Goal: Task Accomplishment & Management: Use online tool/utility

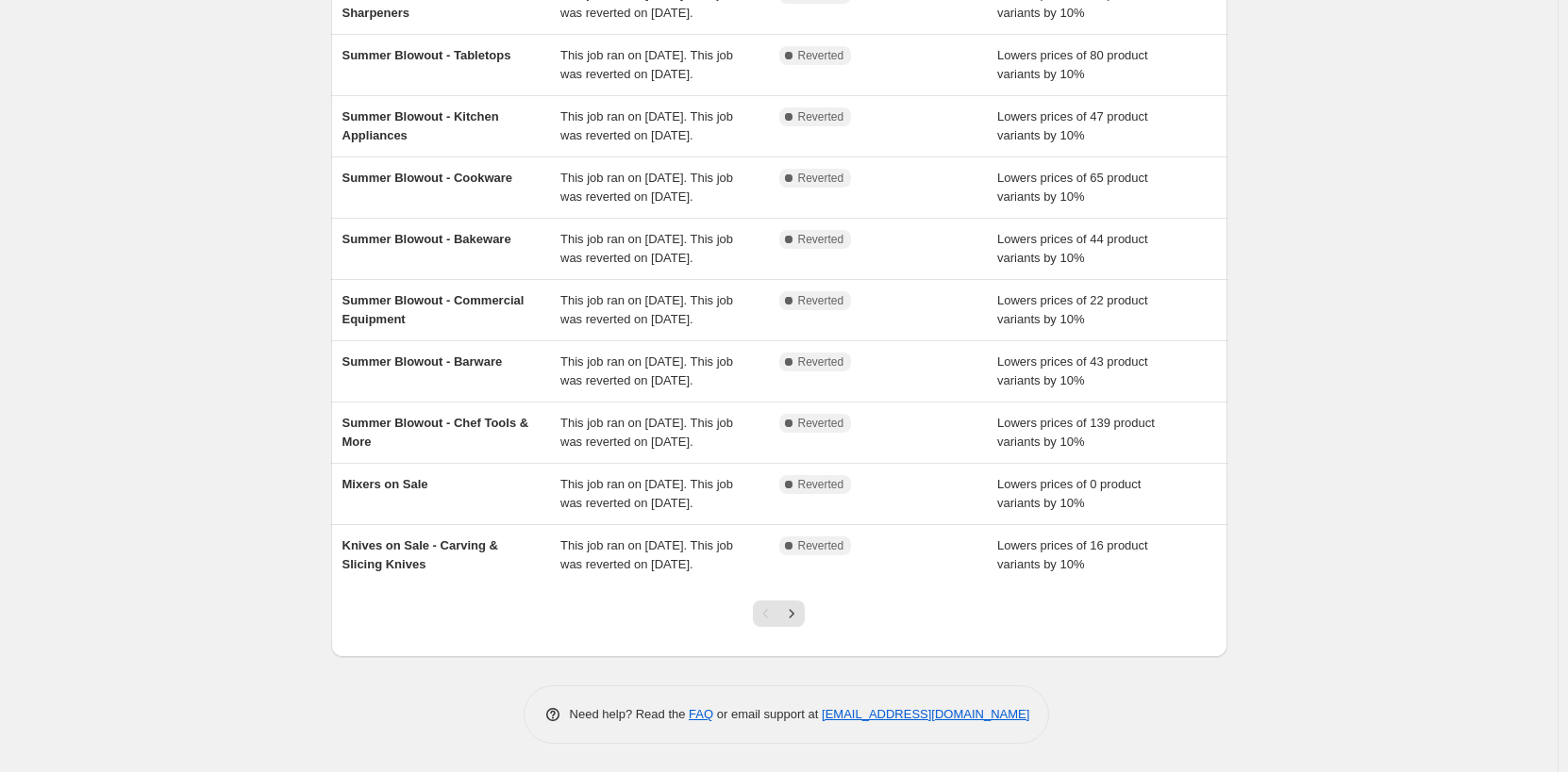
scroll to position [377, 0]
click at [801, 627] on button "Next" at bounding box center [791, 614] width 27 height 27
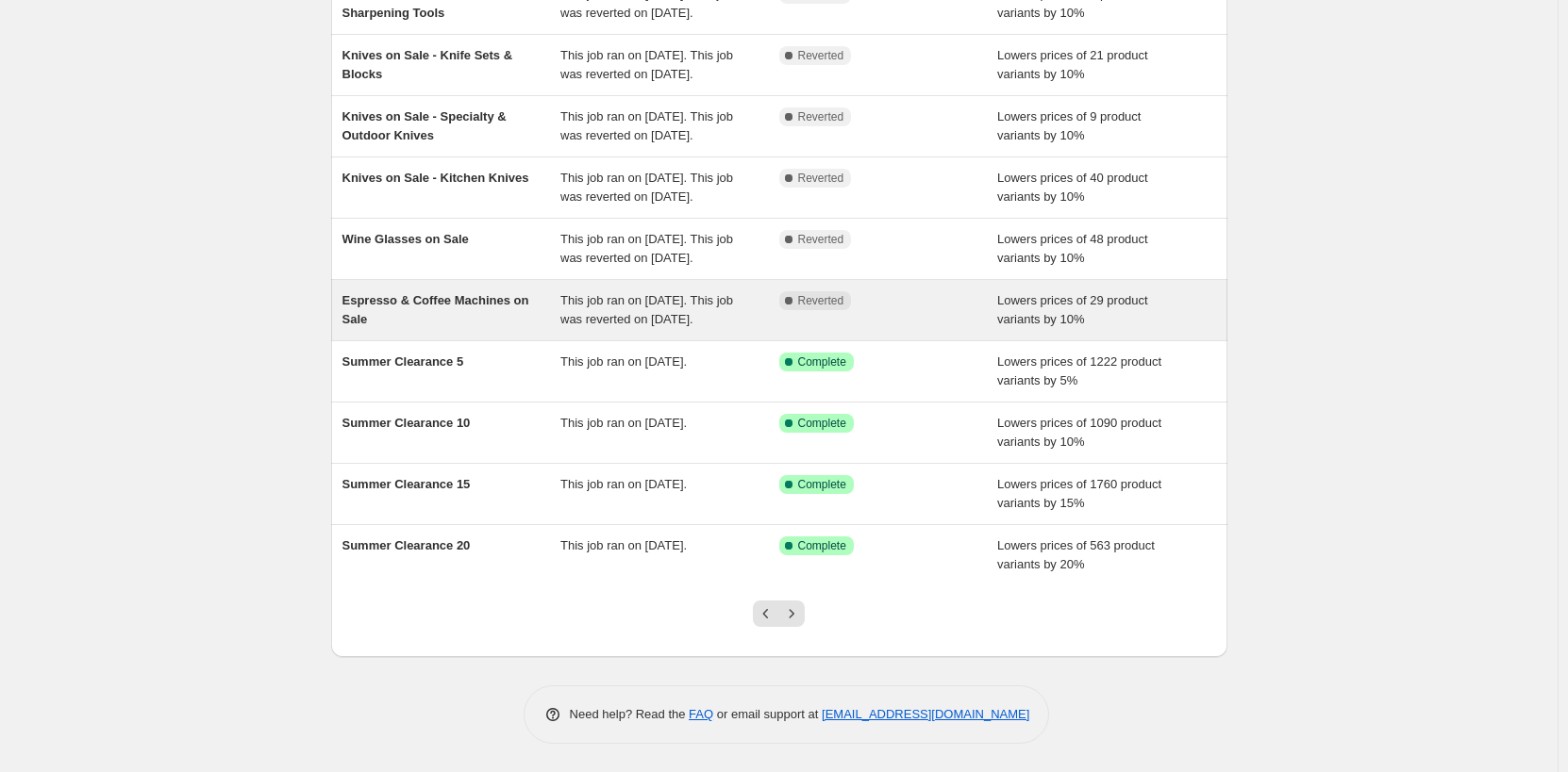
scroll to position [313, 0]
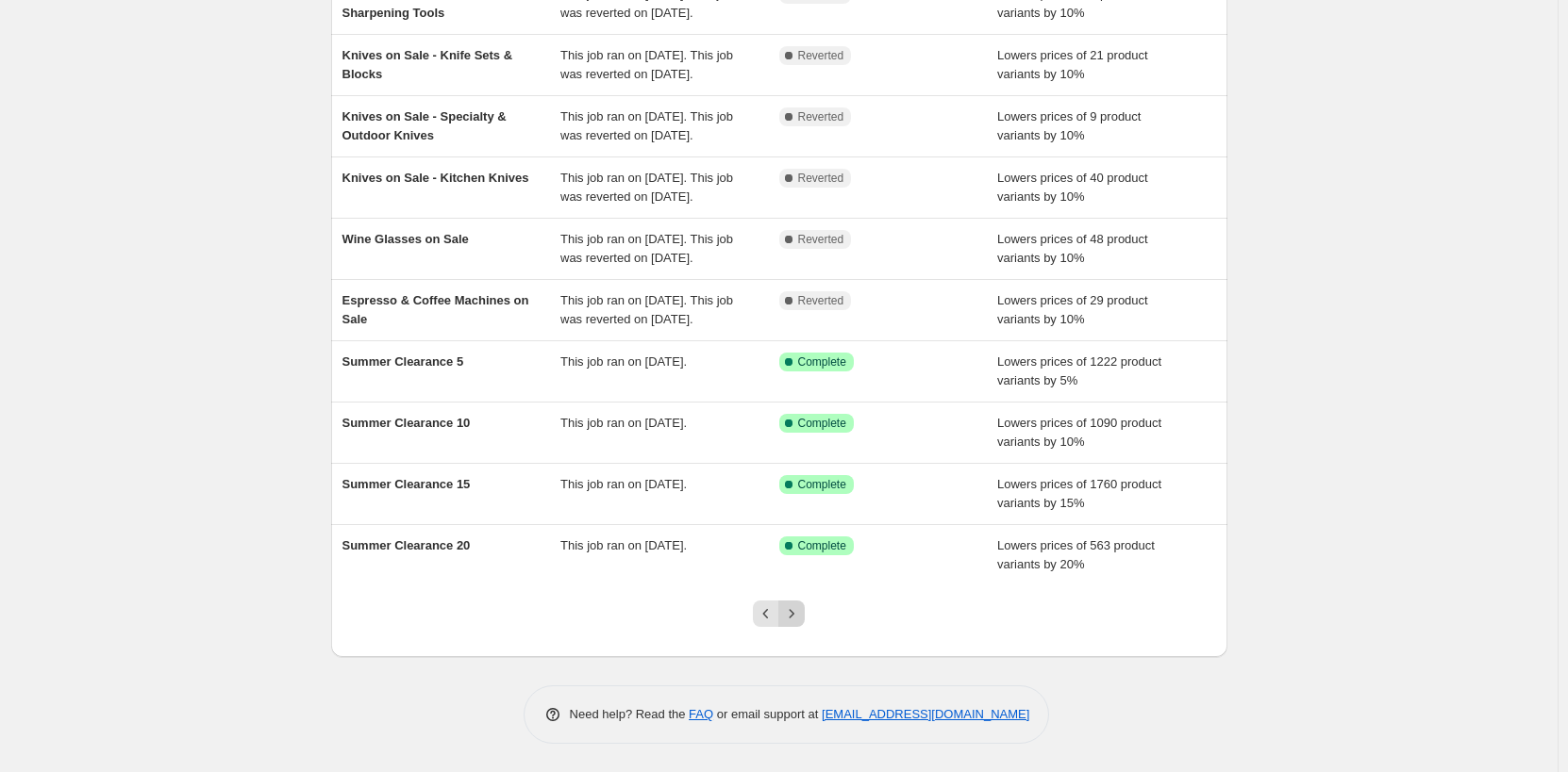
click at [796, 620] on icon "Next" at bounding box center [791, 614] width 19 height 19
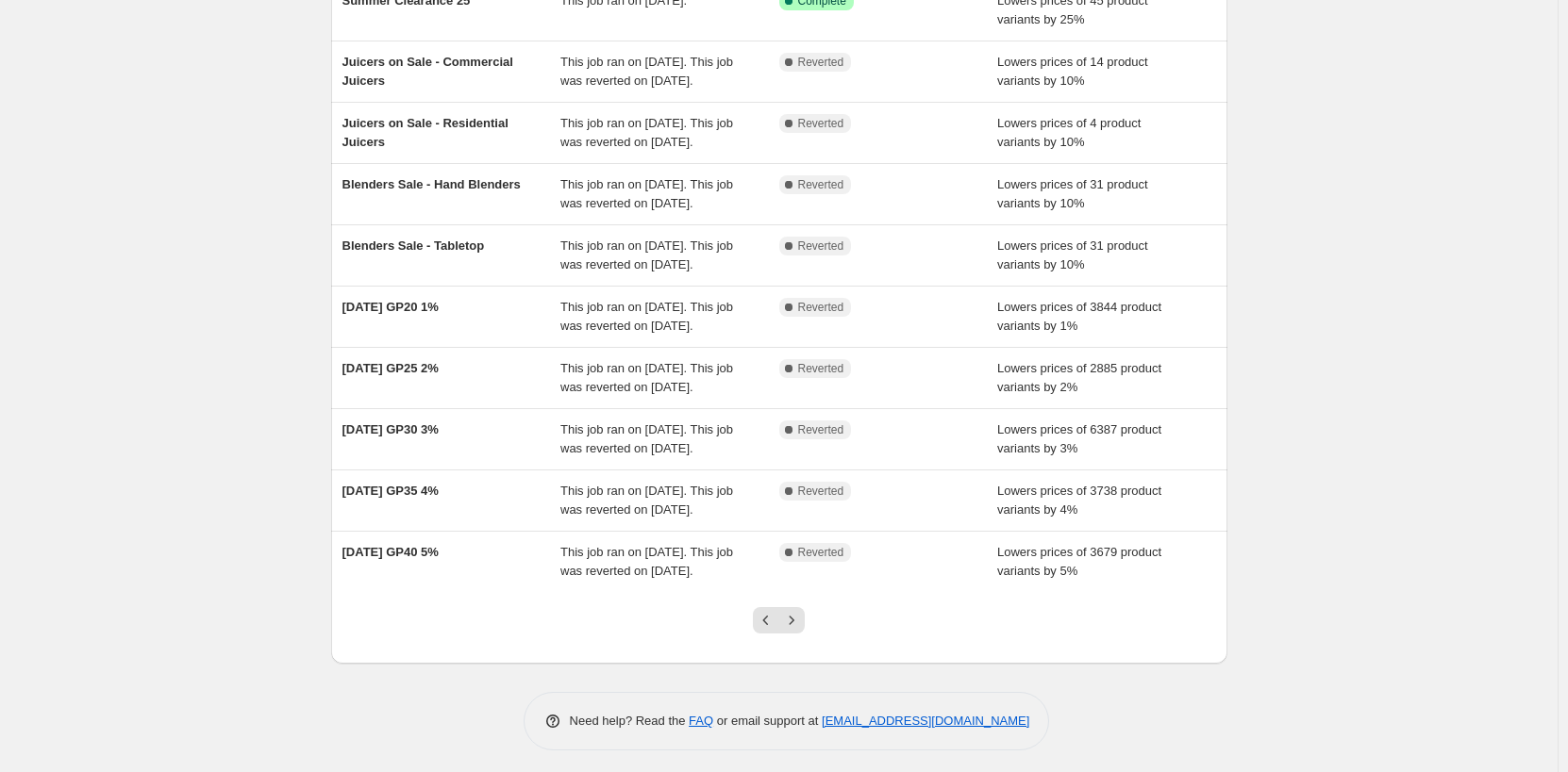
scroll to position [199, 0]
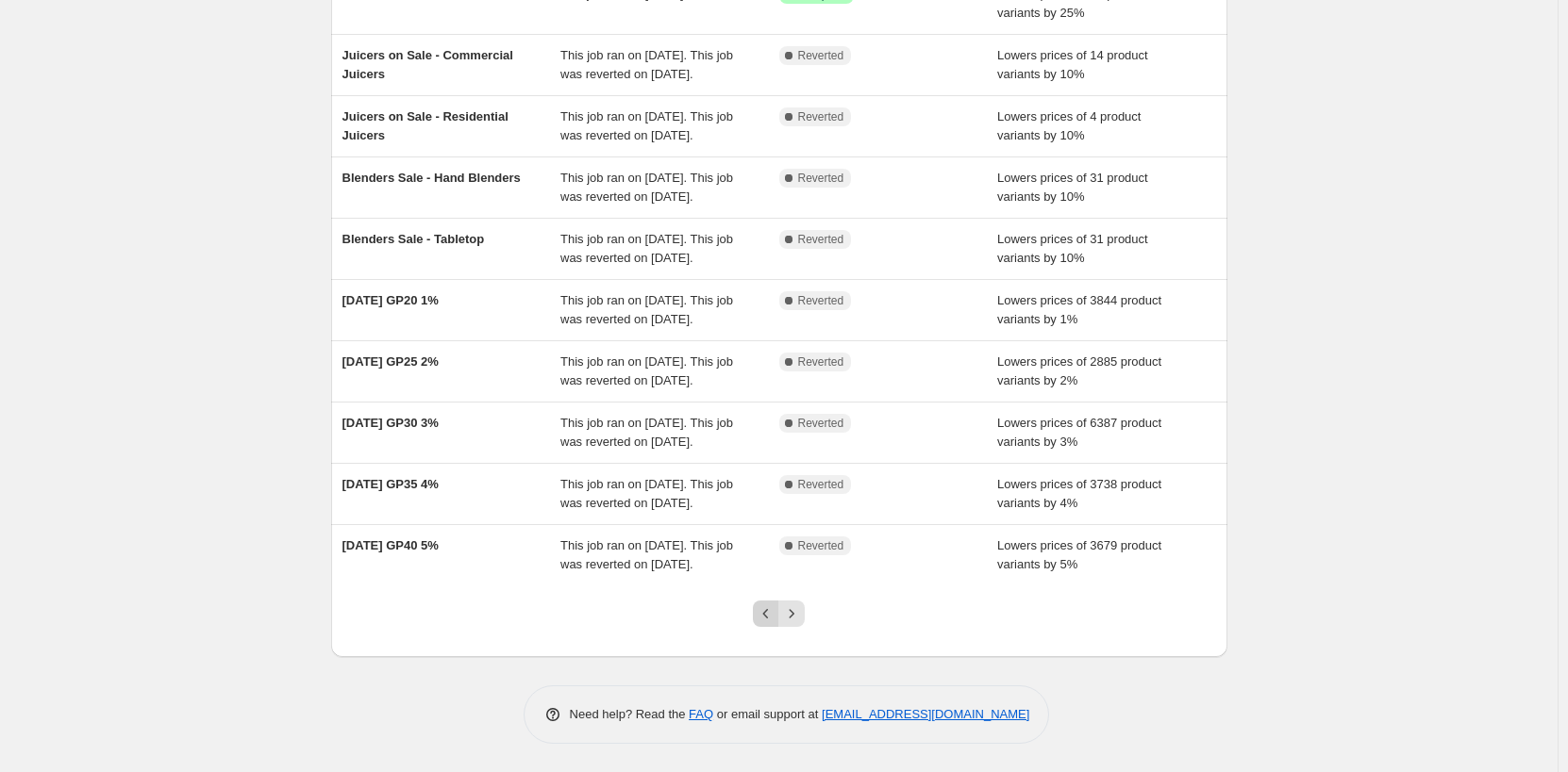
click at [775, 613] on icon "Previous" at bounding box center [766, 614] width 19 height 19
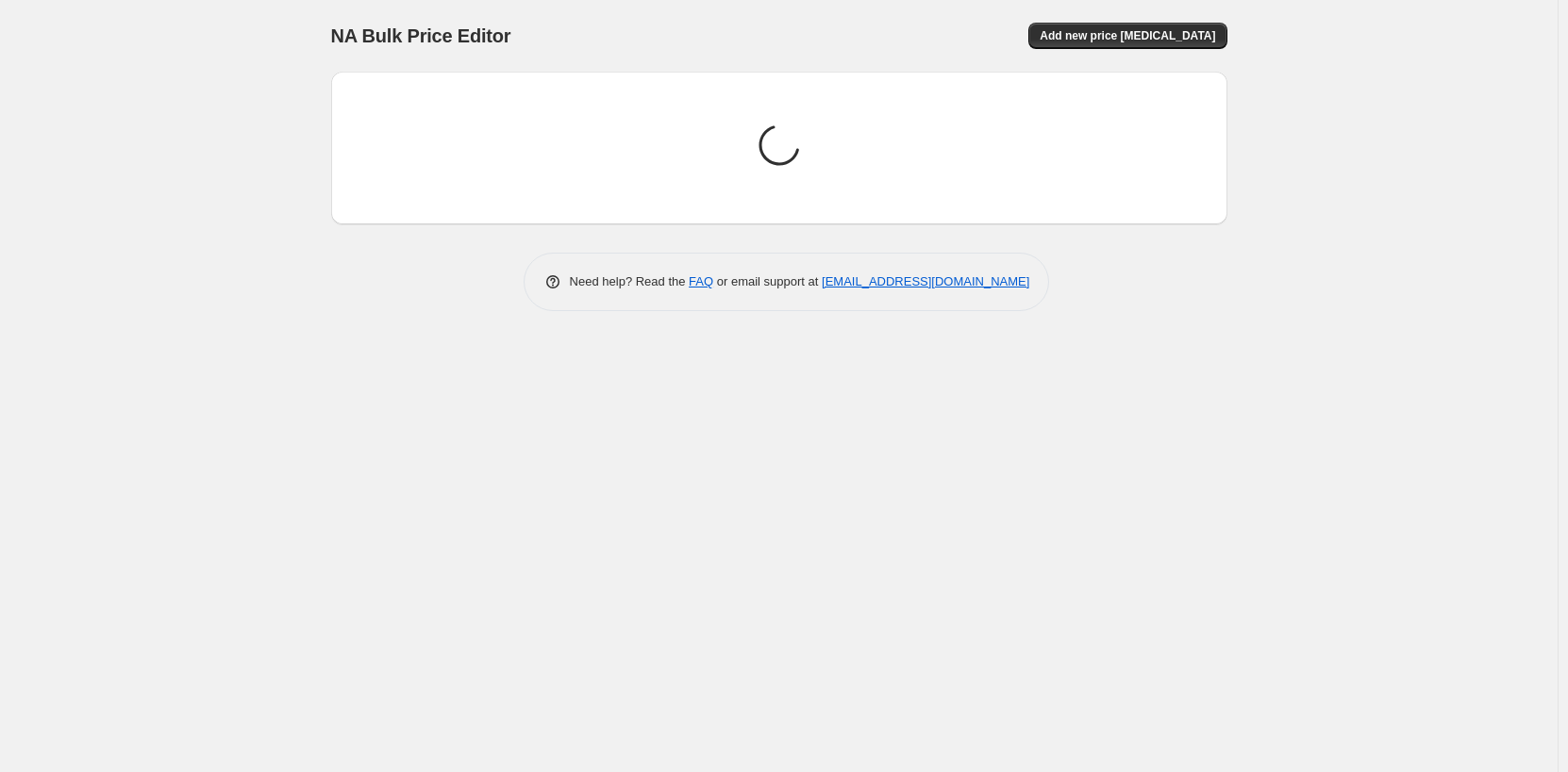
scroll to position [0, 0]
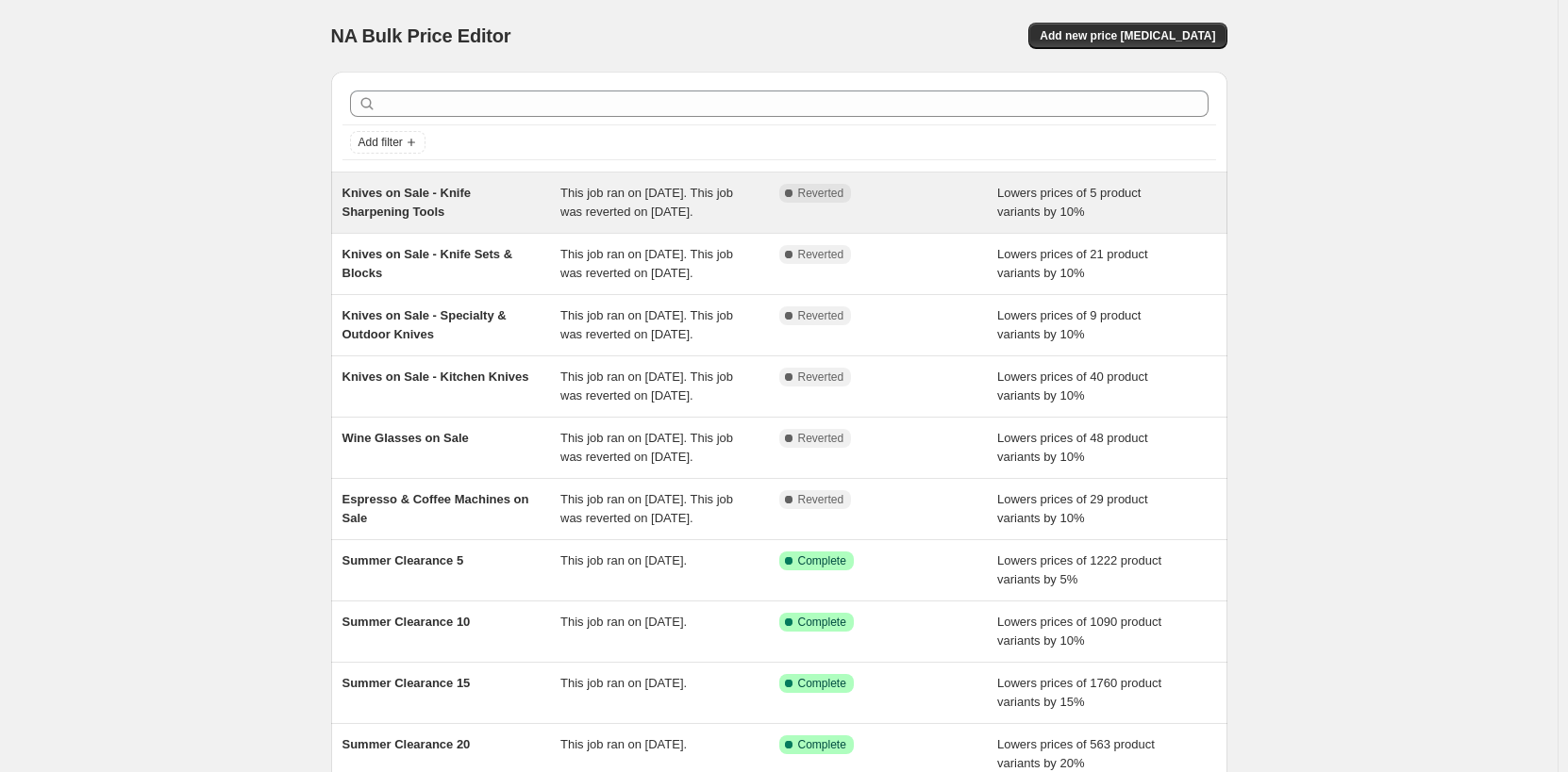
click at [920, 222] on div "Complete Reverted" at bounding box center [888, 203] width 219 height 38
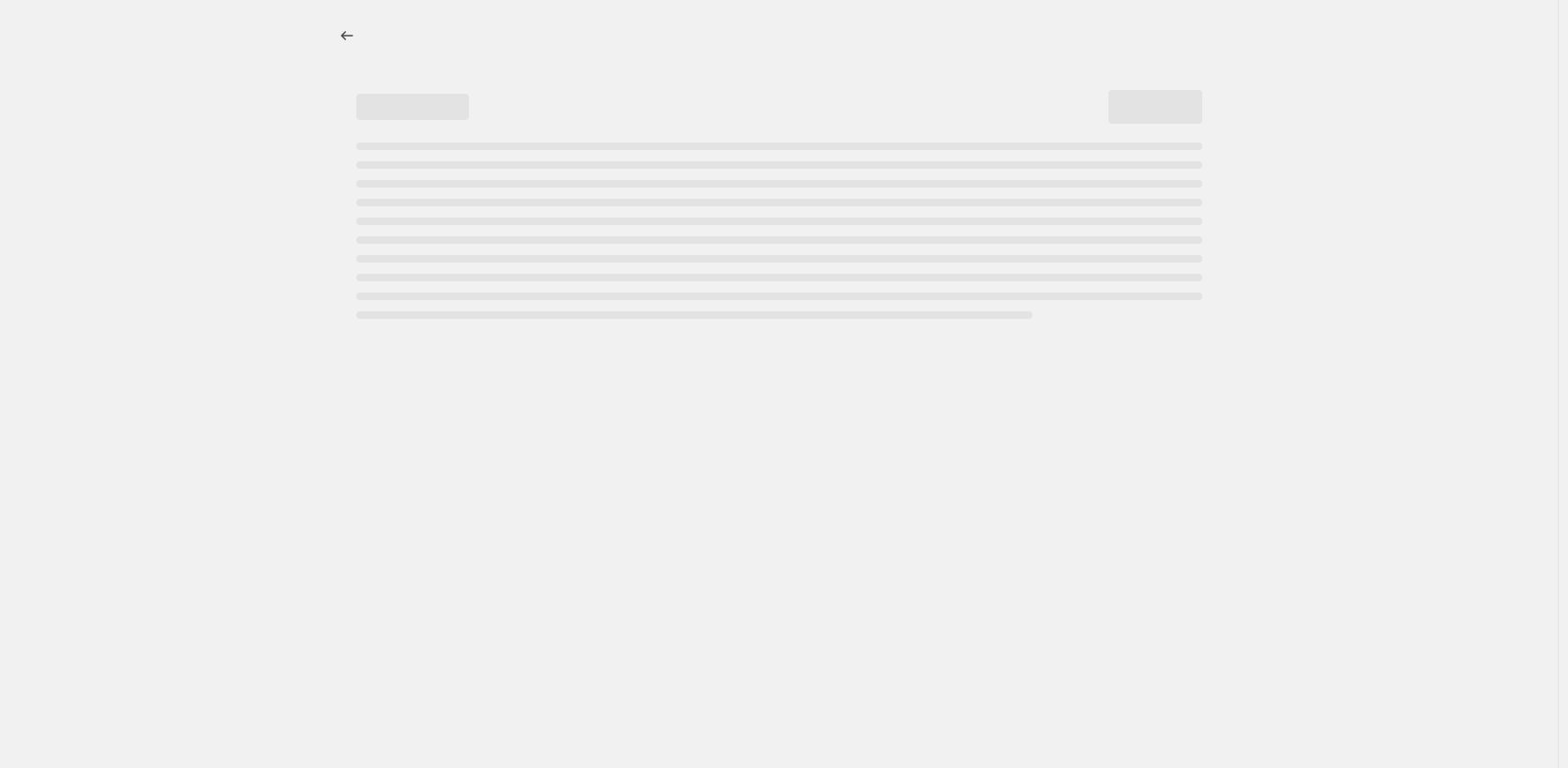
select select "percentage"
select select "no_change"
select select "product_status"
select select "tag"
select select "not_equal"
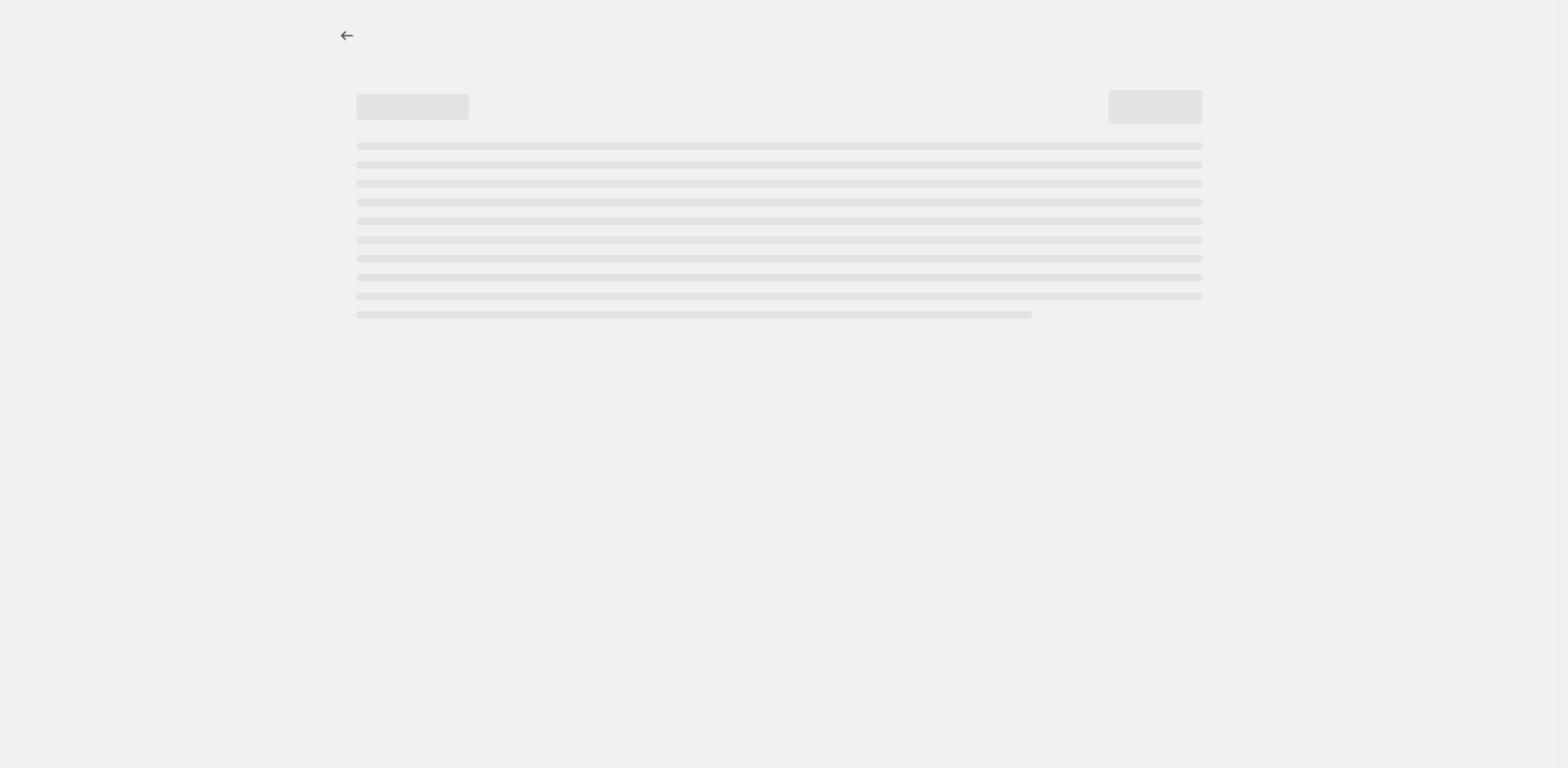
select select "inventory_quantity"
select select ">"
select select "collection"
select select "tag"
select select "not_equal"
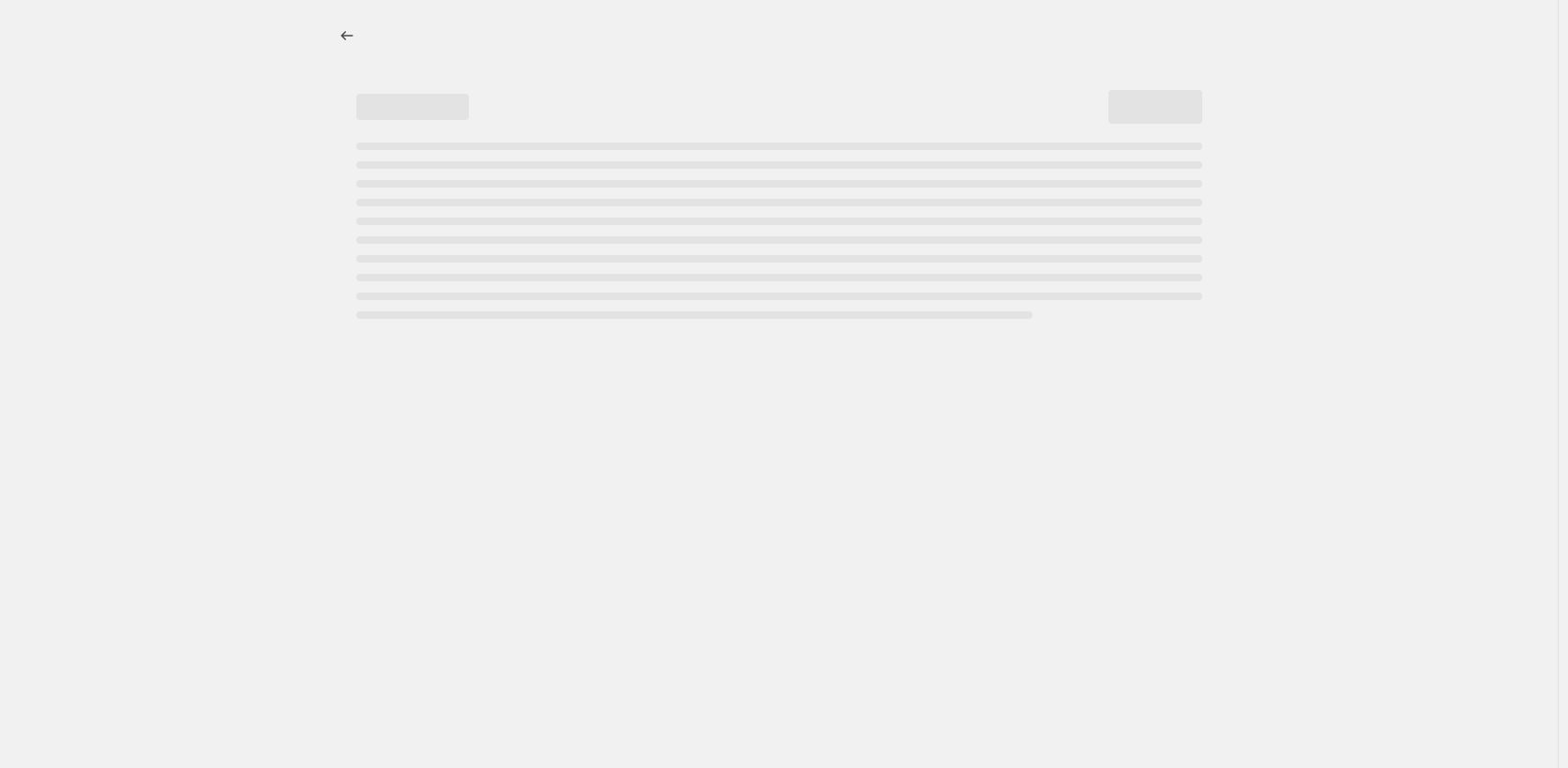
select select "tag"
select select "not_equal"
select select "tag"
select select "not_equal"
select select "tag"
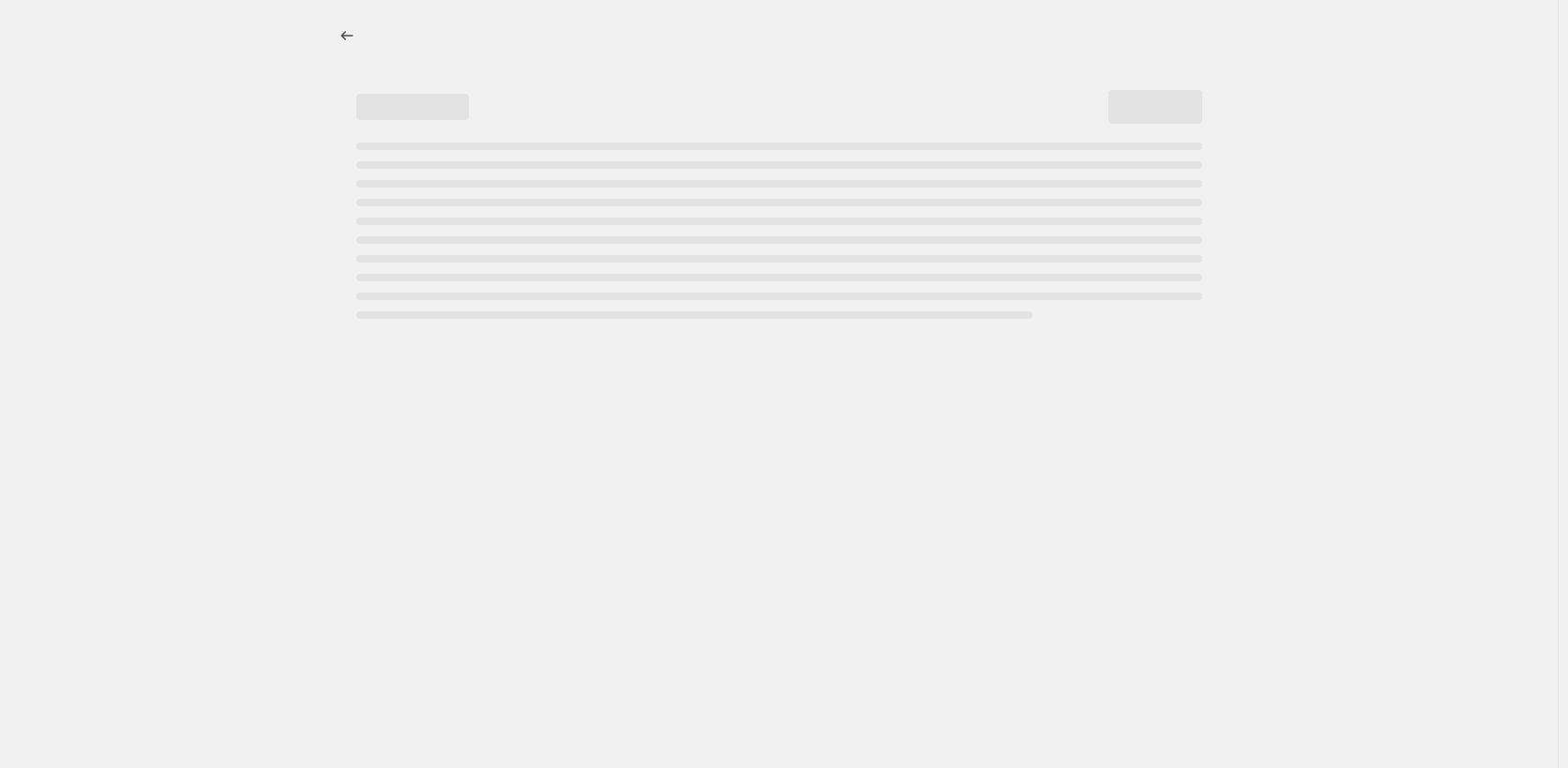
select select "not_equal"
select select "tag"
select select "not_equal"
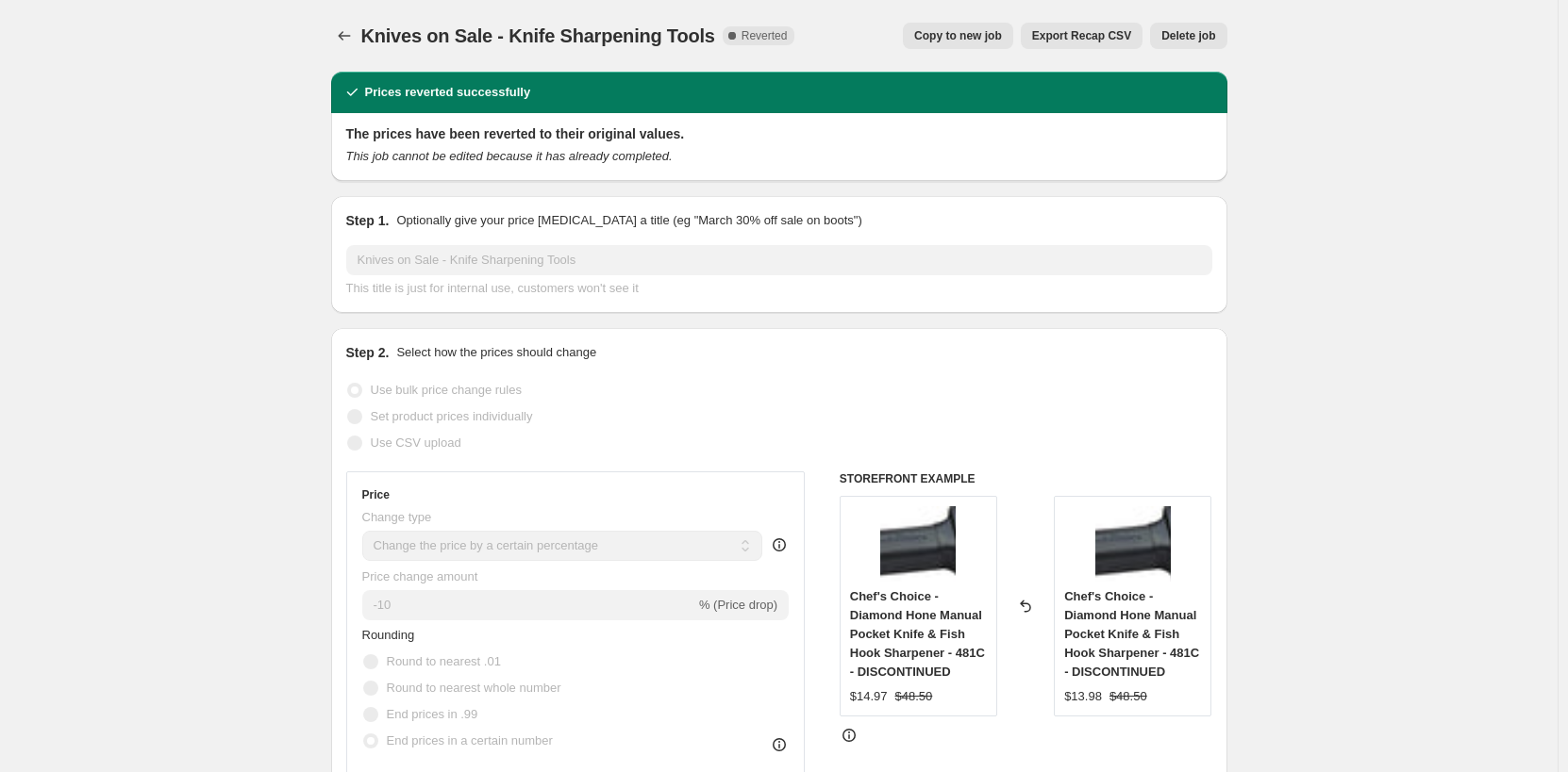
click at [1007, 45] on button "Copy to new job" at bounding box center [958, 36] width 110 height 27
select select "percentage"
select select "no_change"
select select "product_status"
select select "tag"
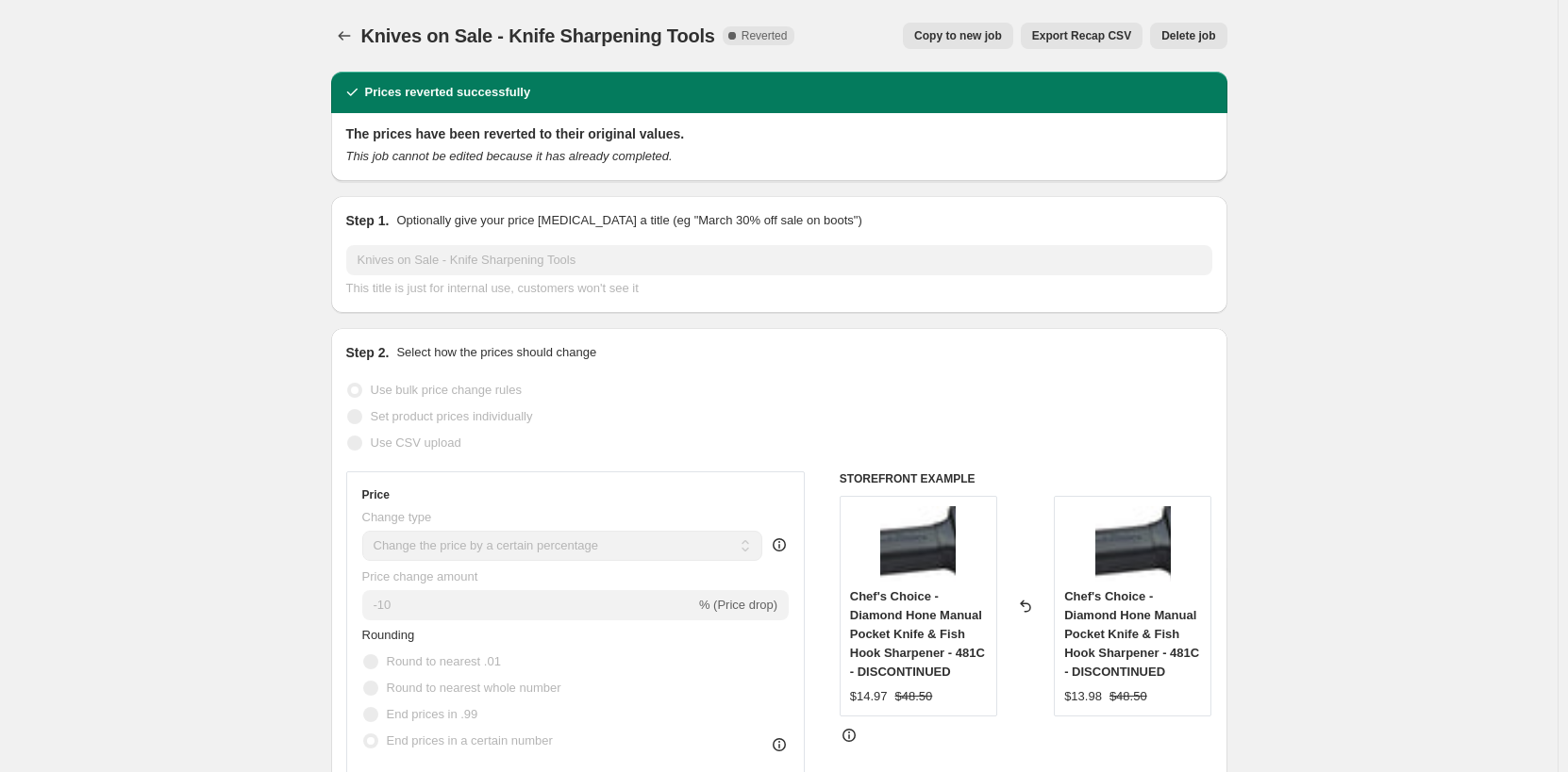
select select "not_equal"
select select "inventory_quantity"
select select ">"
select select "collection"
select select "tag"
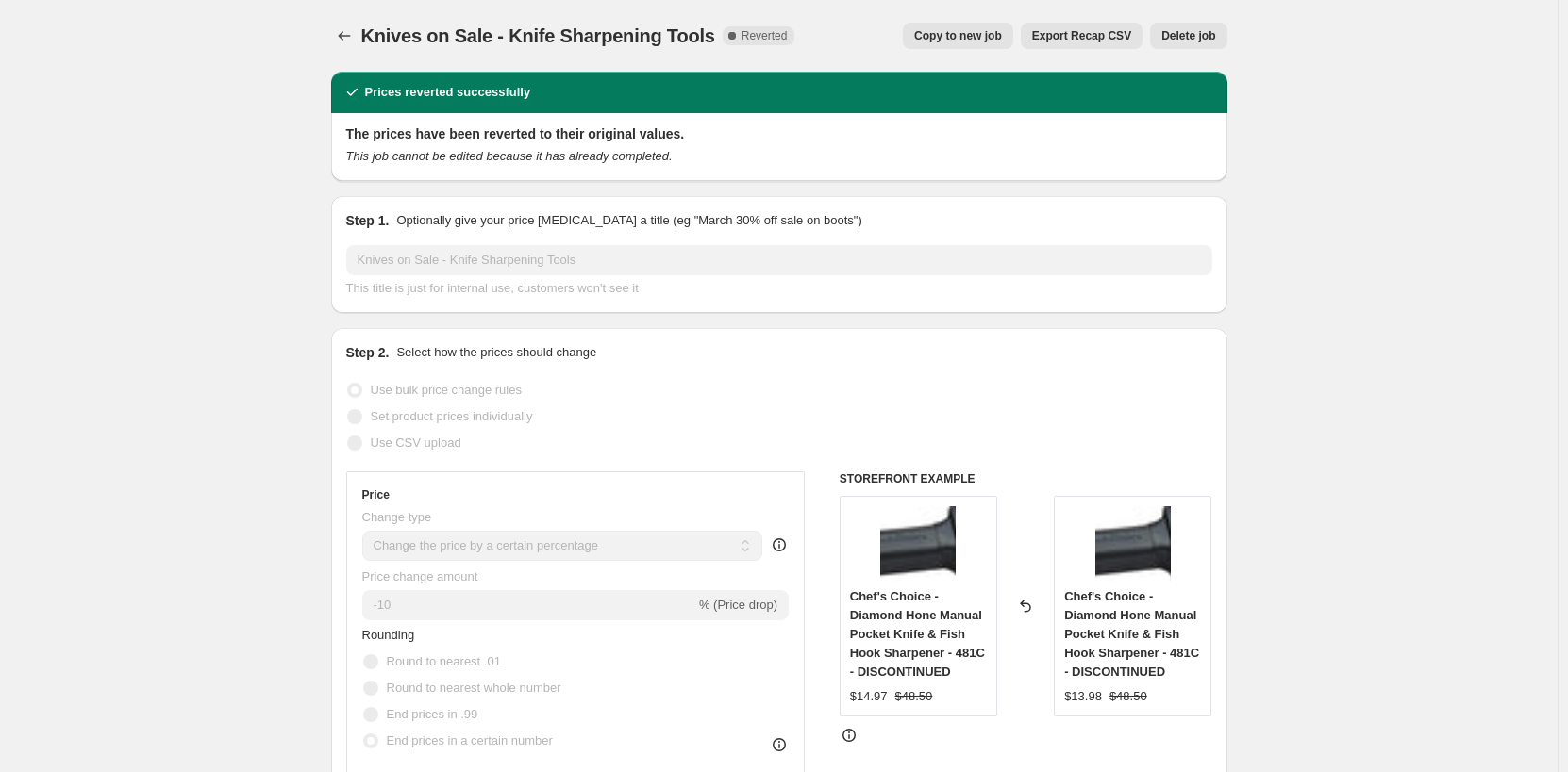
select select "not_equal"
select select "tag"
select select "not_equal"
select select "tag"
select select "not_equal"
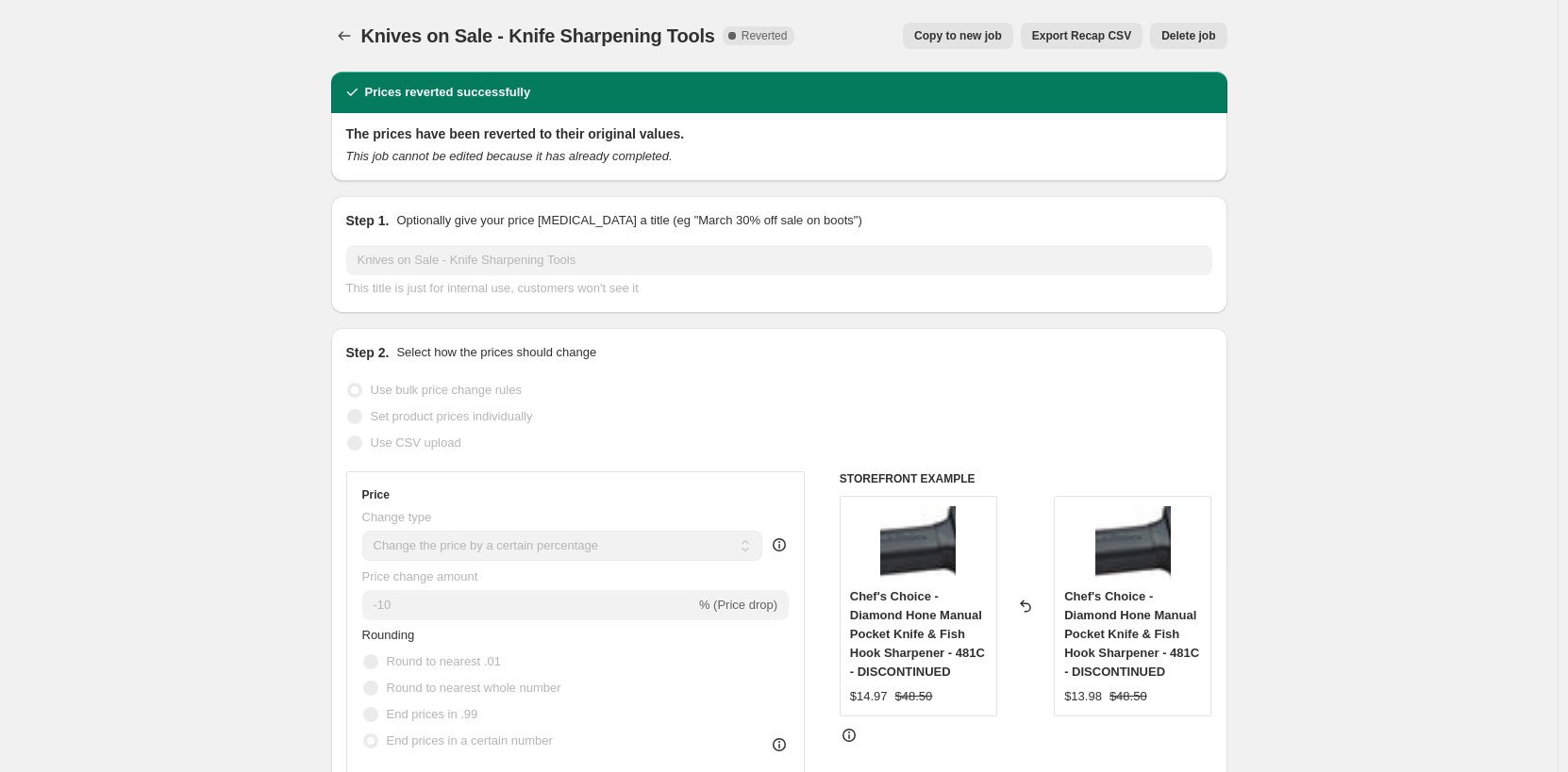
select select "tag"
select select "not_equal"
select select "tag"
select select "not_equal"
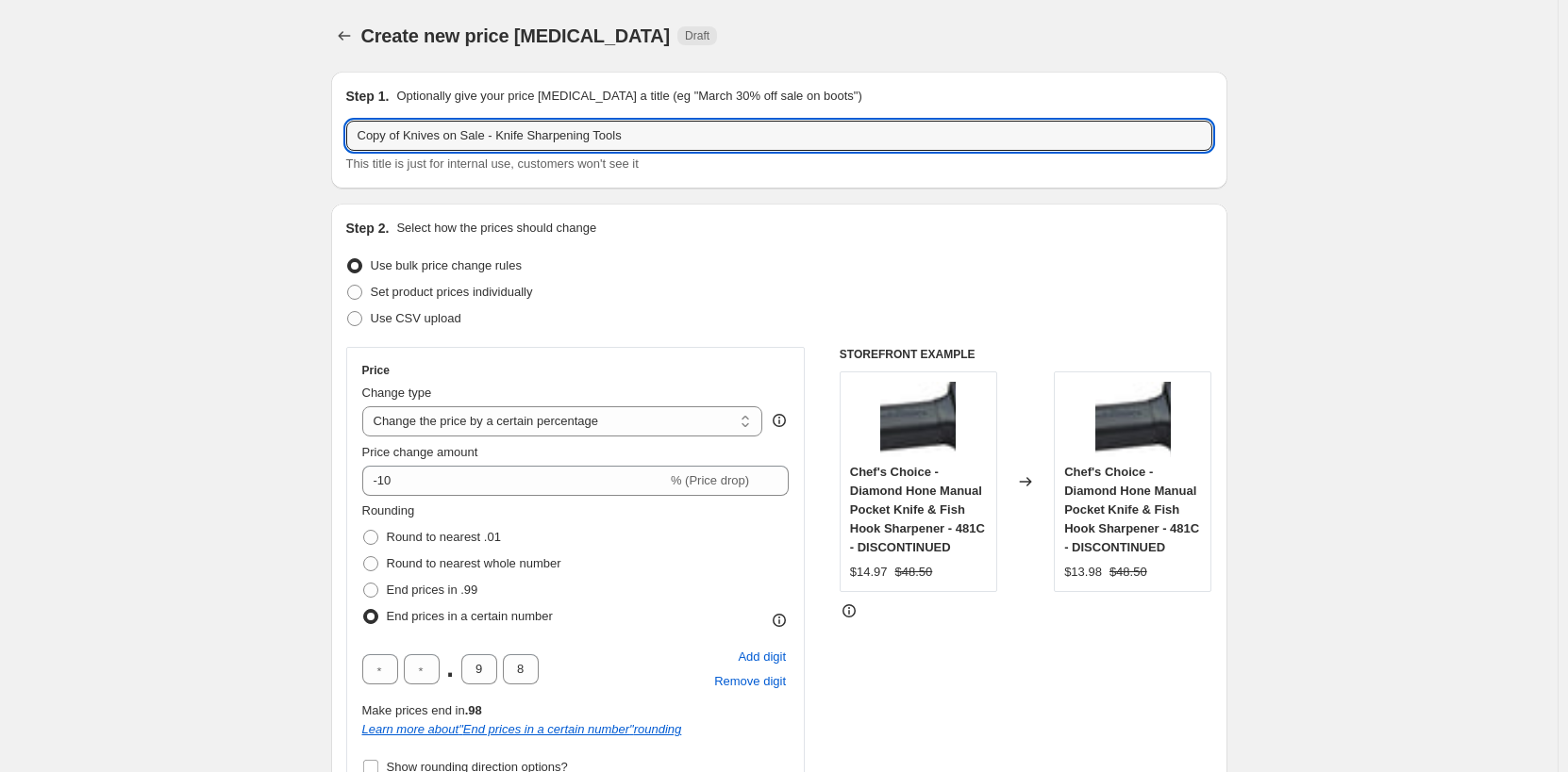
drag, startPoint x: 488, startPoint y: 139, endPoint x: 306, endPoint y: 131, distance: 182.2
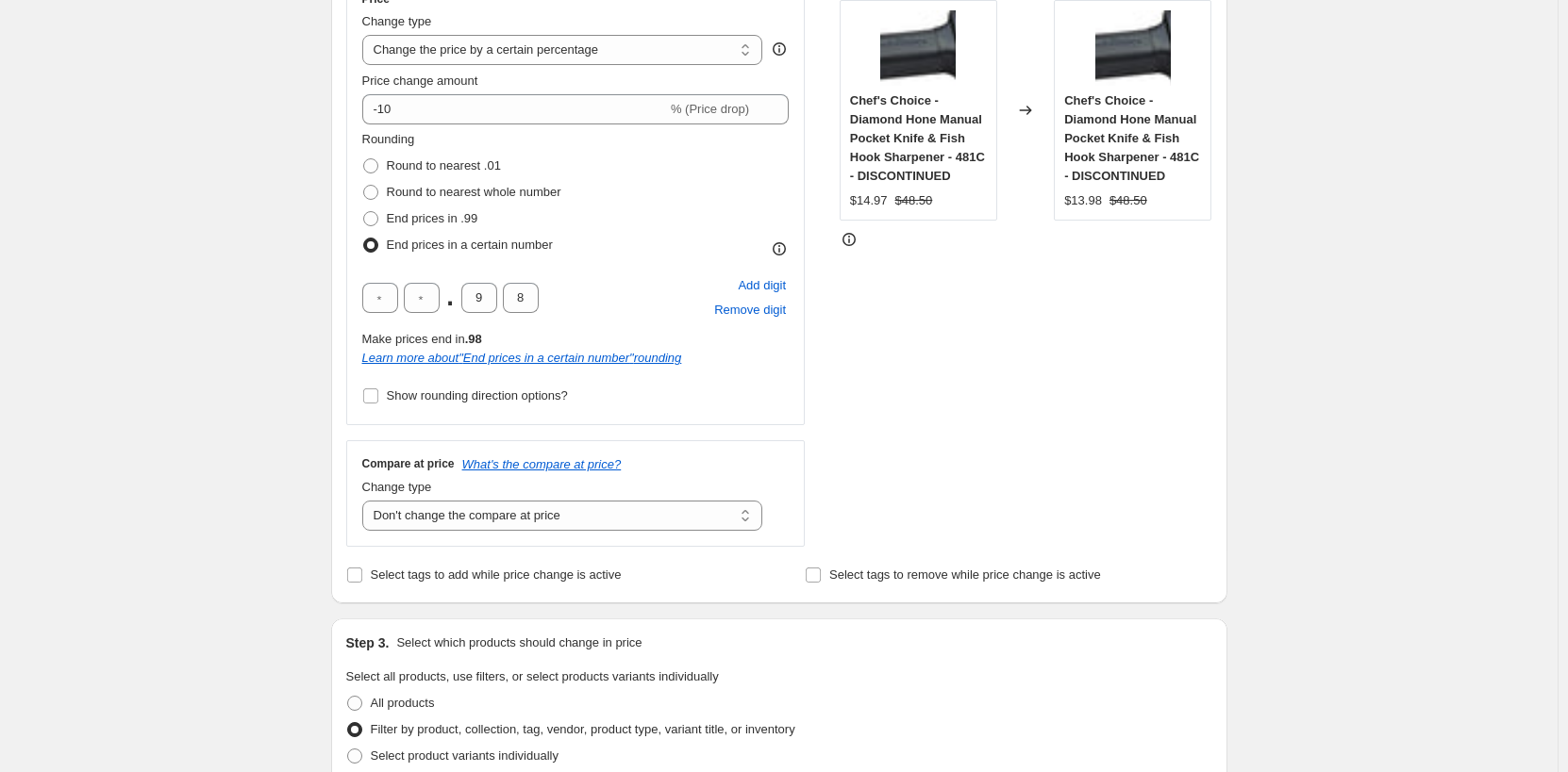
scroll to position [377, 0]
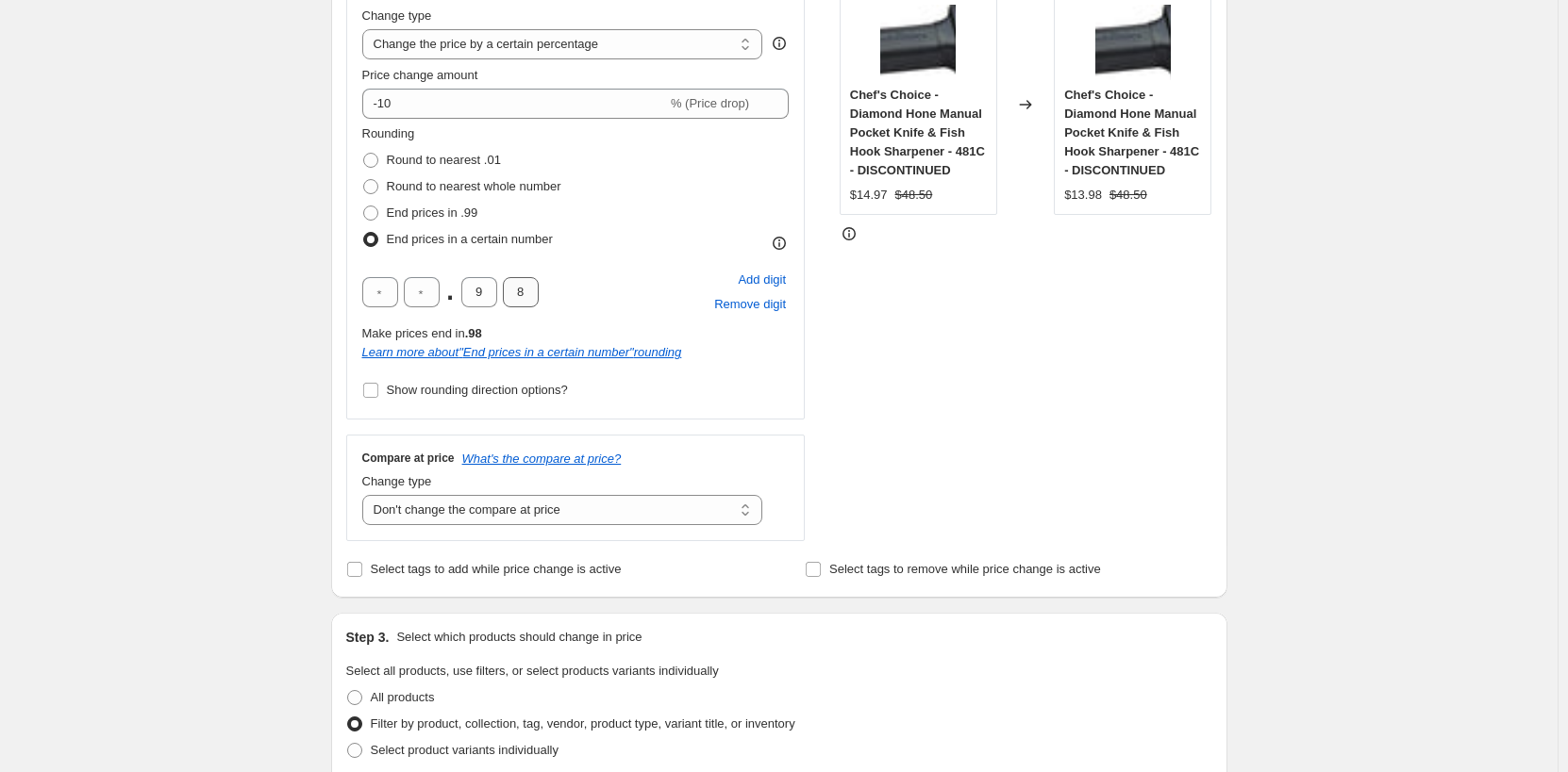
type input "Bake Better Bread - Boards"
click at [536, 299] on input "8" at bounding box center [521, 293] width 36 height 30
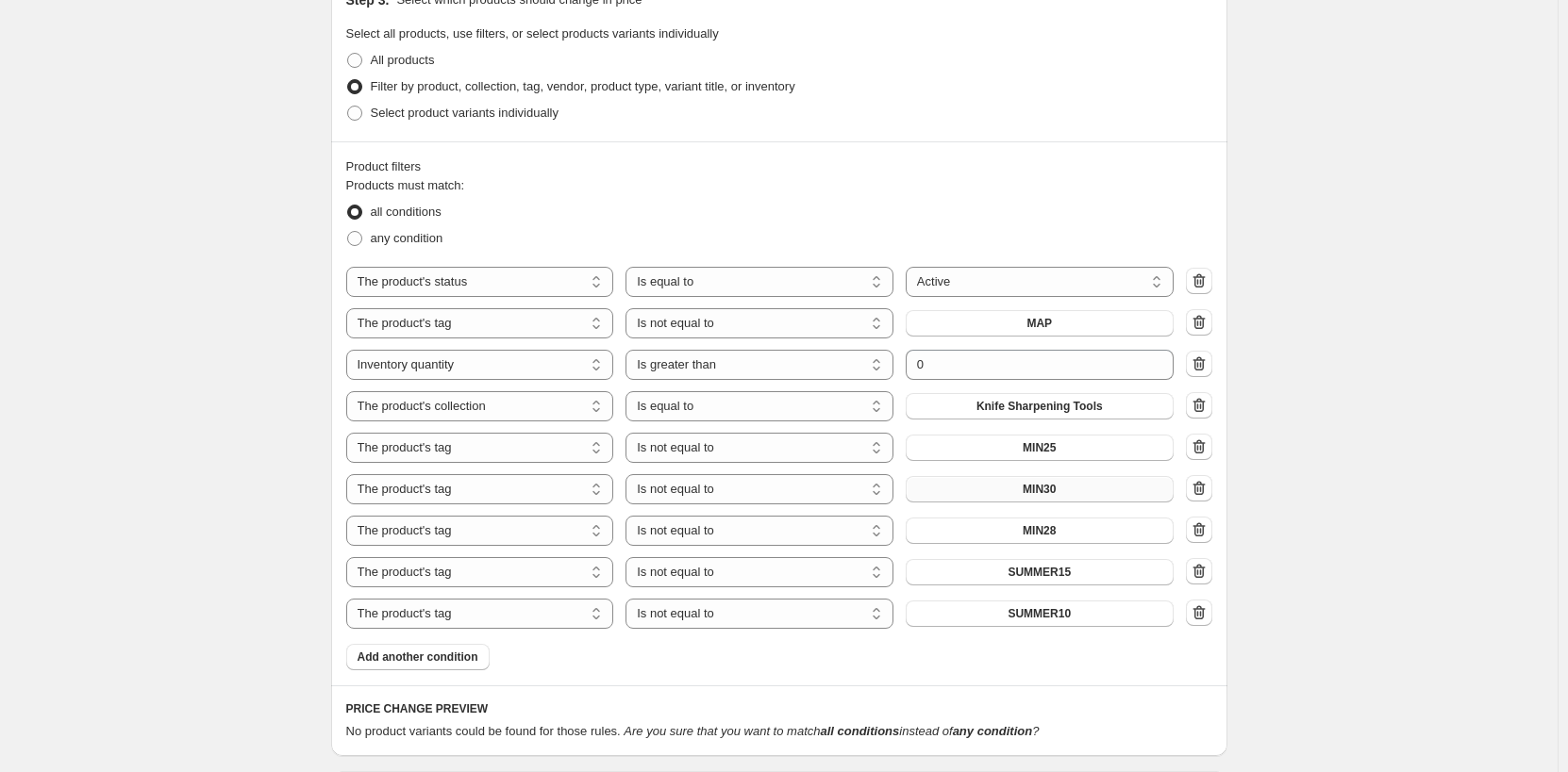
scroll to position [1037, 0]
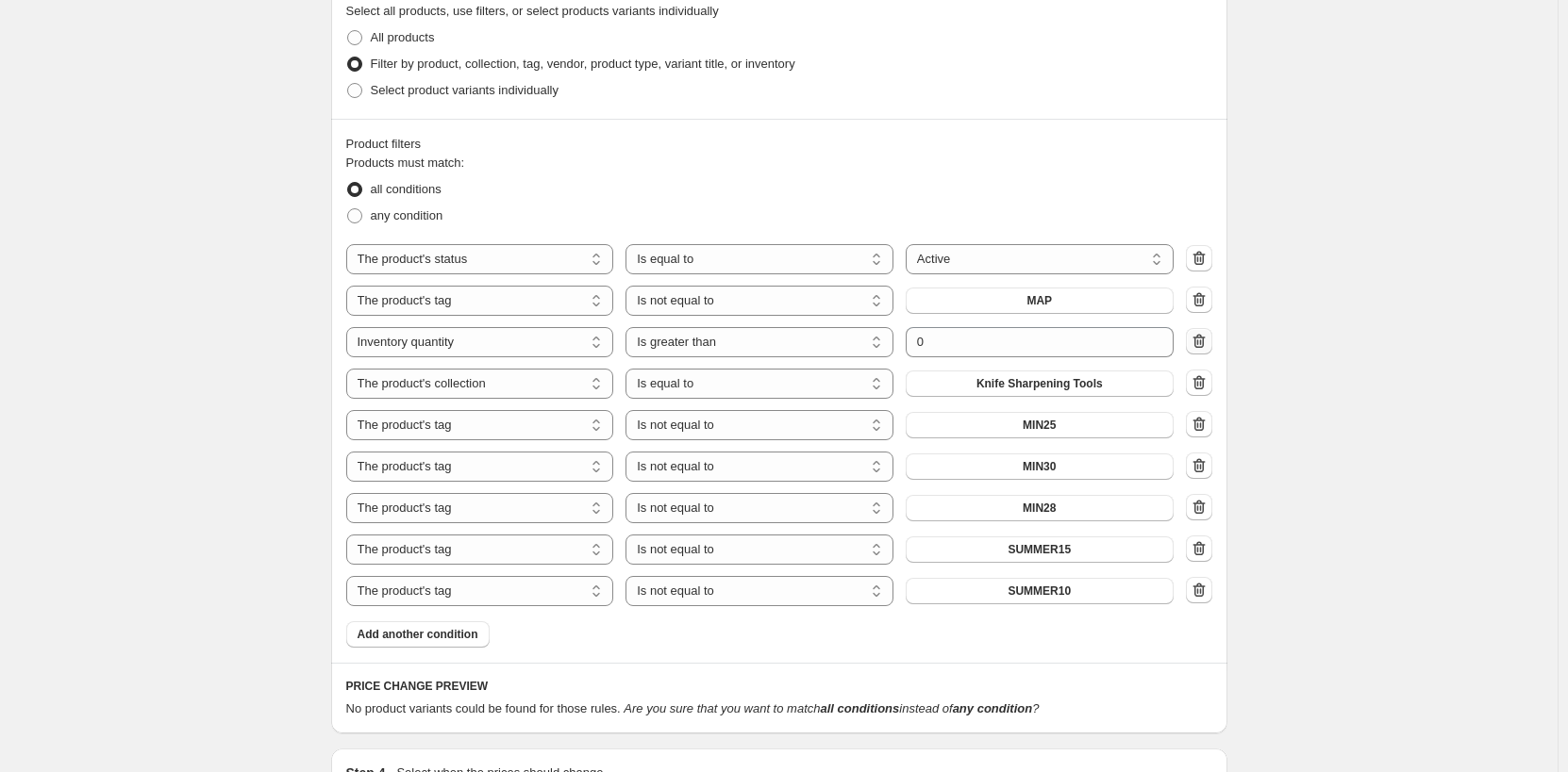
type input "7"
click at [1199, 348] on icon "button" at bounding box center [1199, 340] width 12 height 14
select select "collection"
select select "equal"
select select "tag"
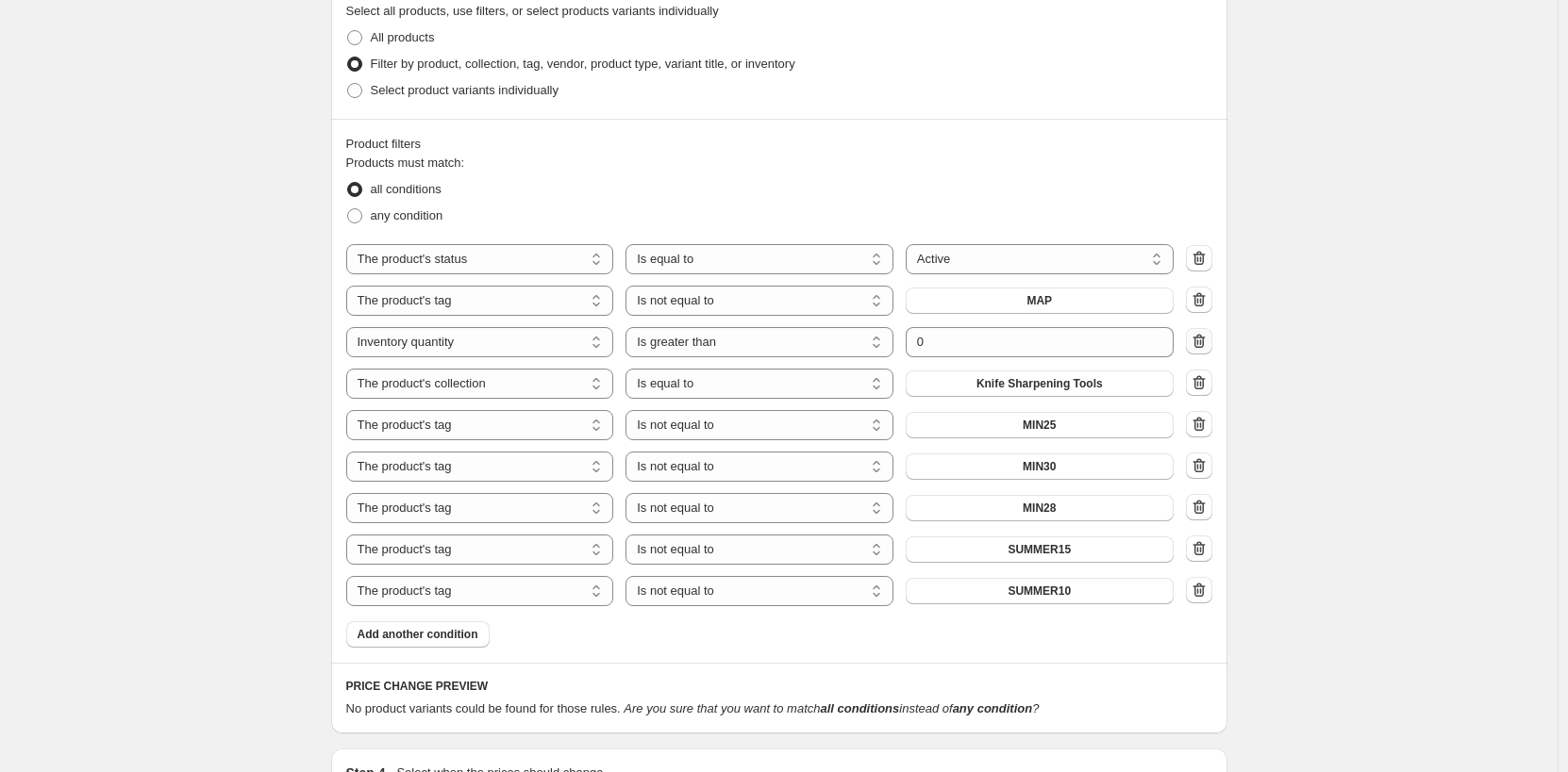
select select "not_equal"
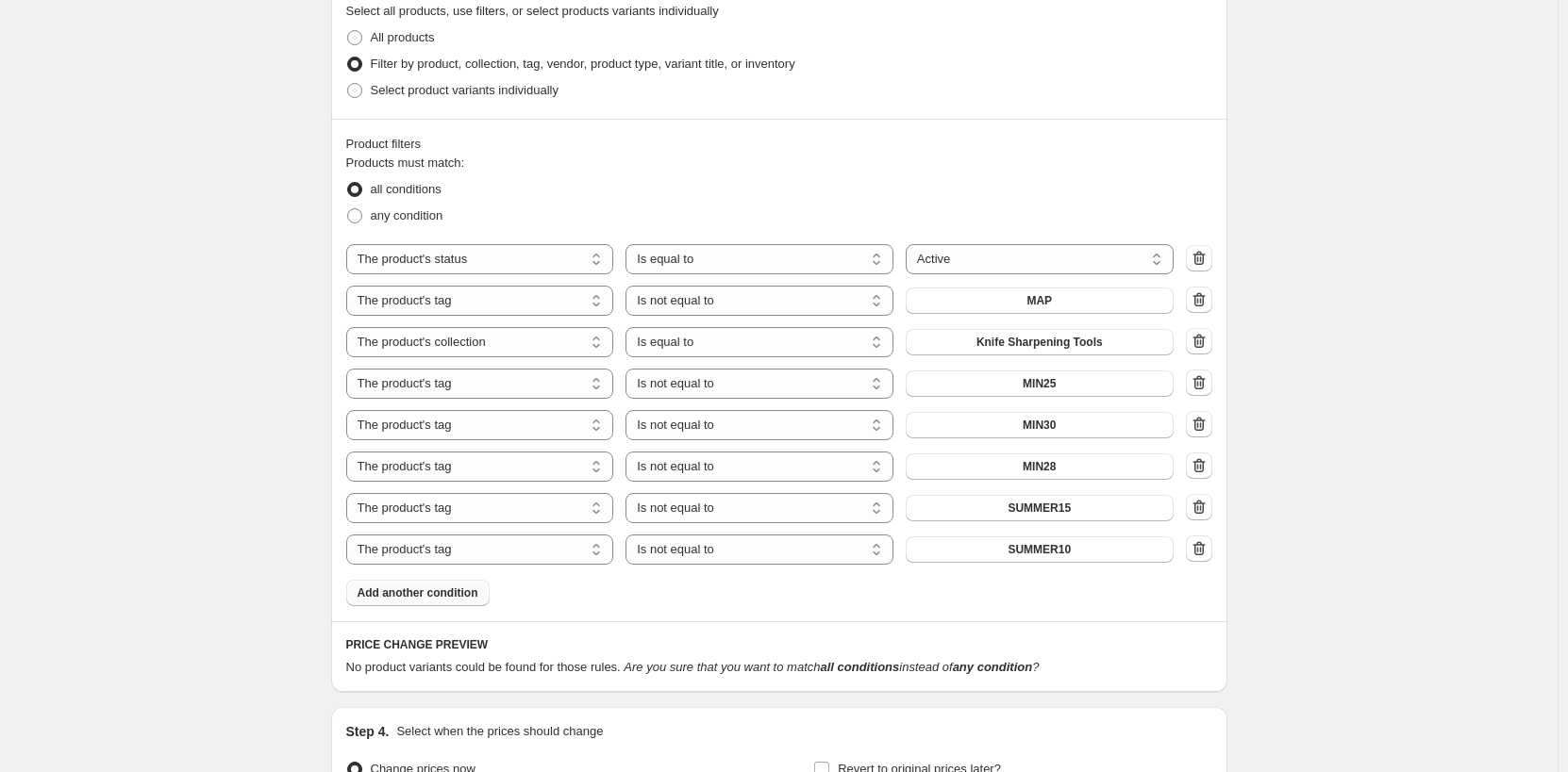
click at [452, 598] on span "Add another condition" at bounding box center [417, 593] width 120 height 15
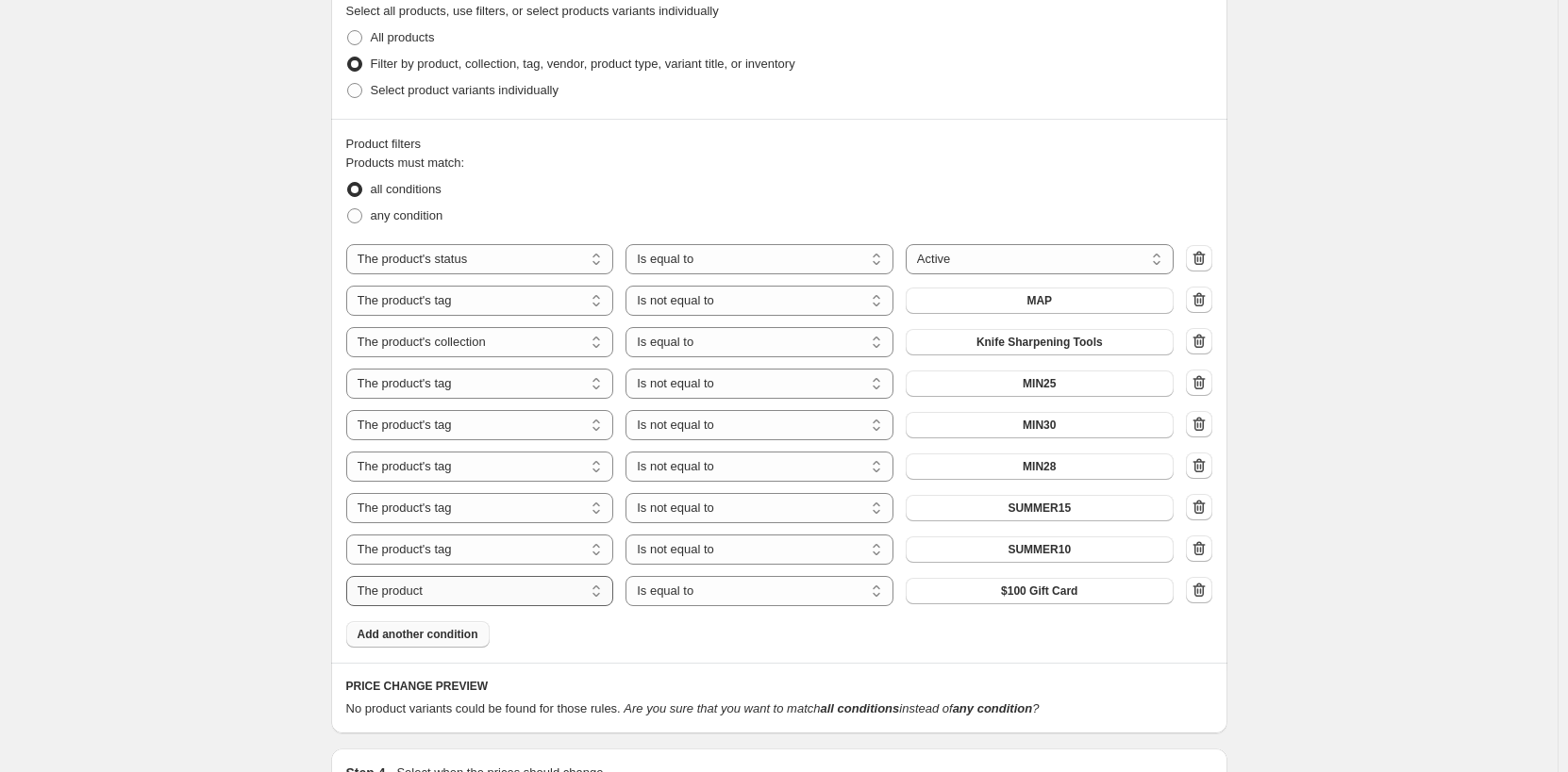
click at [541, 600] on select "The product The product's collection The product's tag The product's vendor The…" at bounding box center [479, 591] width 268 height 30
select select "collection"
click at [1037, 597] on span "5%" at bounding box center [1038, 591] width 16 height 15
click at [1199, 340] on icon "button" at bounding box center [1199, 340] width 12 height 14
select select "tag"
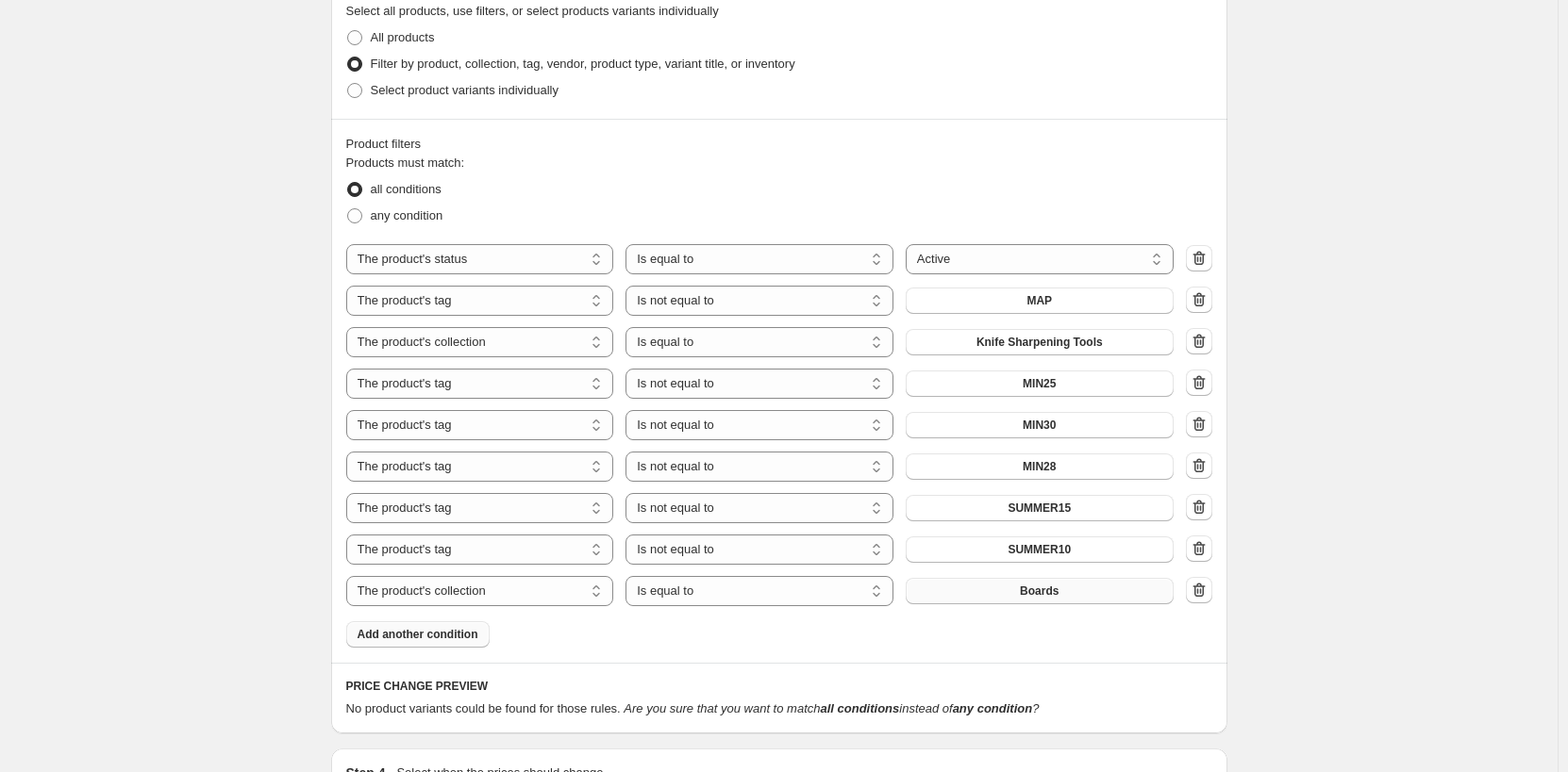
select select "not_equal"
select select "collection"
select select "equal"
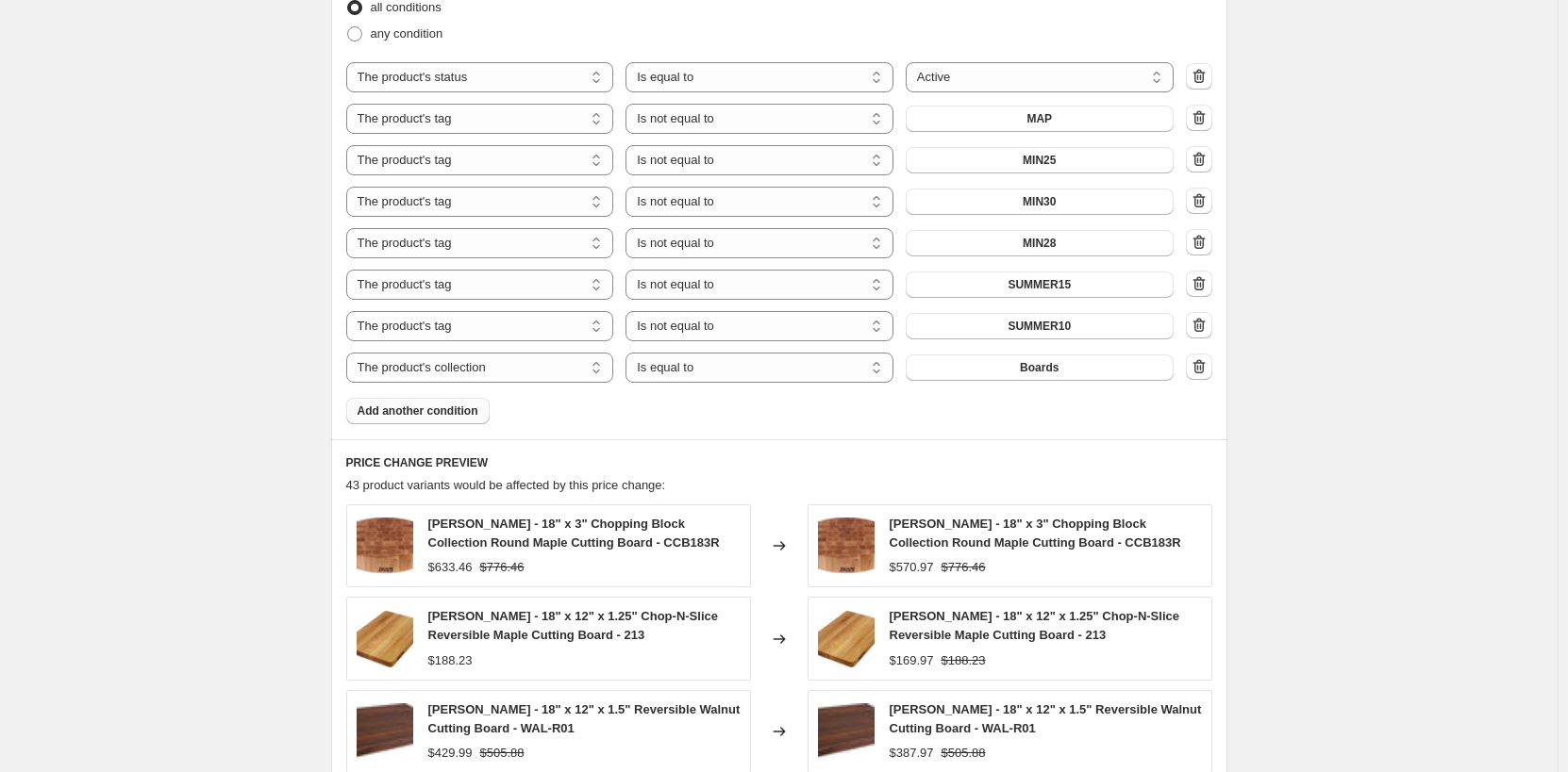
scroll to position [1226, 0]
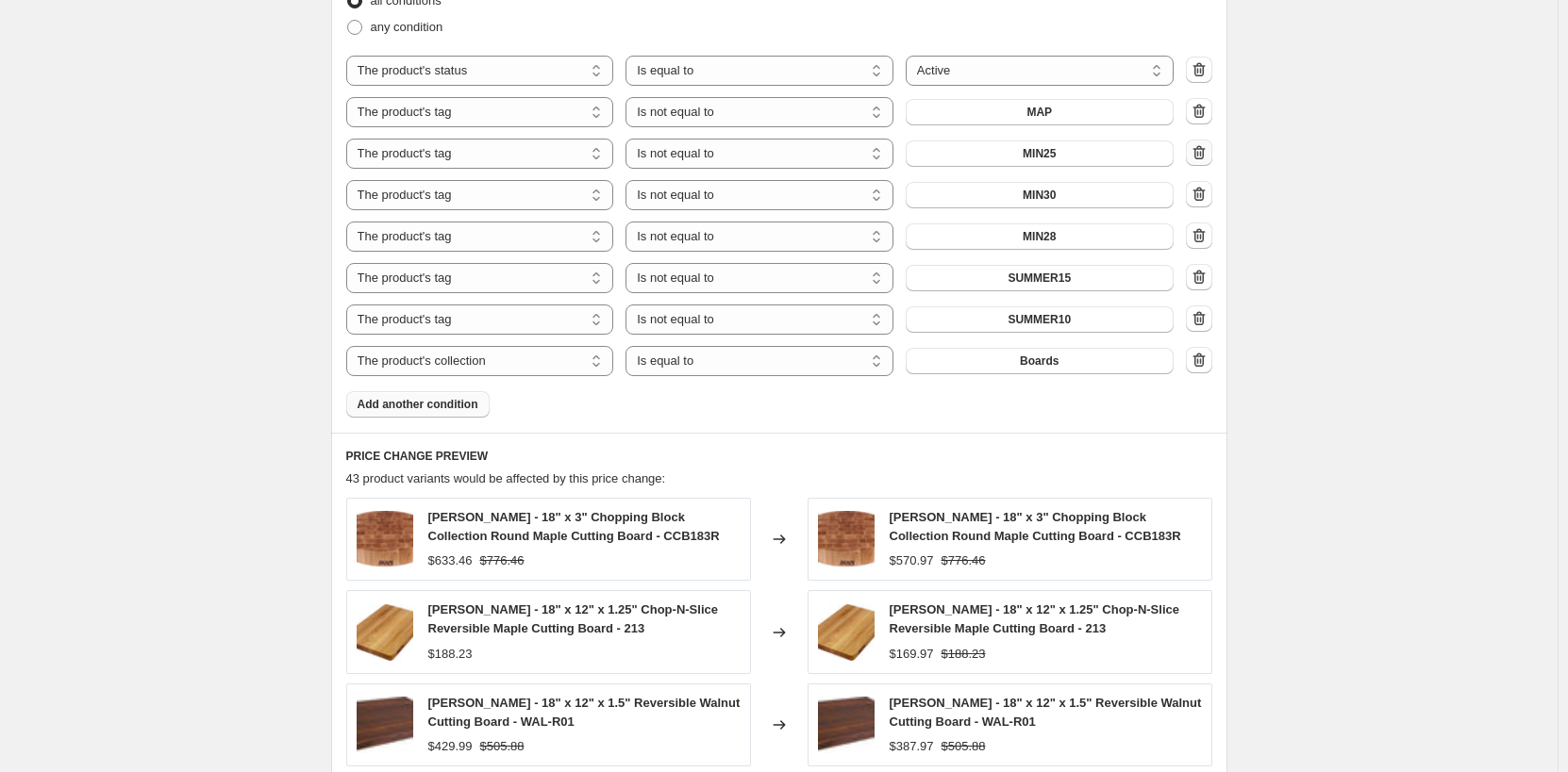
click at [1204, 158] on icon "button" at bounding box center [1199, 152] width 12 height 14
select select "collection"
select select "equal"
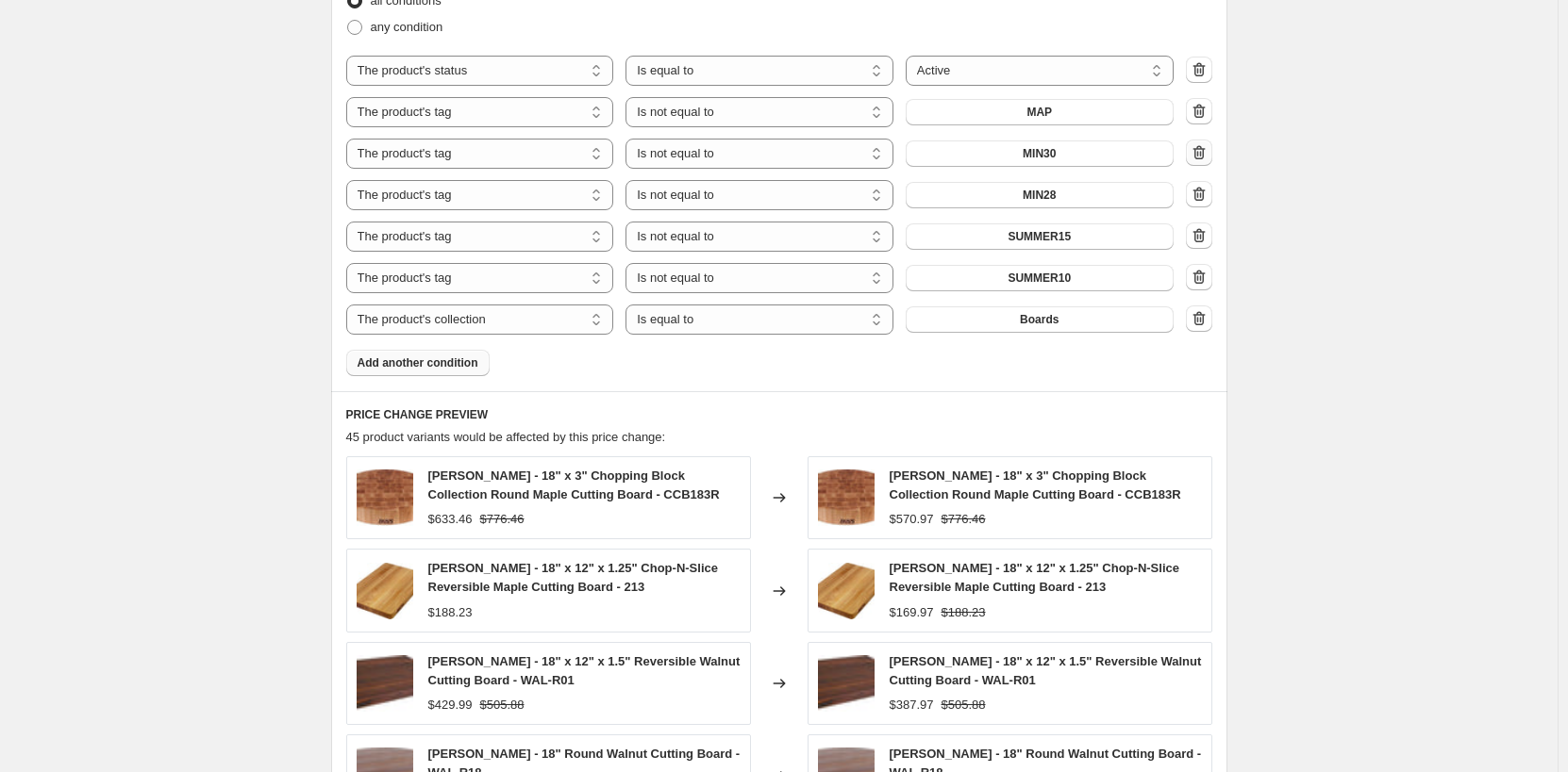
click at [1204, 158] on icon "button" at bounding box center [1199, 152] width 12 height 14
select select "collection"
select select "equal"
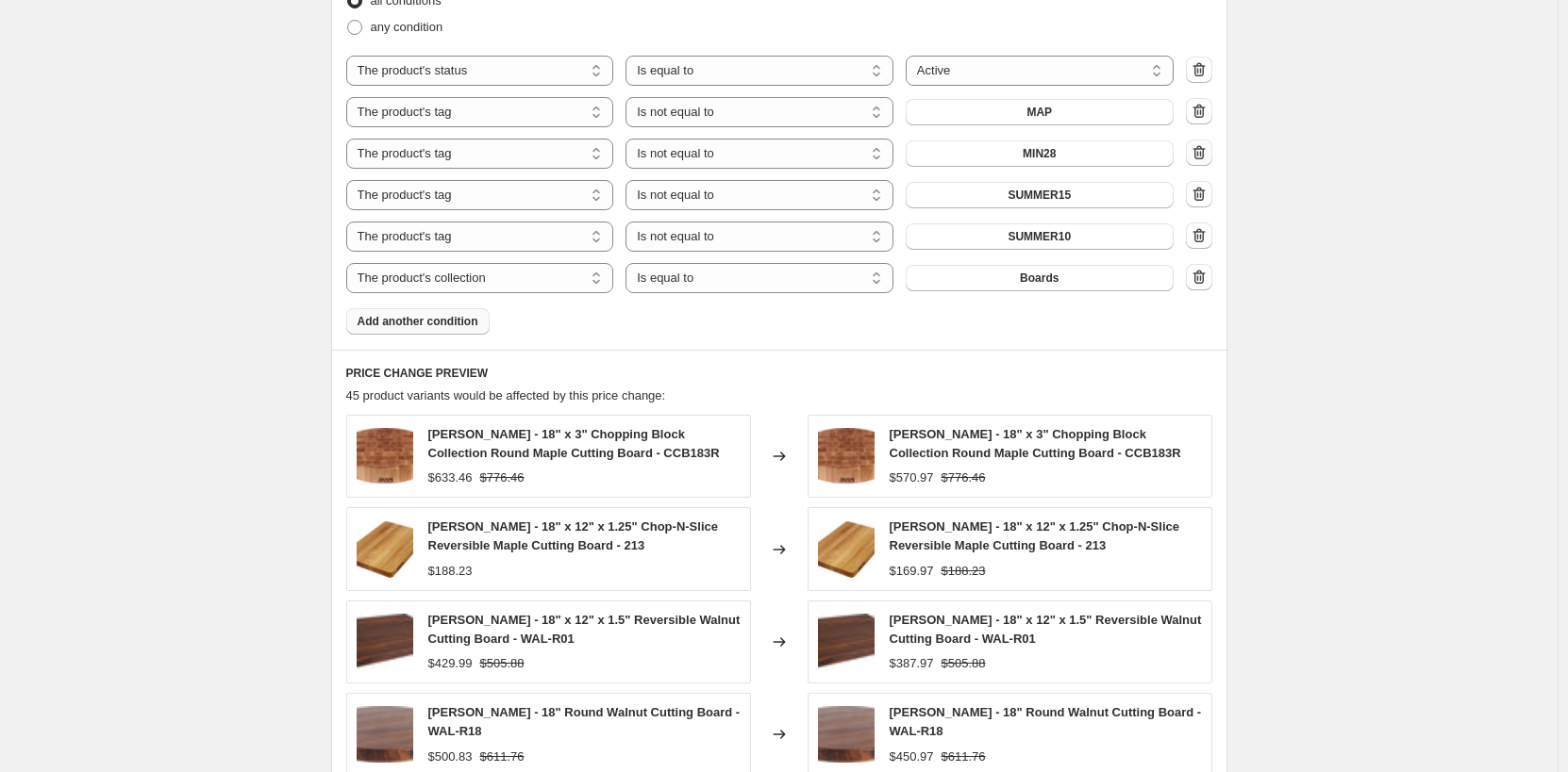
click at [1205, 162] on icon "button" at bounding box center [1199, 153] width 19 height 19
select select "collection"
select select "equal"
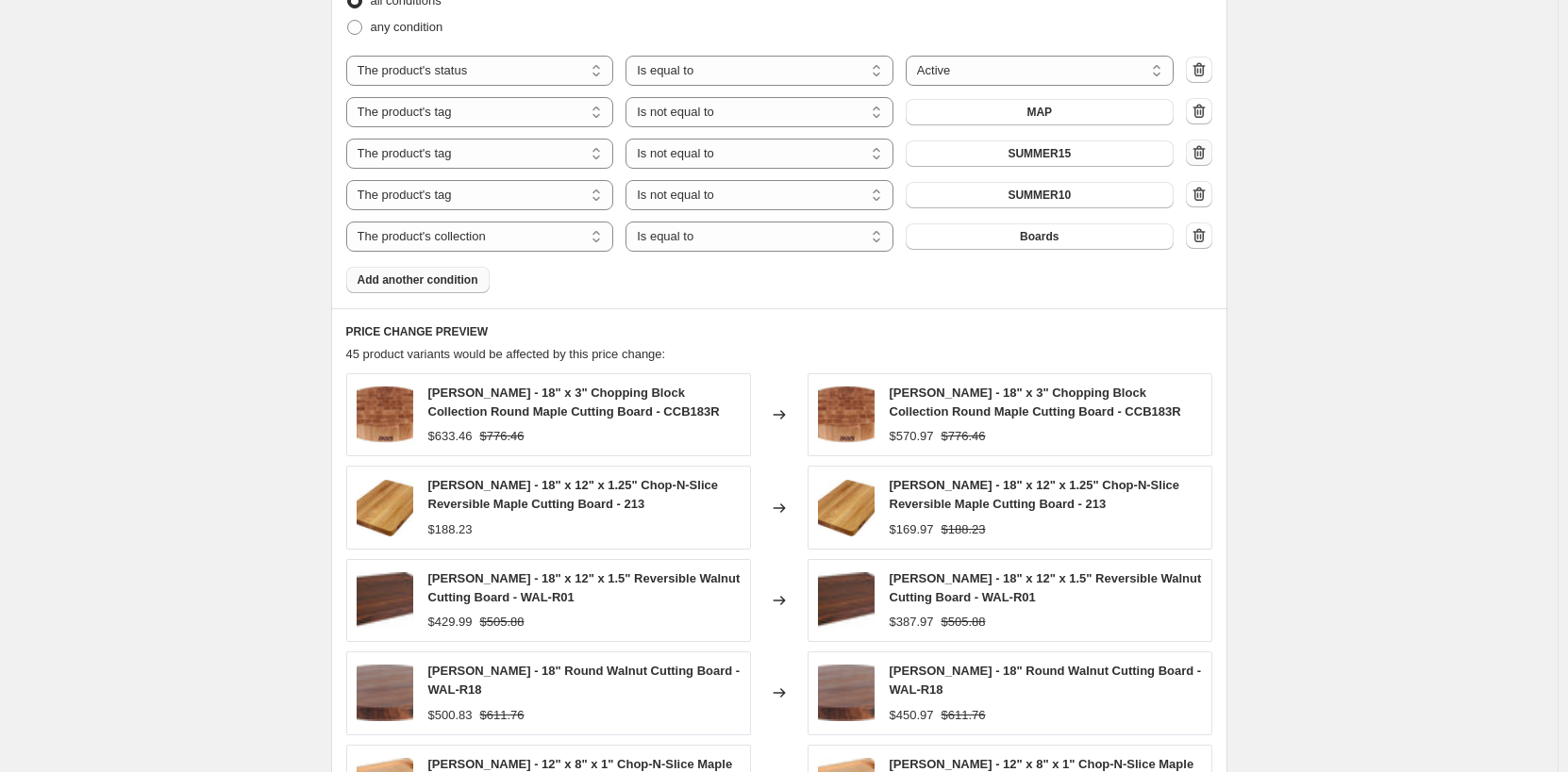
click at [1202, 162] on icon "button" at bounding box center [1199, 153] width 19 height 19
select select "collection"
select select "equal"
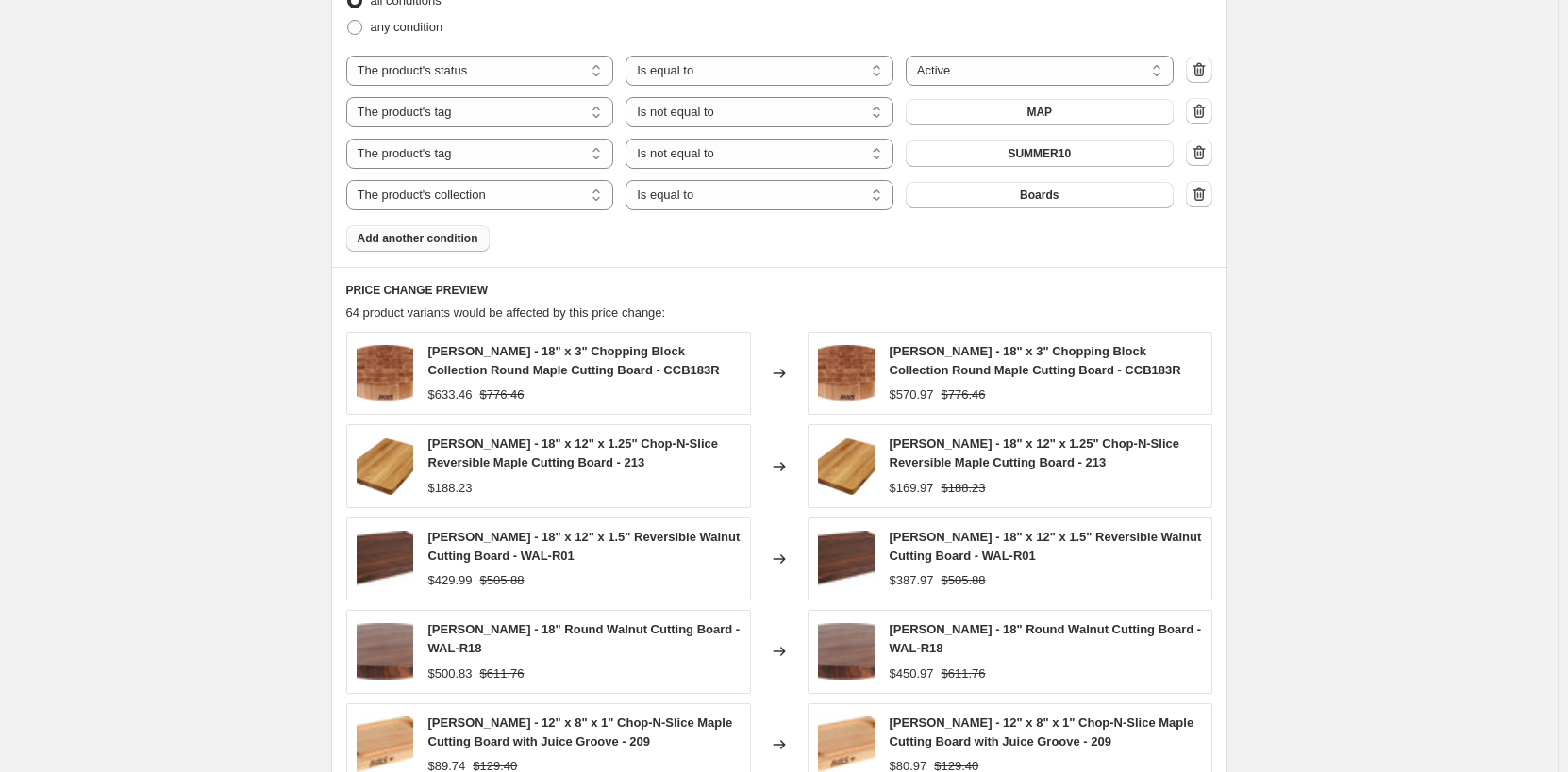
click at [1202, 161] on icon "button" at bounding box center [1199, 153] width 19 height 19
select select "collection"
select select "equal"
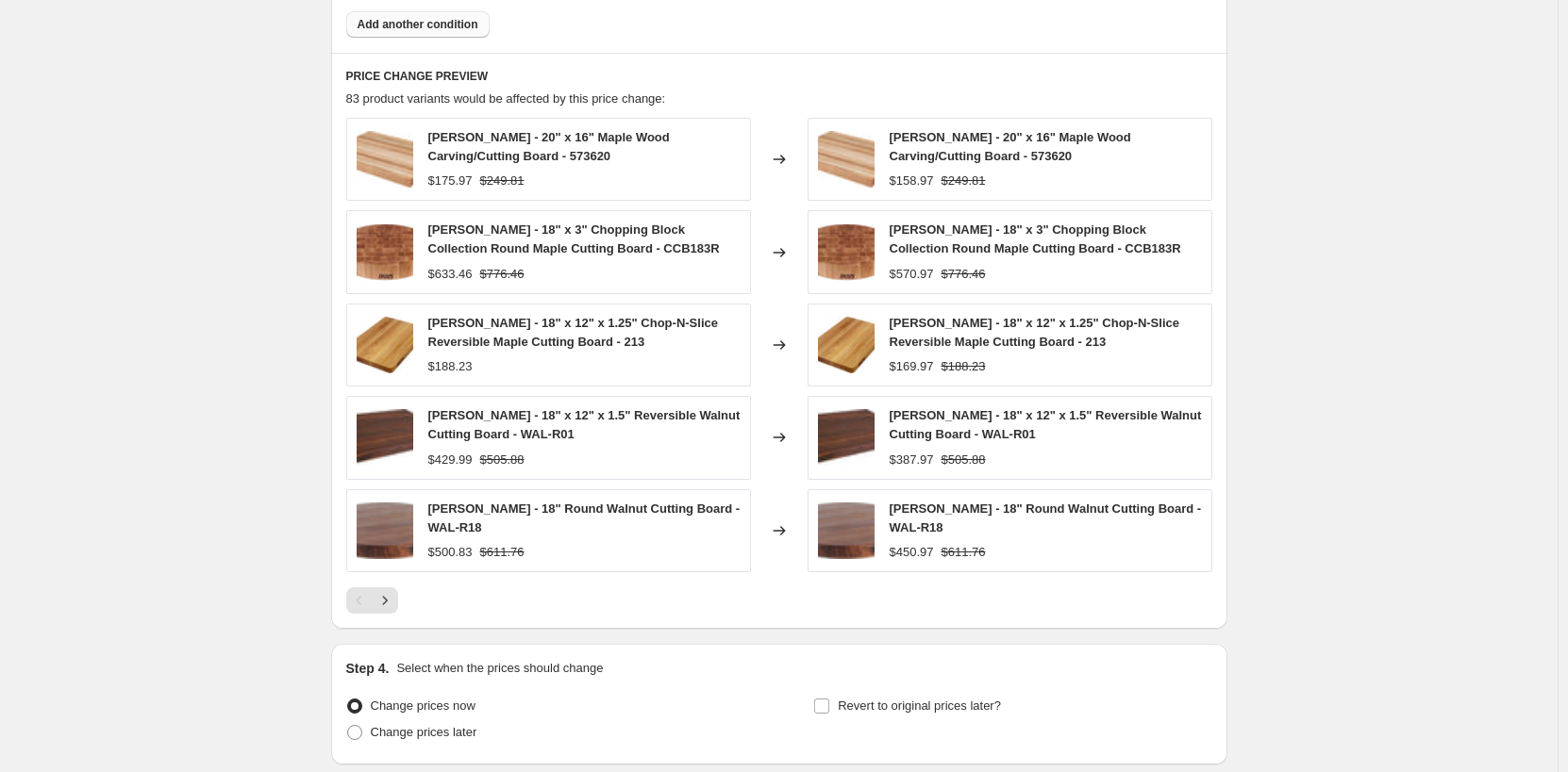
scroll to position [1549, 0]
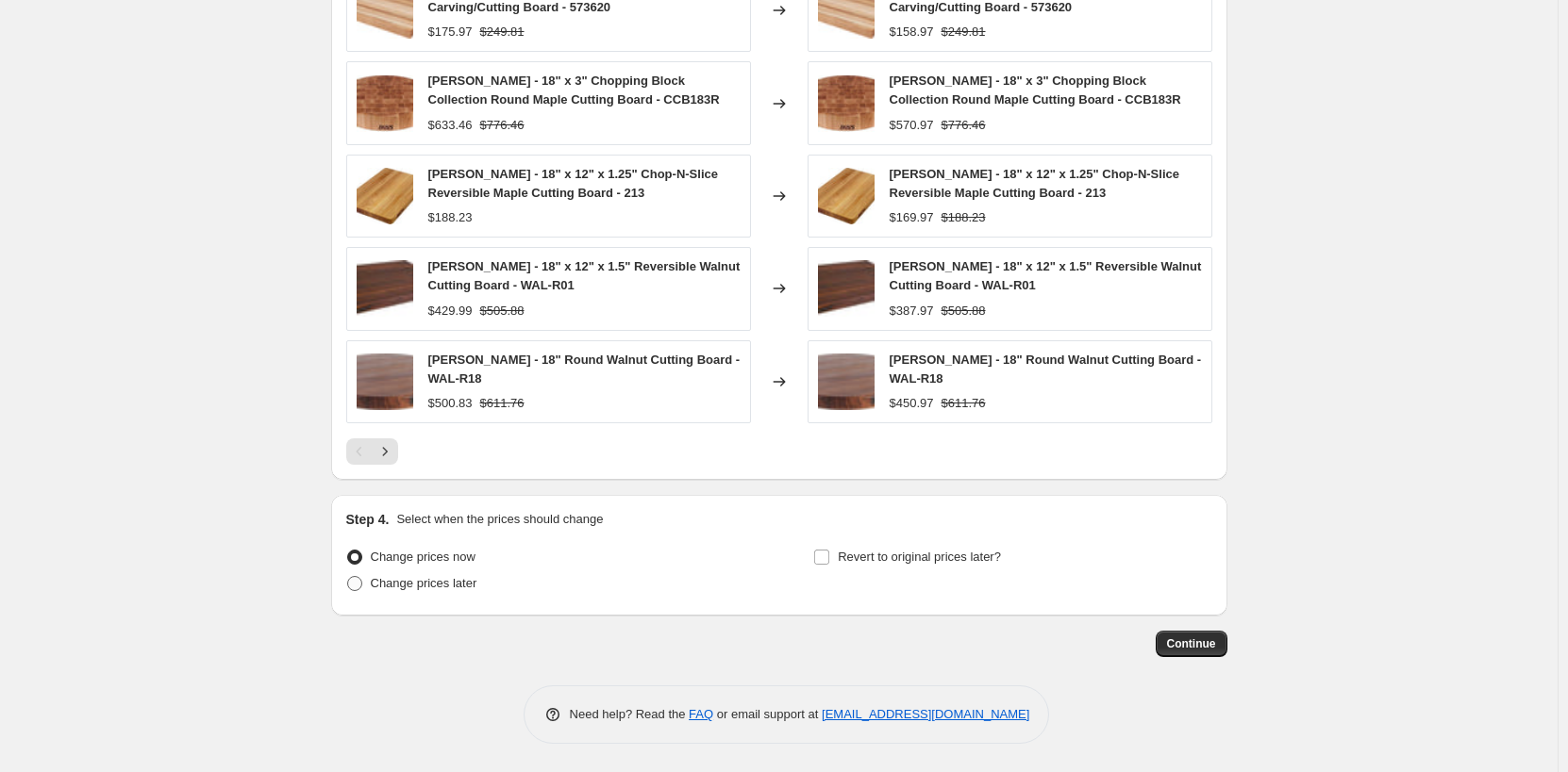
click at [456, 590] on span "Change prices later" at bounding box center [424, 583] width 107 height 14
click at [348, 577] on input "Change prices later" at bounding box center [347, 576] width 1 height 1
radio input "true"
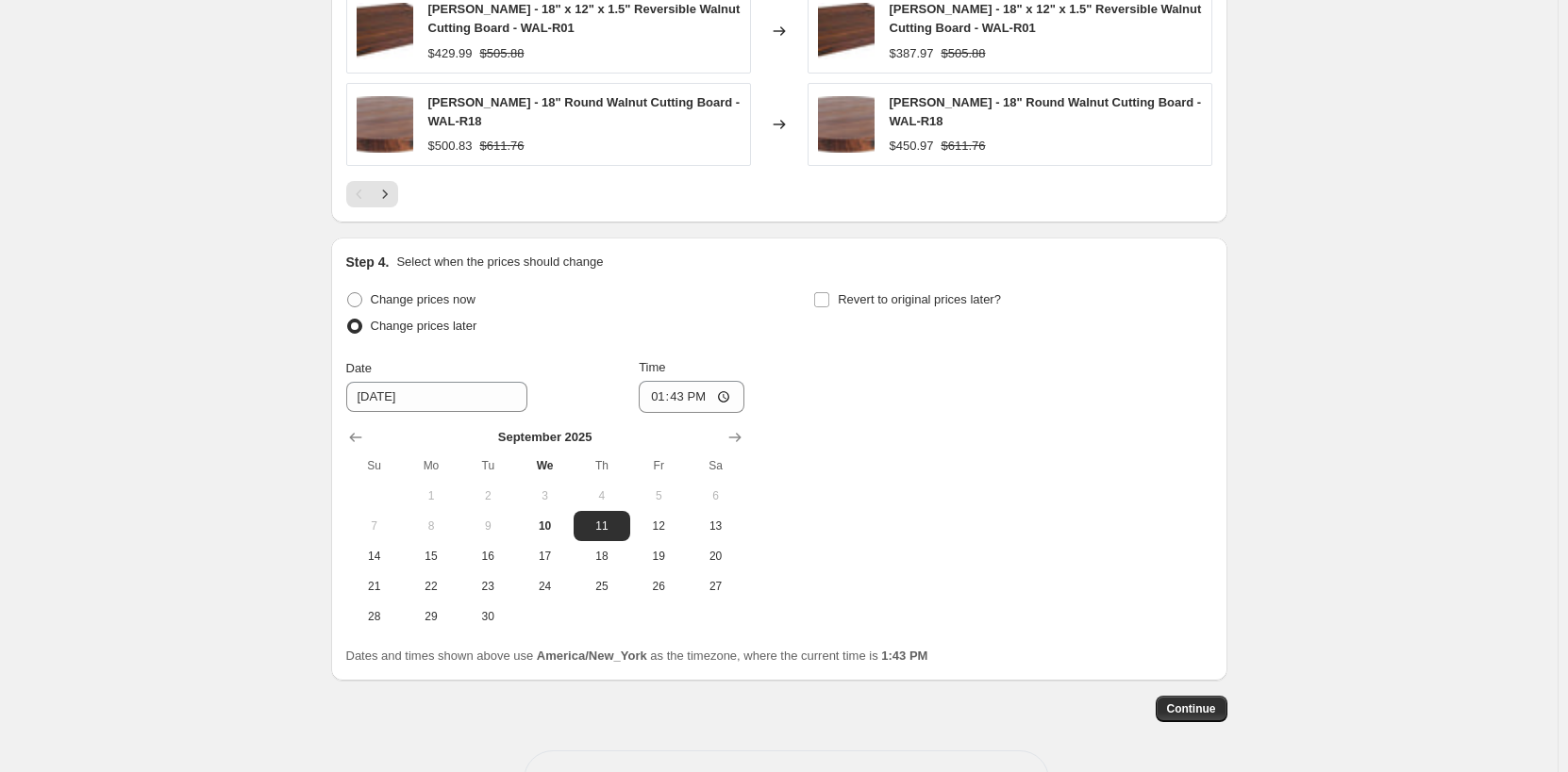
scroll to position [1777, 0]
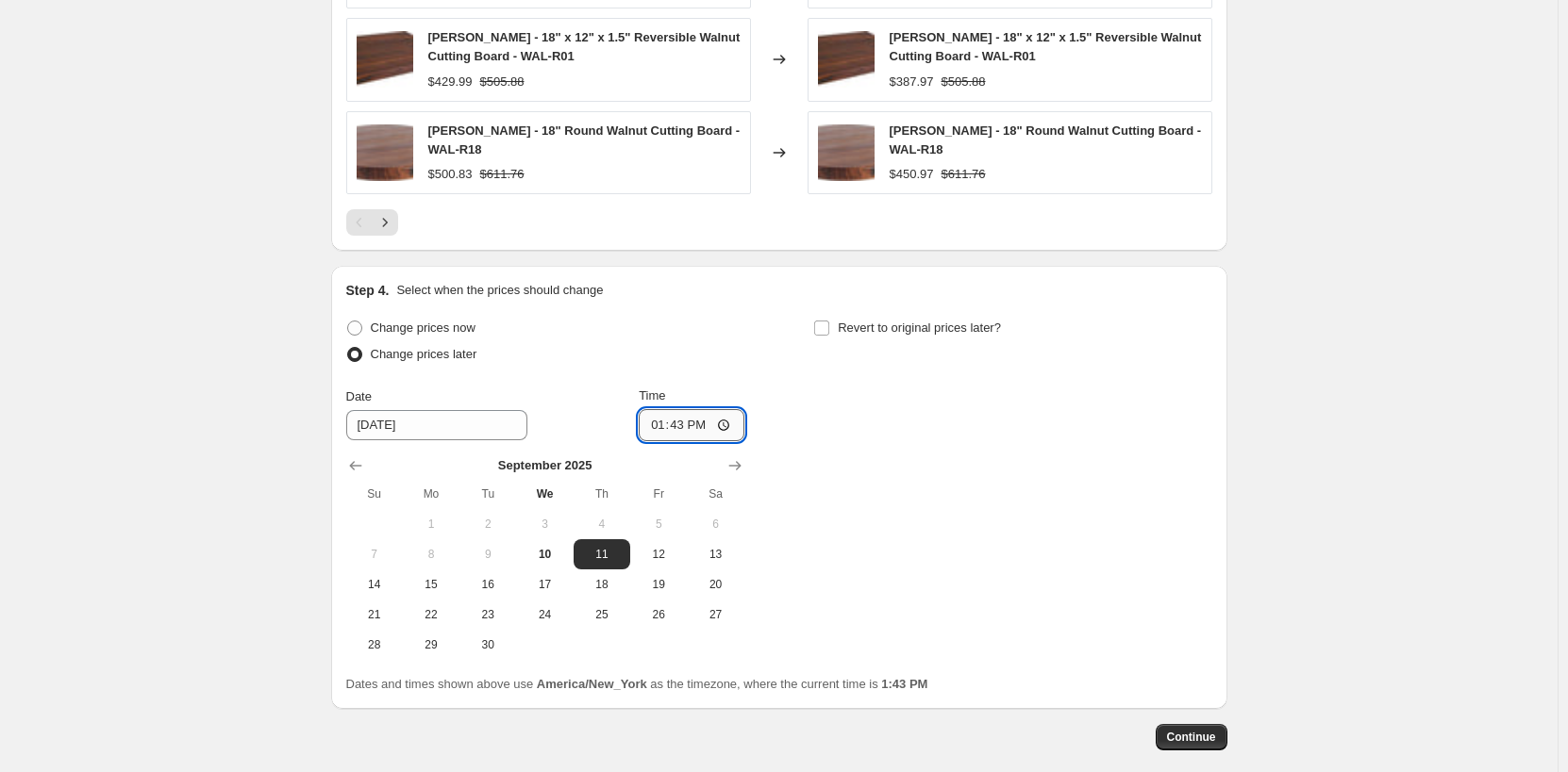
click at [661, 433] on input "13:43" at bounding box center [692, 425] width 106 height 32
type input "00:00"
click at [829, 324] on input "Revert to original prices later?" at bounding box center [821, 329] width 15 height 15
checkbox input "true"
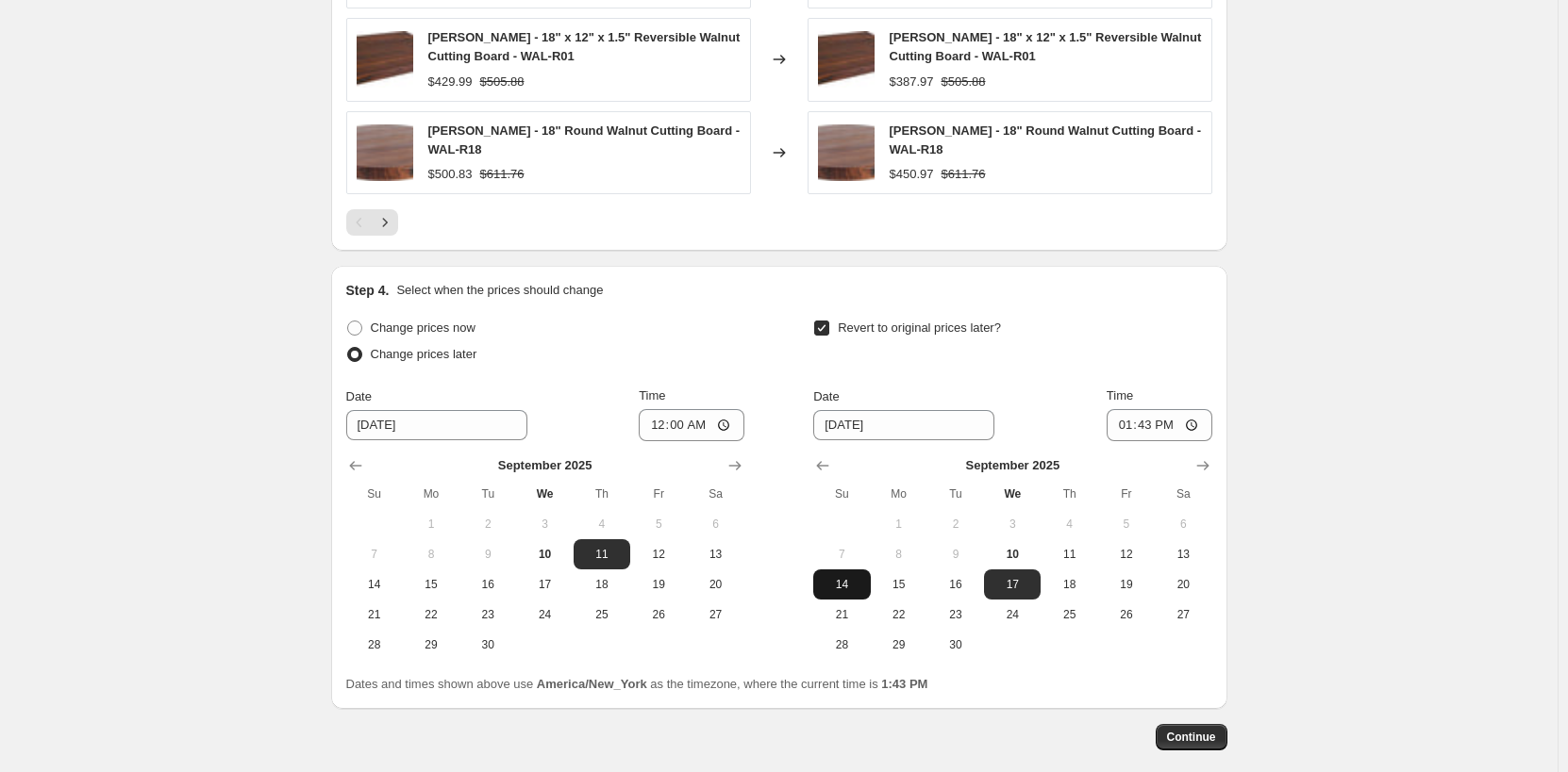
click at [856, 584] on span "14" at bounding box center [841, 584] width 42 height 15
type input "[DATE]"
click at [1131, 425] on input "13:43" at bounding box center [1160, 425] width 106 height 32
type input "23:59"
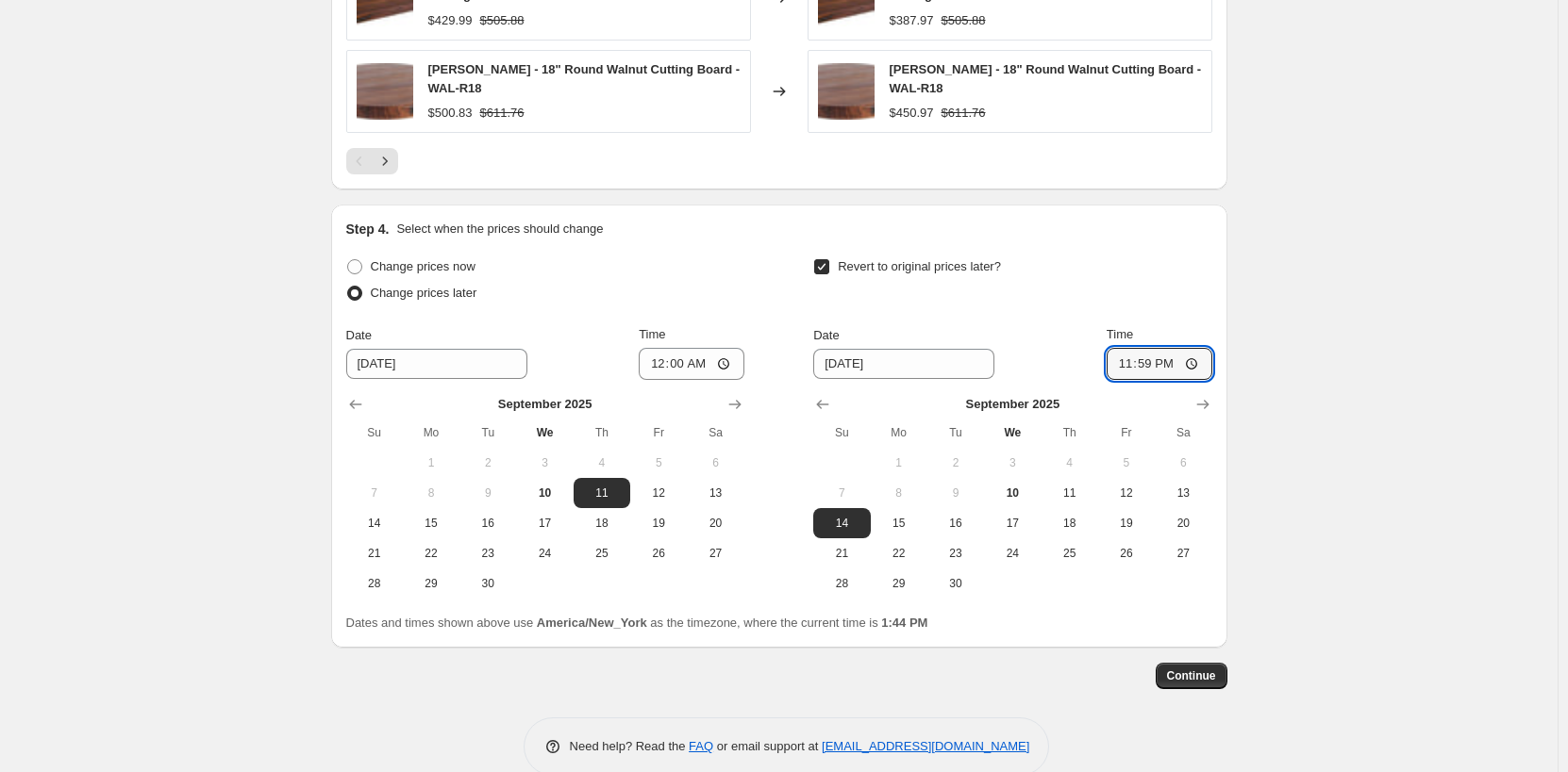
scroll to position [1871, 0]
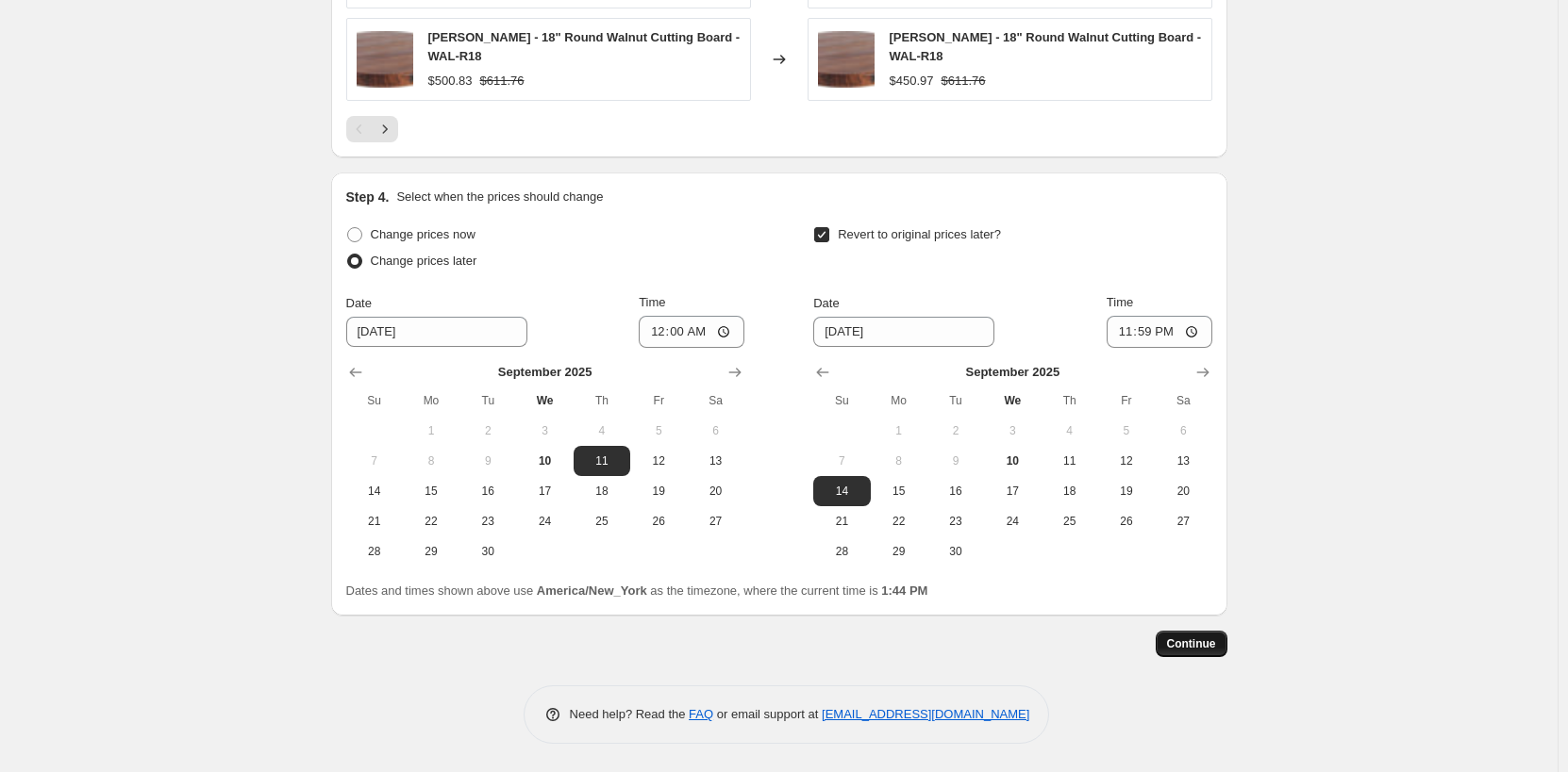
click at [1212, 650] on span "Continue" at bounding box center [1192, 644] width 49 height 15
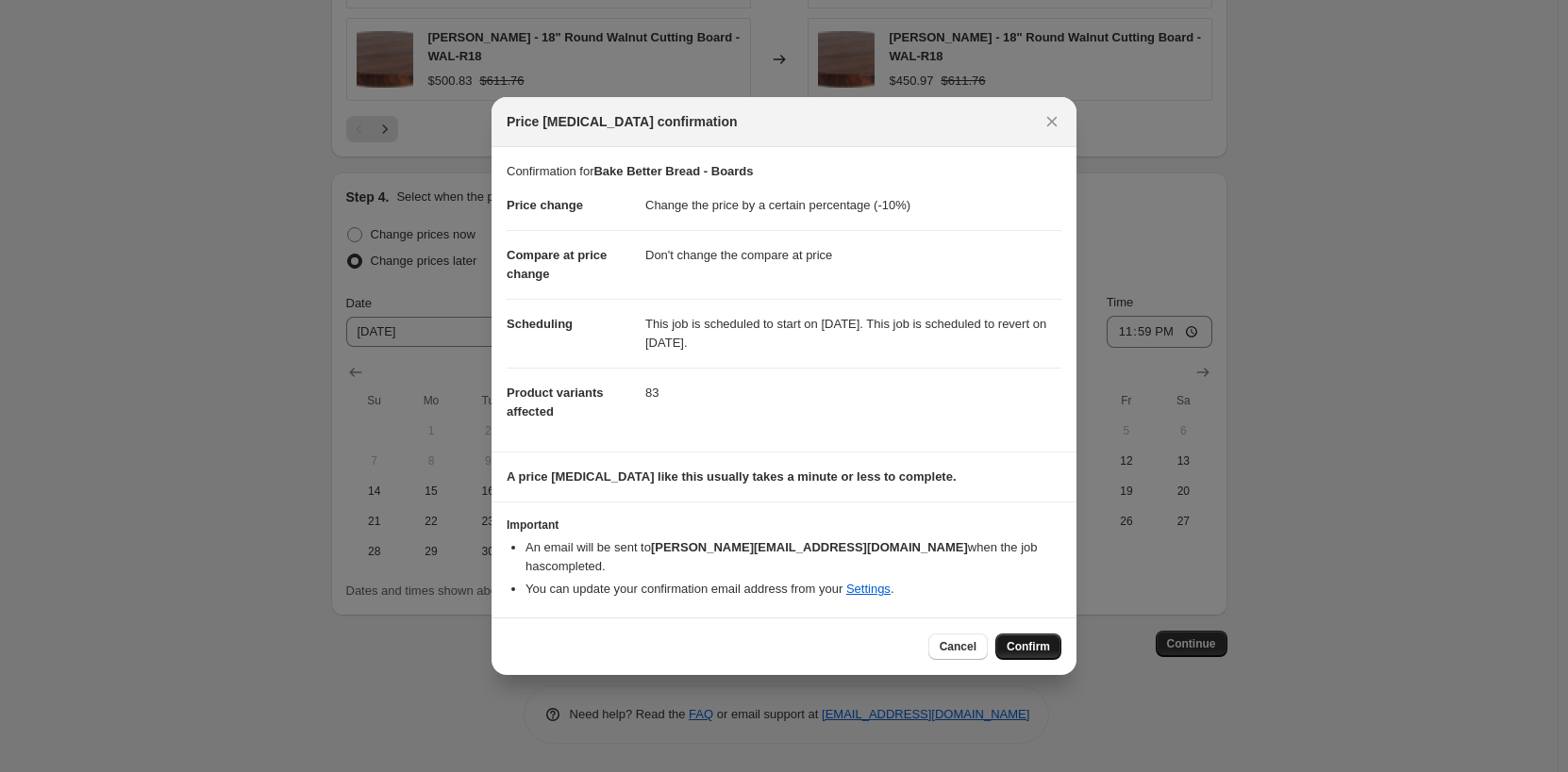
click at [1046, 639] on span "Confirm" at bounding box center [1028, 647] width 44 height 15
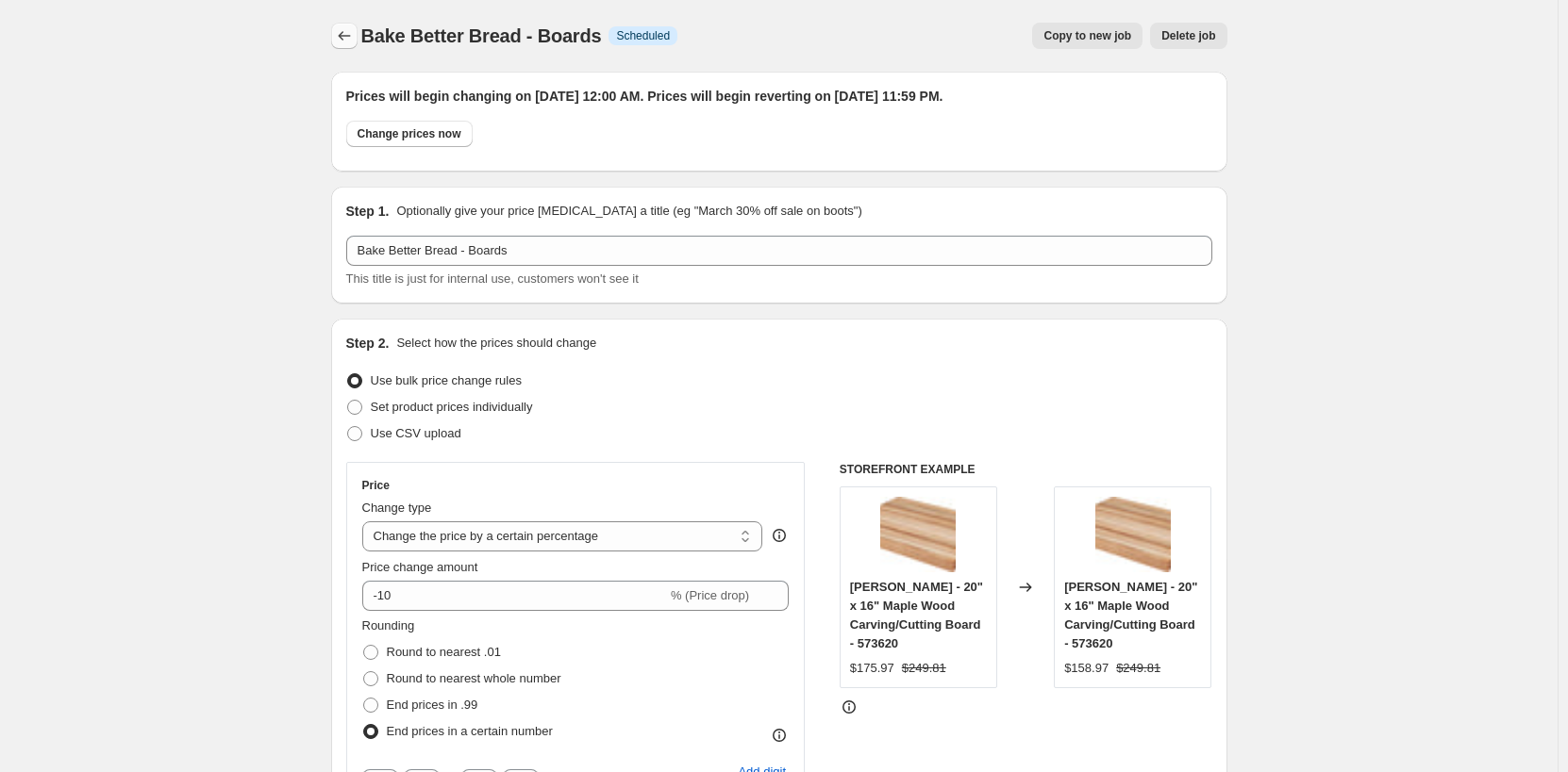
click at [340, 42] on icon "Price change jobs" at bounding box center [344, 36] width 19 height 19
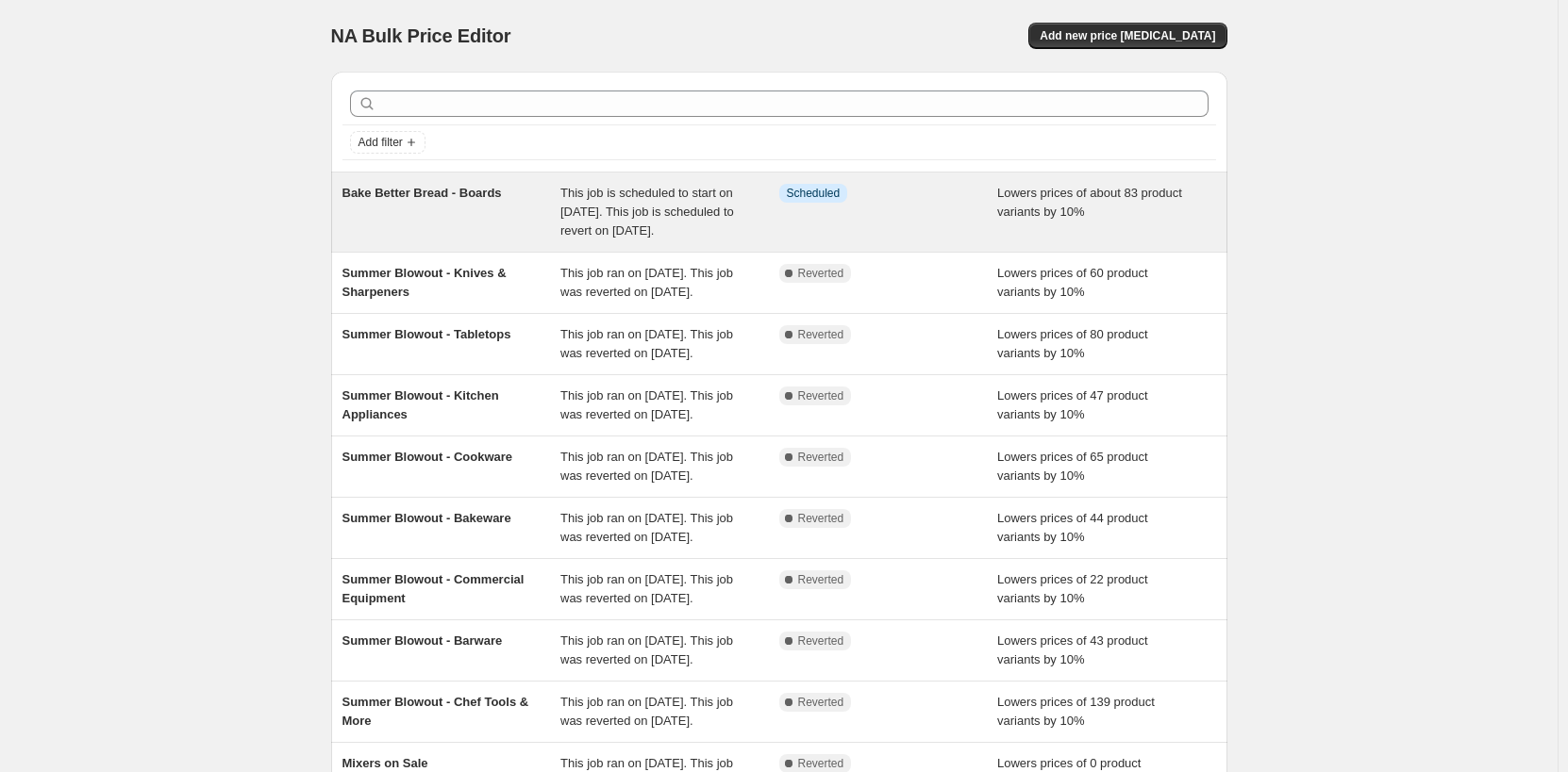
click at [501, 213] on div "Bake Better Bread - Boards" at bounding box center [451, 212] width 219 height 57
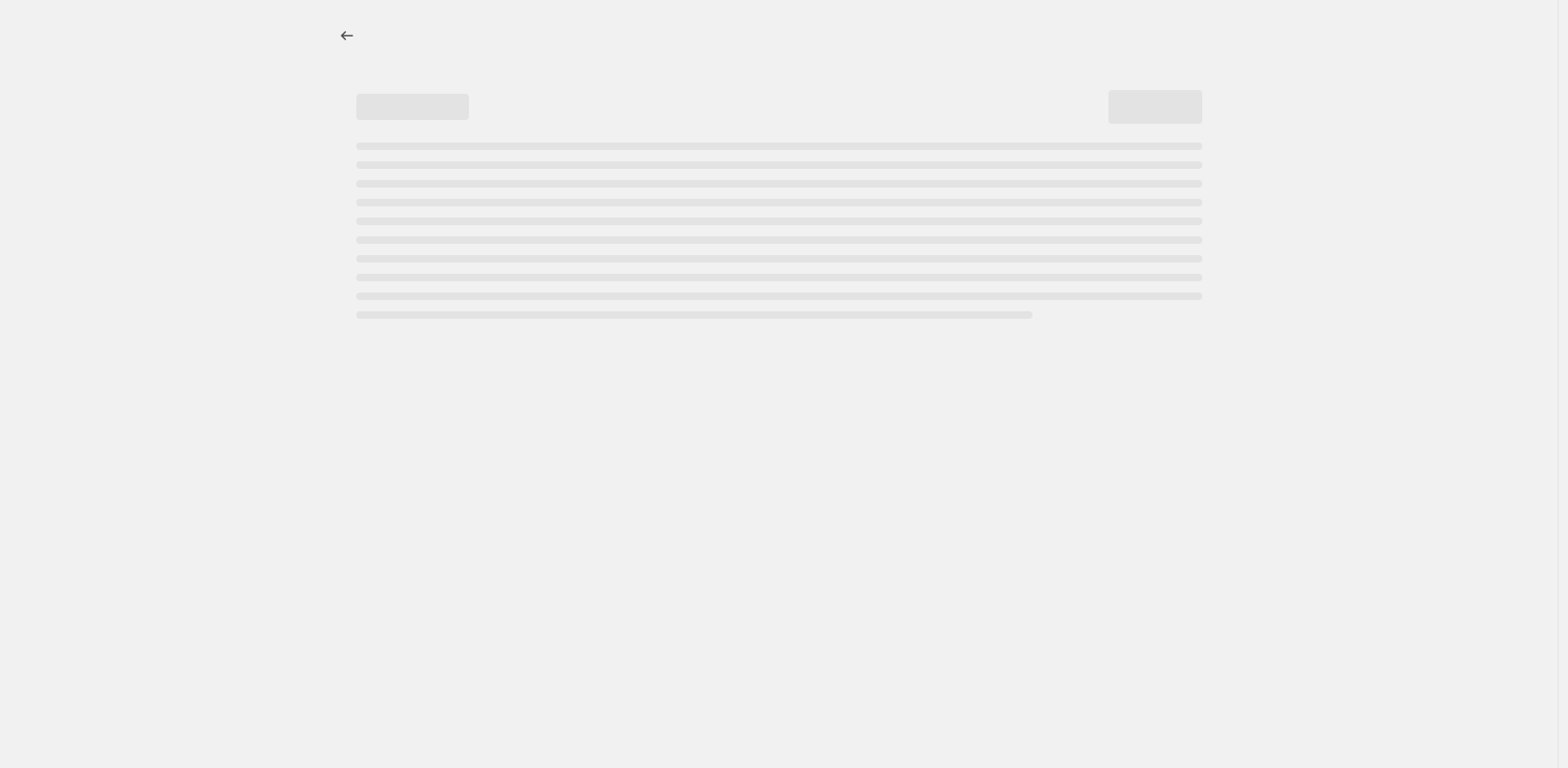
select select "percentage"
select select "no_change"
select select "product_status"
select select "tag"
select select "not_equal"
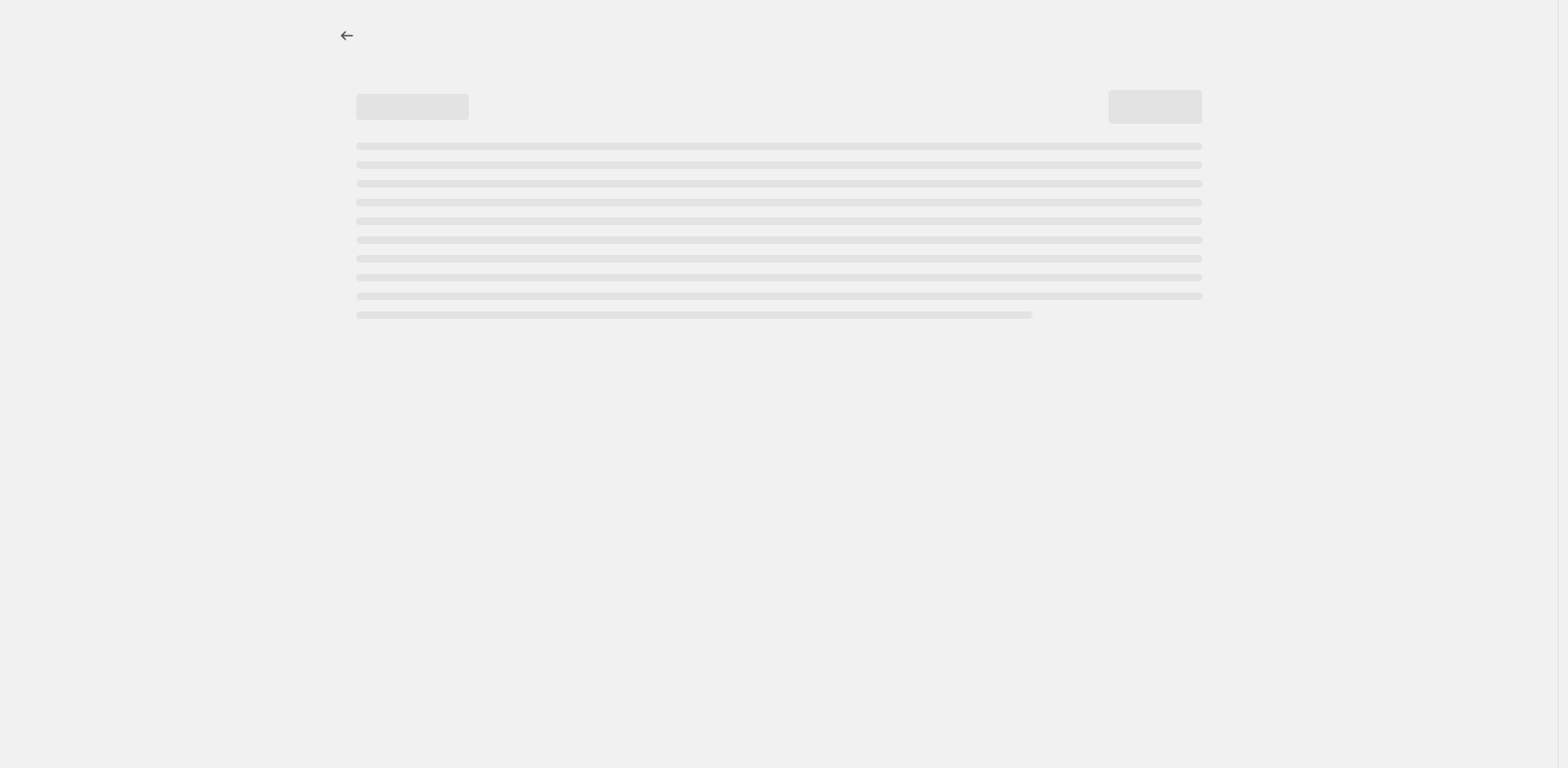
select select "collection"
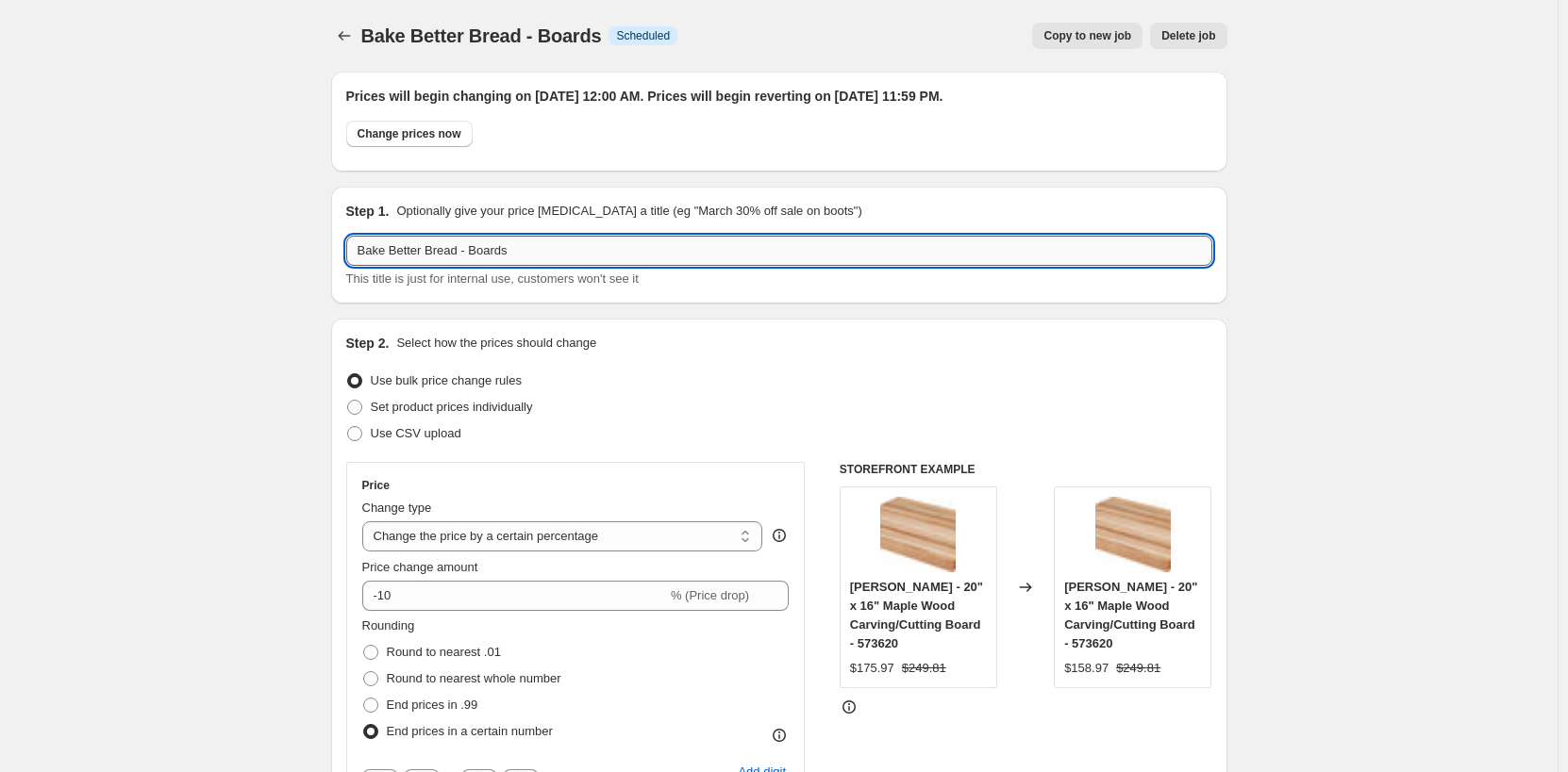
click at [575, 255] on input "Bake Better Bread - Boards" at bounding box center [779, 251] width 866 height 30
click at [1093, 42] on span "Copy to new job" at bounding box center [1087, 36] width 88 height 15
select select "percentage"
select select "no_change"
select select "product_status"
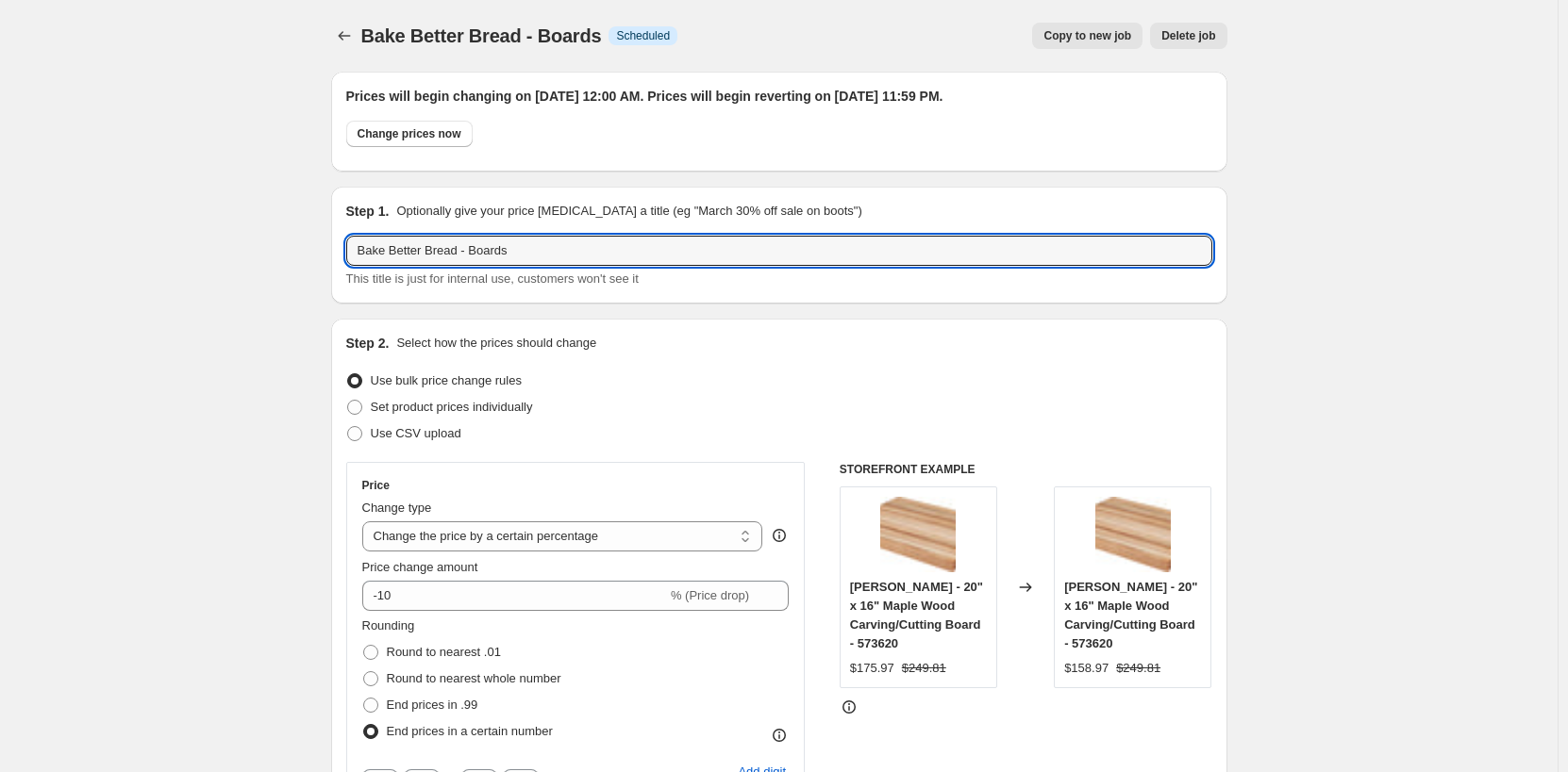
select select "tag"
select select "not_equal"
select select "collection"
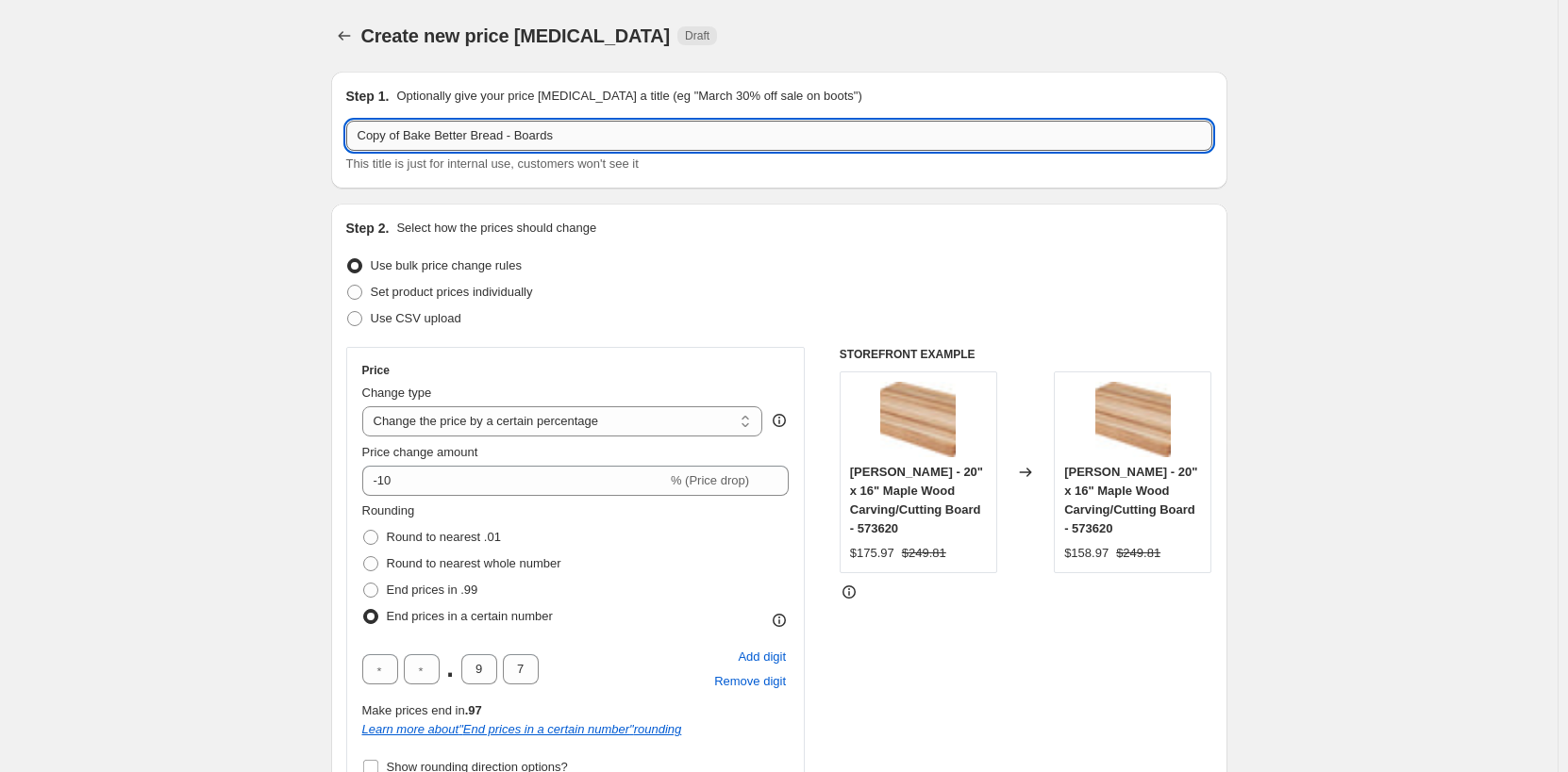
click at [528, 141] on input "Copy of Bake Better Bread - Boards" at bounding box center [779, 135] width 866 height 30
paste input "text"
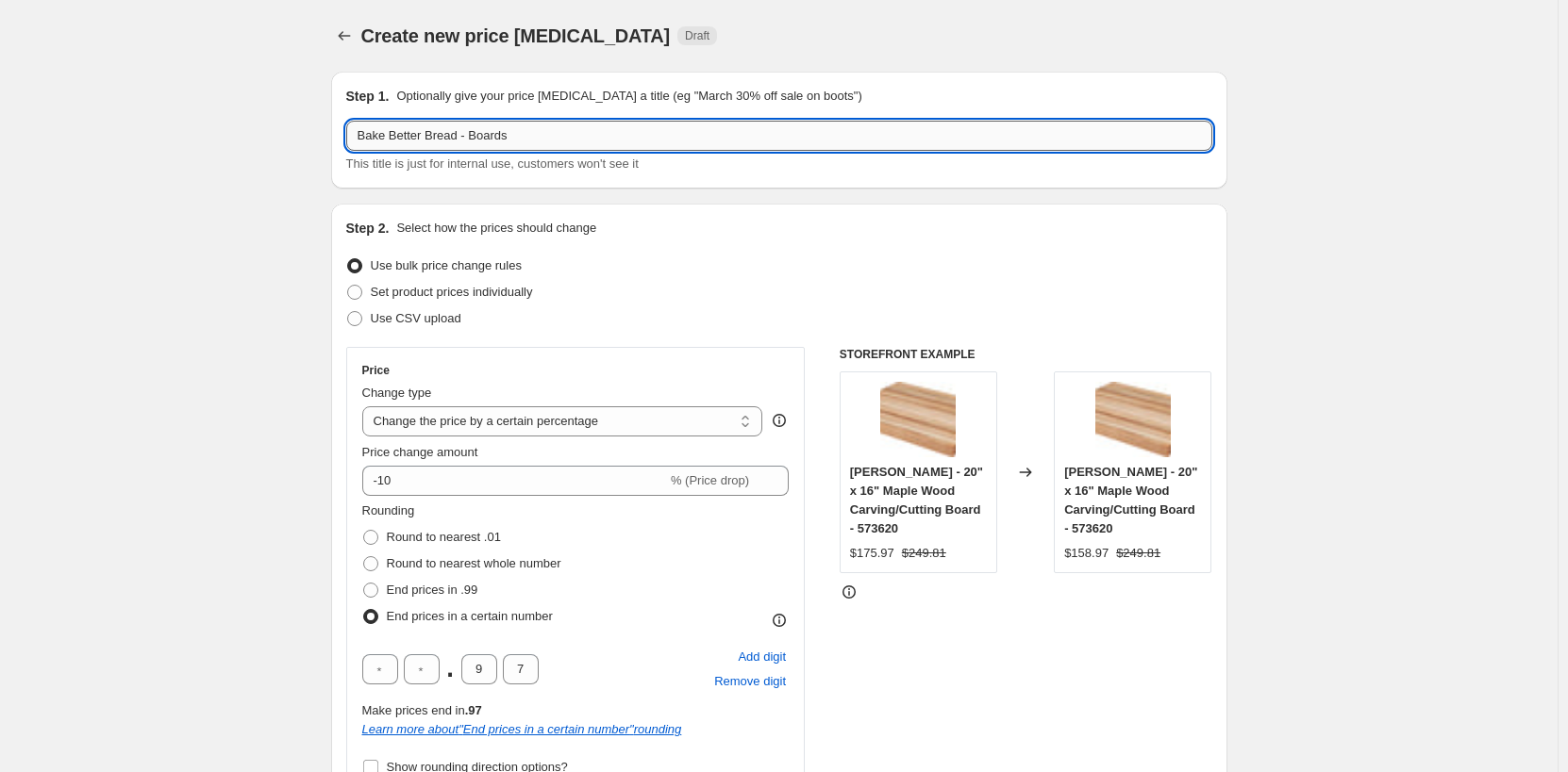
drag, startPoint x: 472, startPoint y: 135, endPoint x: 523, endPoint y: 136, distance: 51.0
click at [523, 136] on input "Bake Better Bread - Boards" at bounding box center [779, 135] width 866 height 30
drag, startPoint x: 473, startPoint y: 135, endPoint x: 645, endPoint y: 135, distance: 172.0
click at [645, 135] on input "Bake Better Bread - Breads & Serrated Knives" at bounding box center [779, 135] width 866 height 30
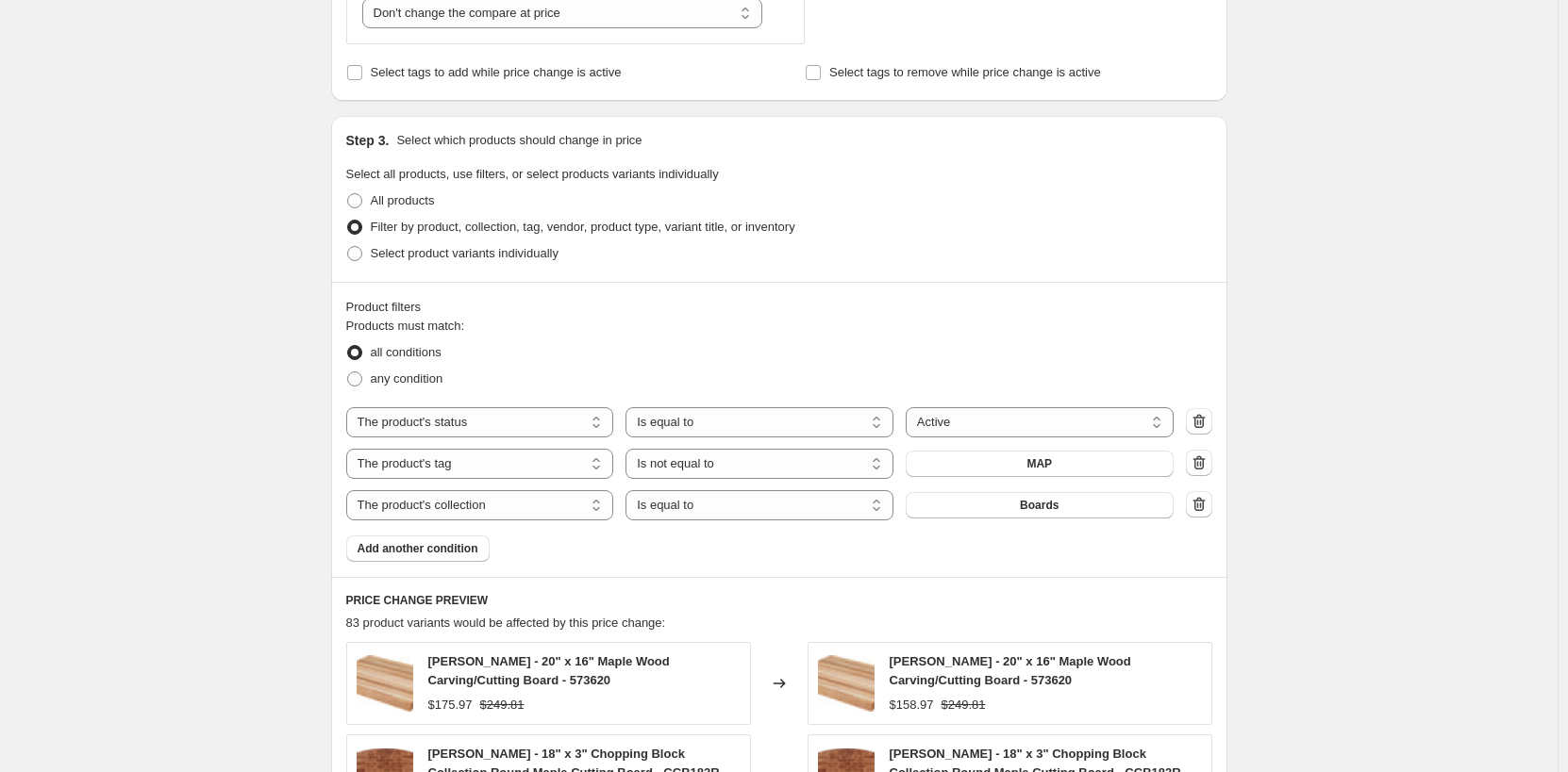
scroll to position [1037, 0]
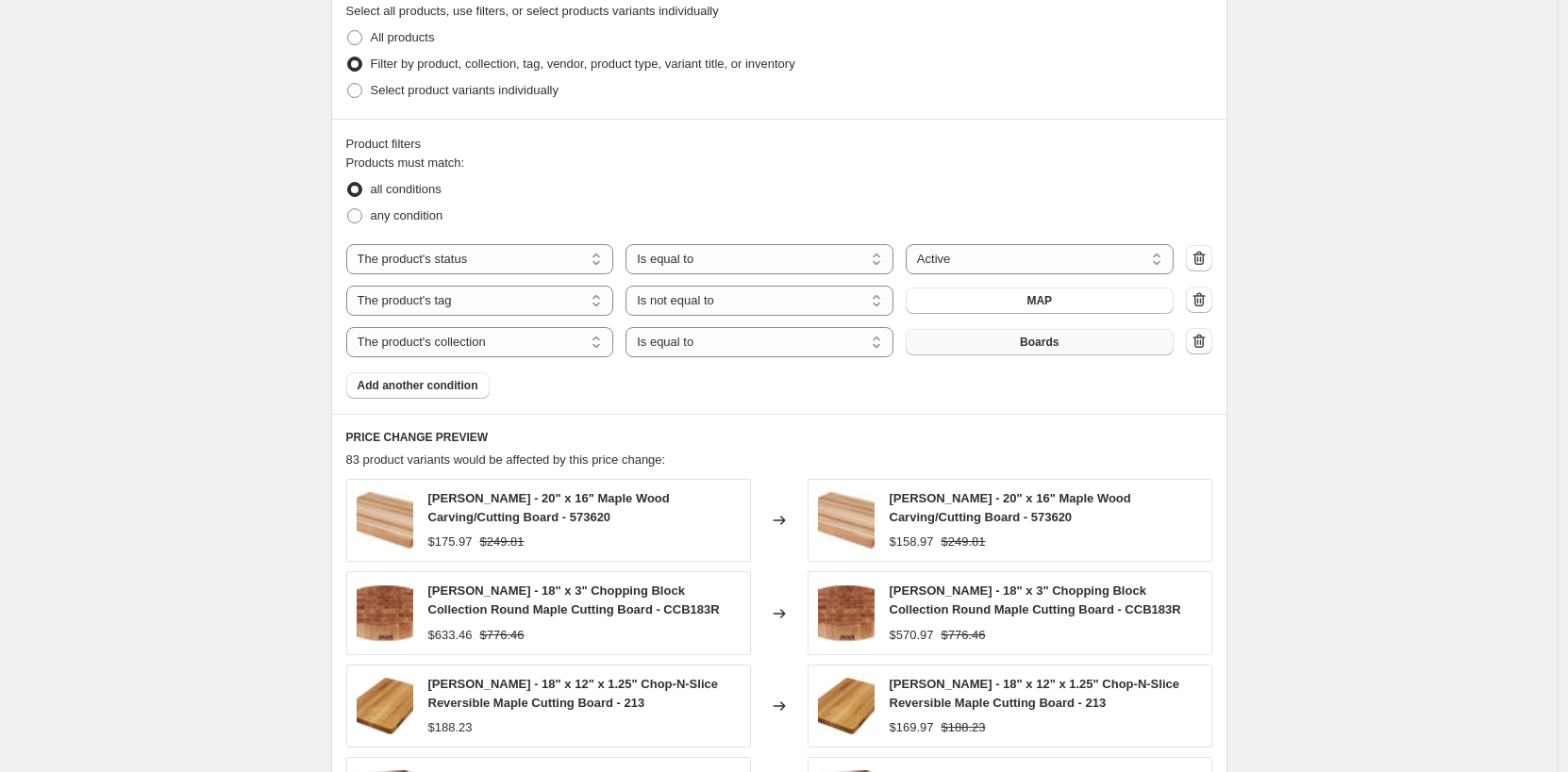
click at [1053, 350] on span "Boards" at bounding box center [1038, 342] width 39 height 15
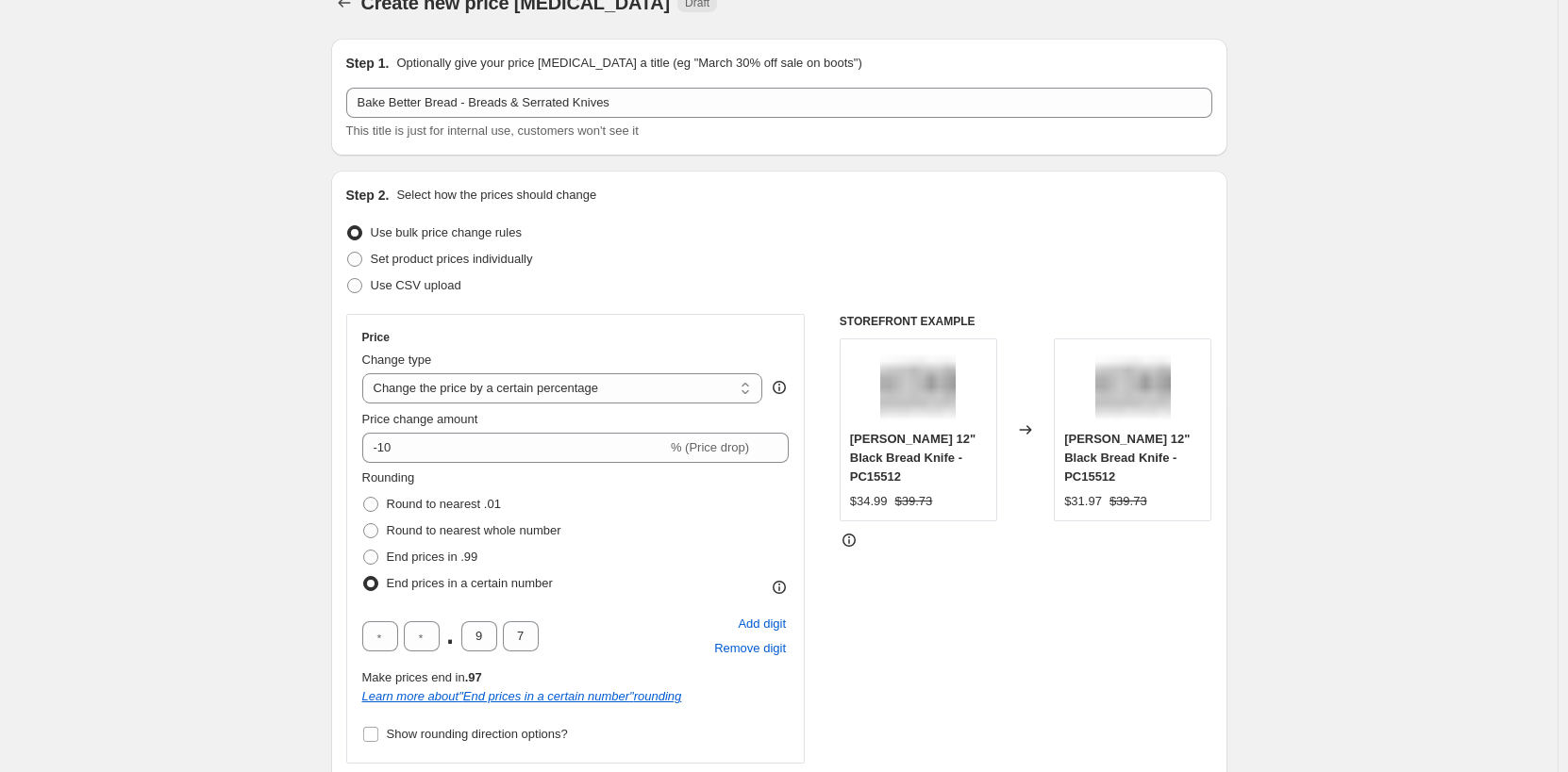
scroll to position [0, 0]
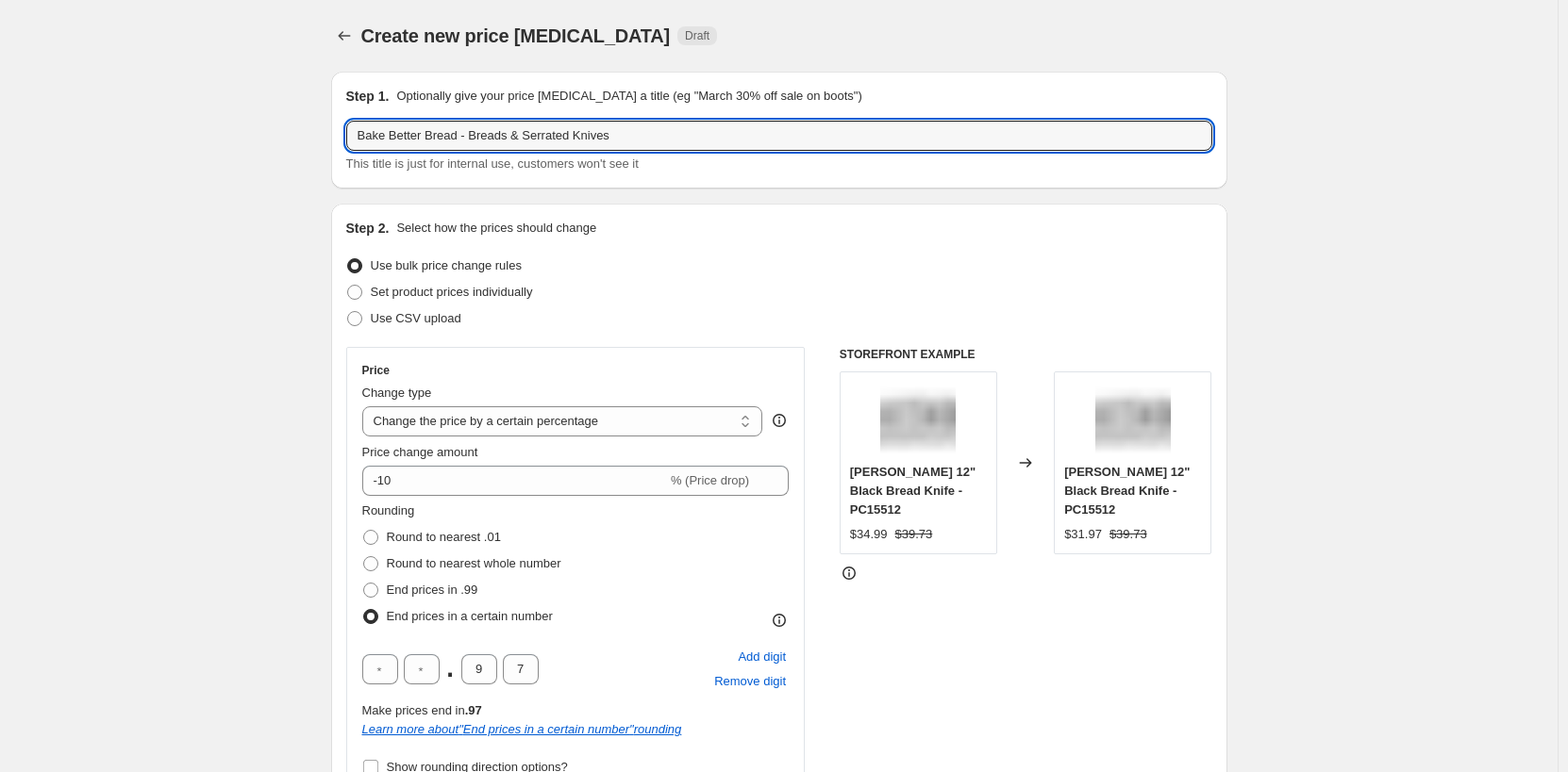
paste input "text"
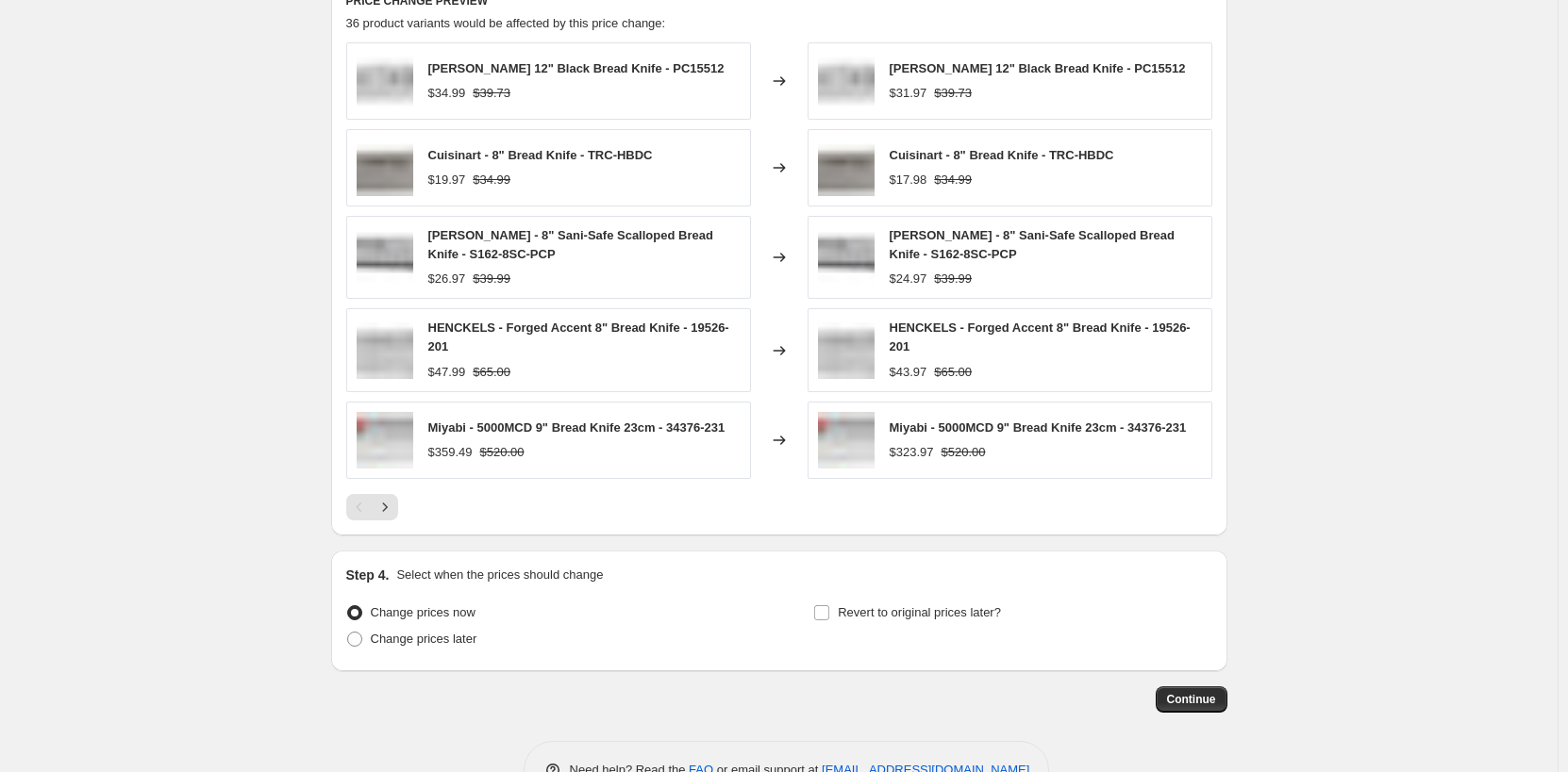
scroll to position [1531, 0]
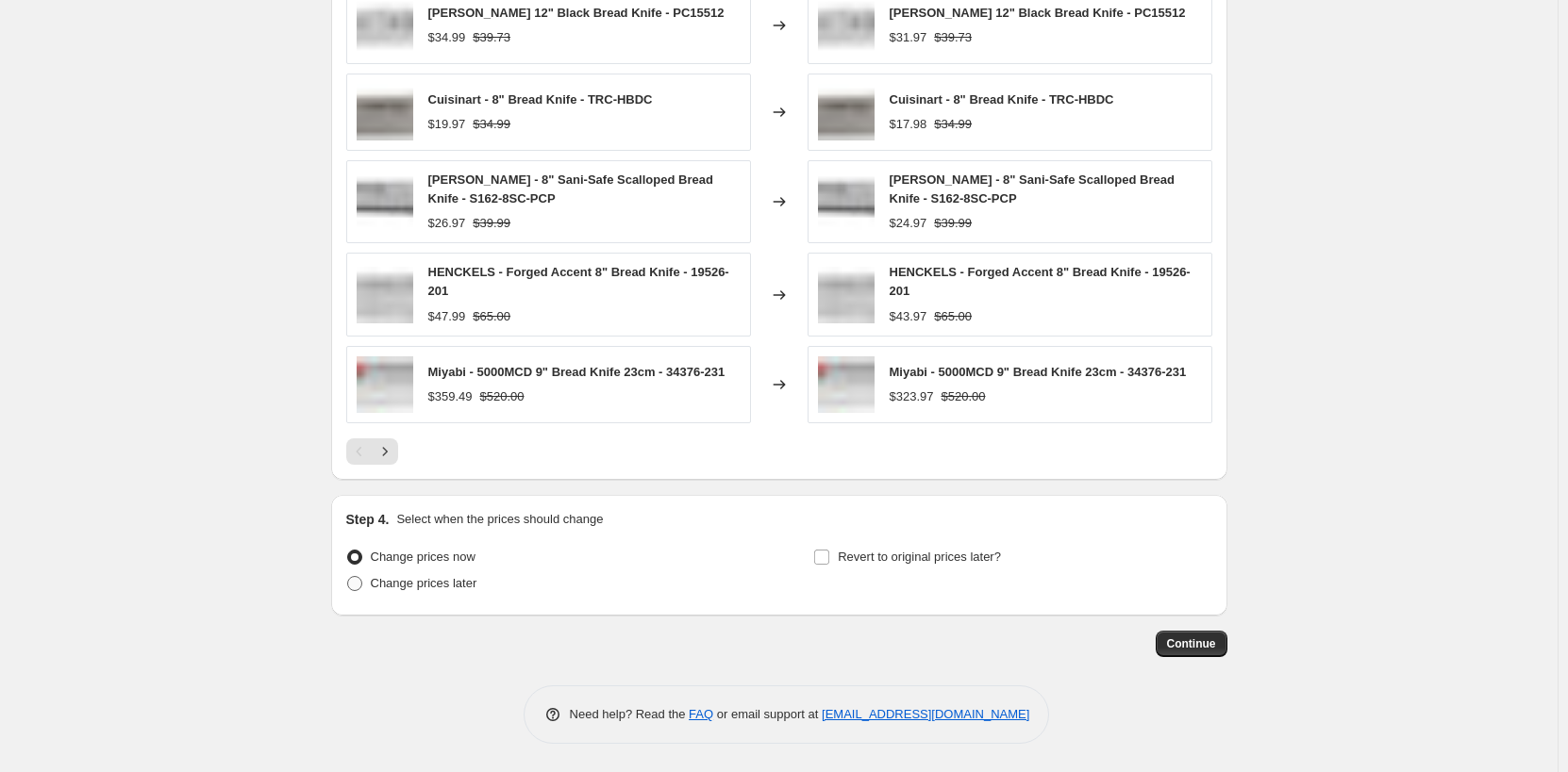
type input "Bake Better Bread - Bread & Serrated Knives"
click at [439, 592] on label "Change prices later" at bounding box center [411, 583] width 131 height 27
click at [348, 577] on input "Change prices later" at bounding box center [347, 576] width 1 height 1
radio input "true"
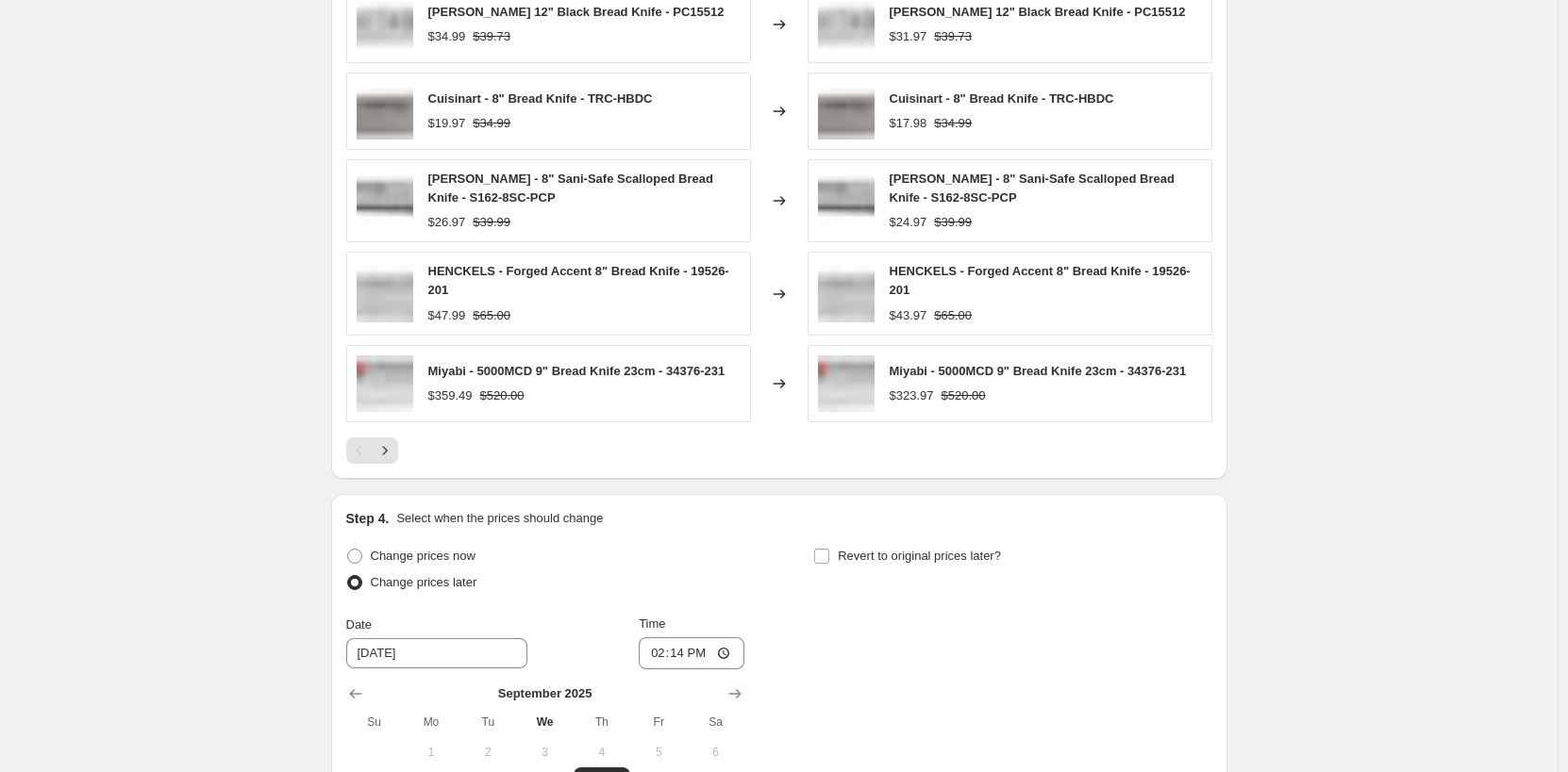
scroll to position [1814, 0]
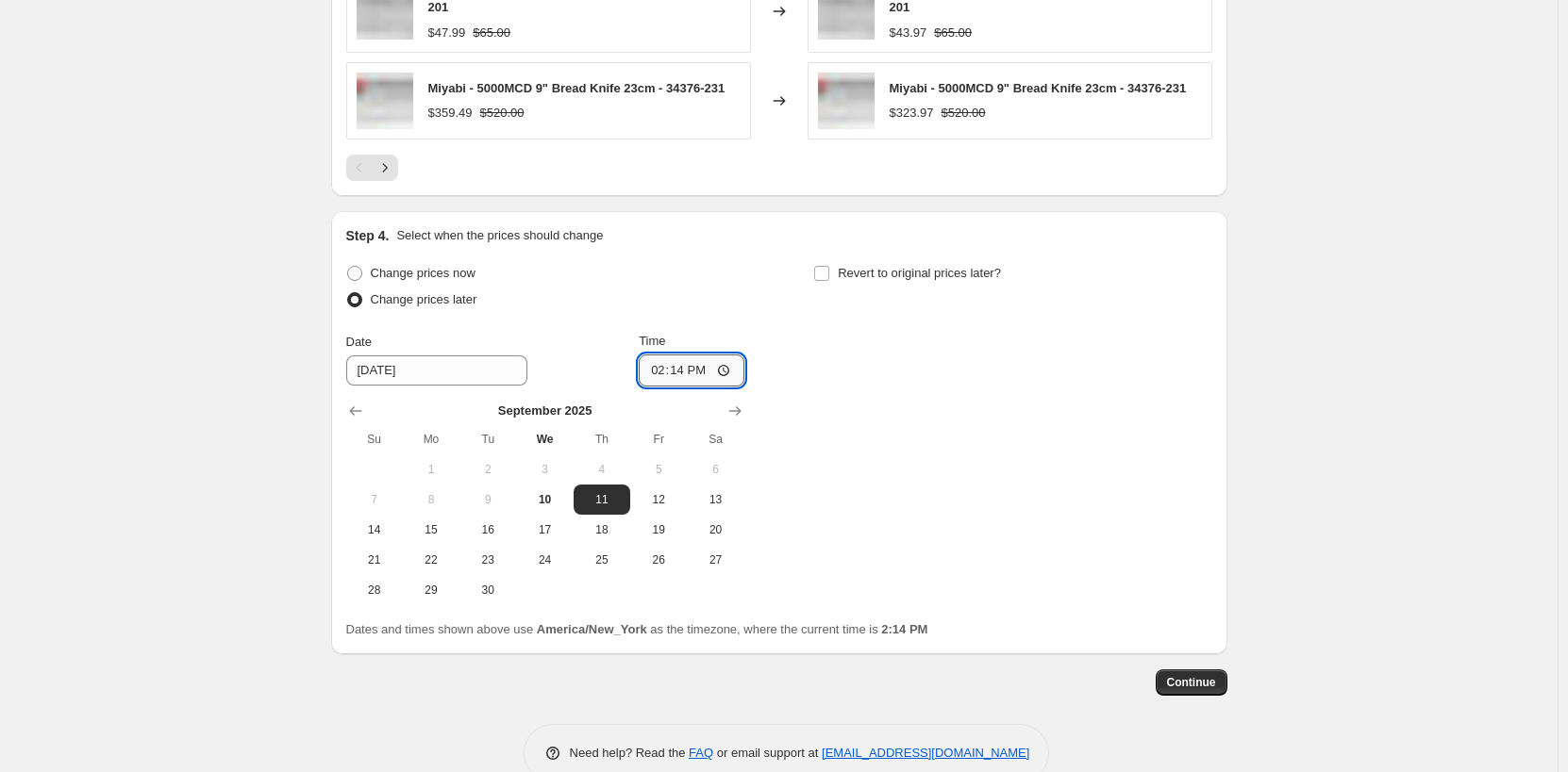
click at [660, 373] on input "14:14" at bounding box center [692, 370] width 106 height 32
type input "00:00"
click at [862, 271] on span "Revert to original prices later?" at bounding box center [919, 273] width 163 height 14
click at [829, 271] on input "Revert to original prices later?" at bounding box center [821, 274] width 15 height 15
checkbox input "true"
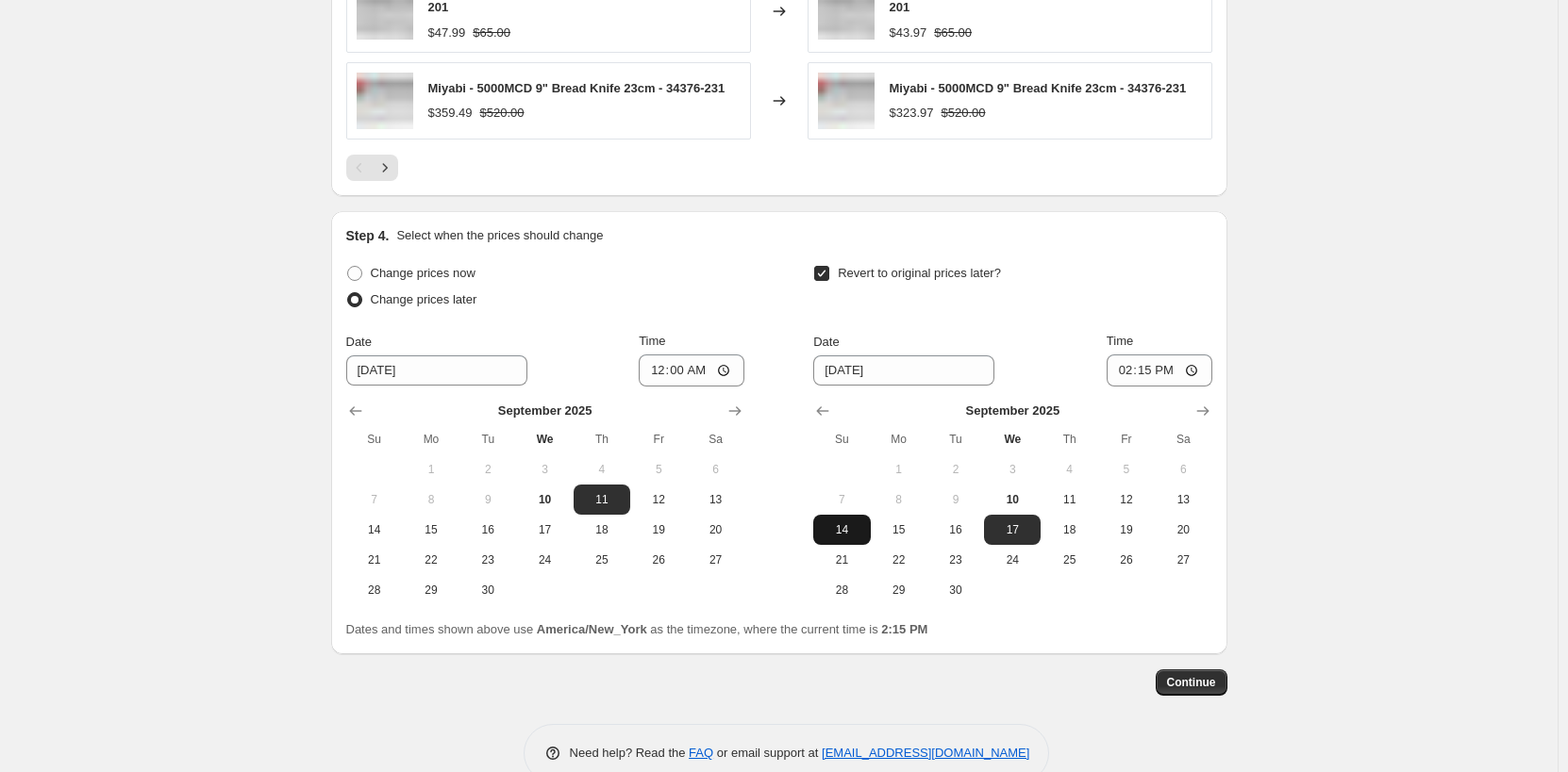
click at [855, 529] on span "14" at bounding box center [841, 530] width 42 height 15
type input "[DATE]"
click at [1130, 373] on input "14:15" at bounding box center [1160, 370] width 106 height 32
click at [1146, 370] on input "23:55" at bounding box center [1160, 370] width 106 height 32
type input "23:59"
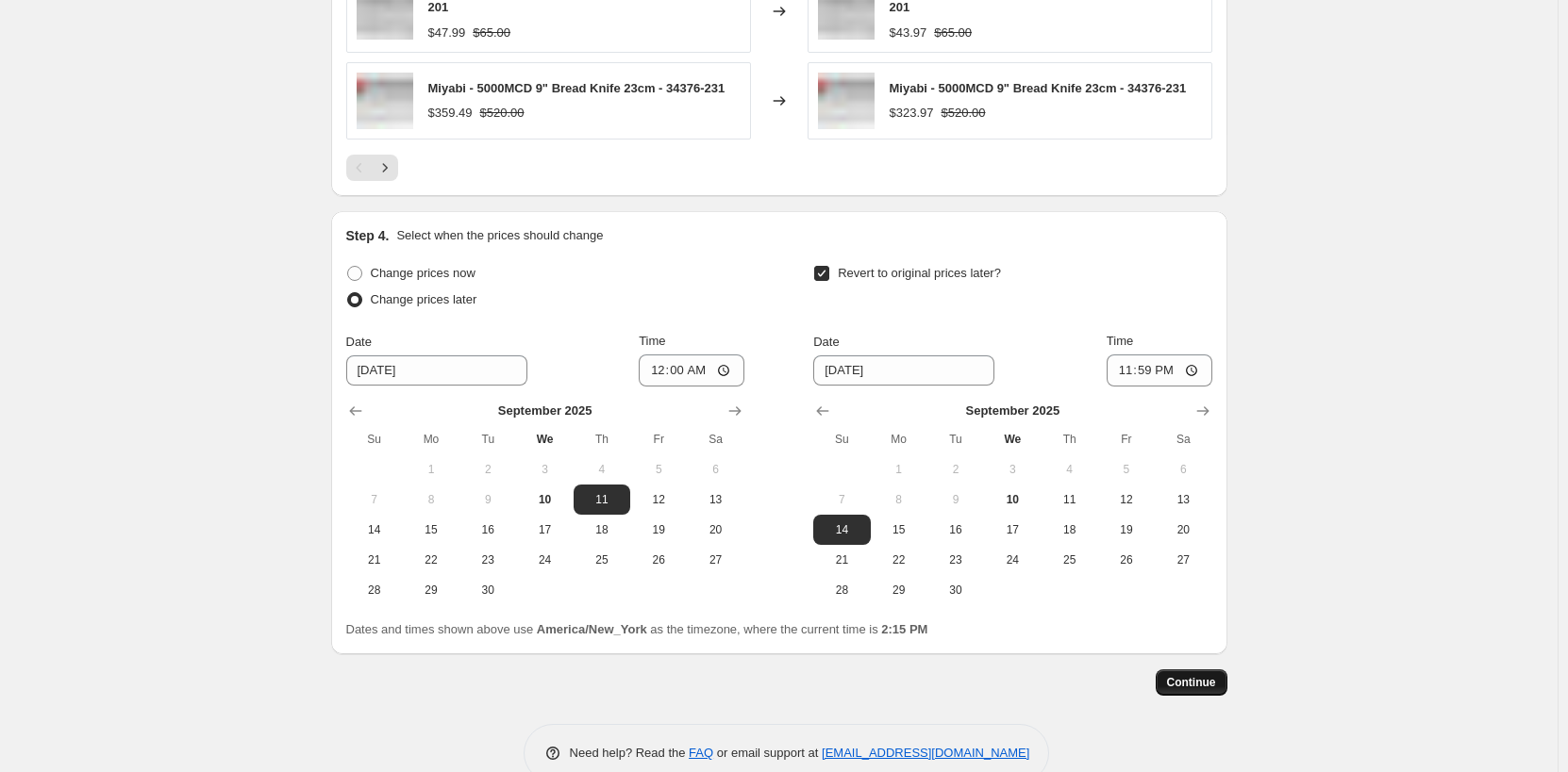
click at [1183, 689] on span "Continue" at bounding box center [1192, 683] width 49 height 15
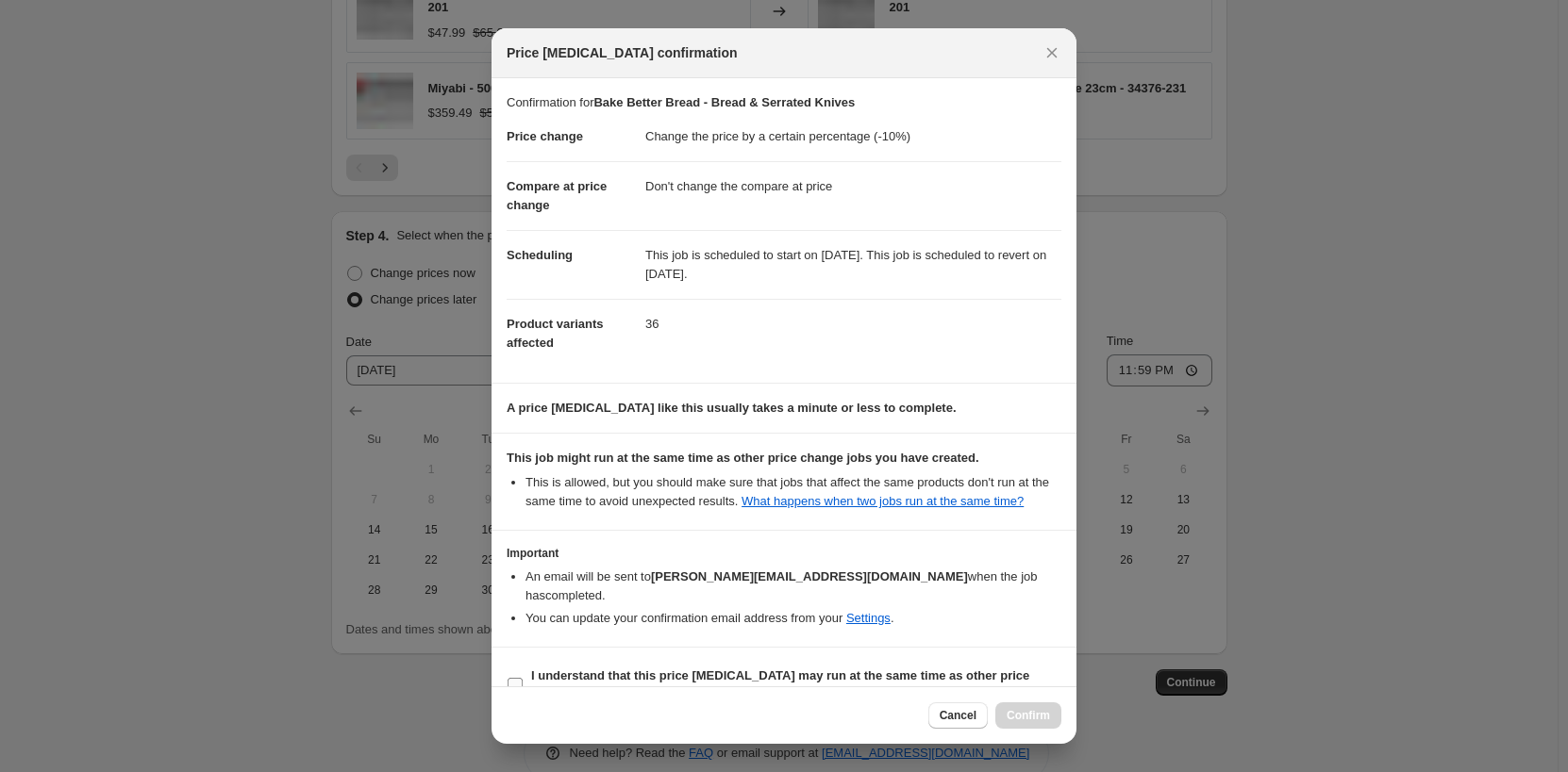
click at [646, 669] on b "I understand that this price [MEDICAL_DATA] may run at the same time as other p…" at bounding box center [781, 685] width 498 height 33
click at [523, 678] on input "I understand that this price [MEDICAL_DATA] may run at the same time as other p…" at bounding box center [515, 686] width 15 height 15
checkbox input "true"
click at [1021, 719] on span "Confirm" at bounding box center [1028, 716] width 44 height 15
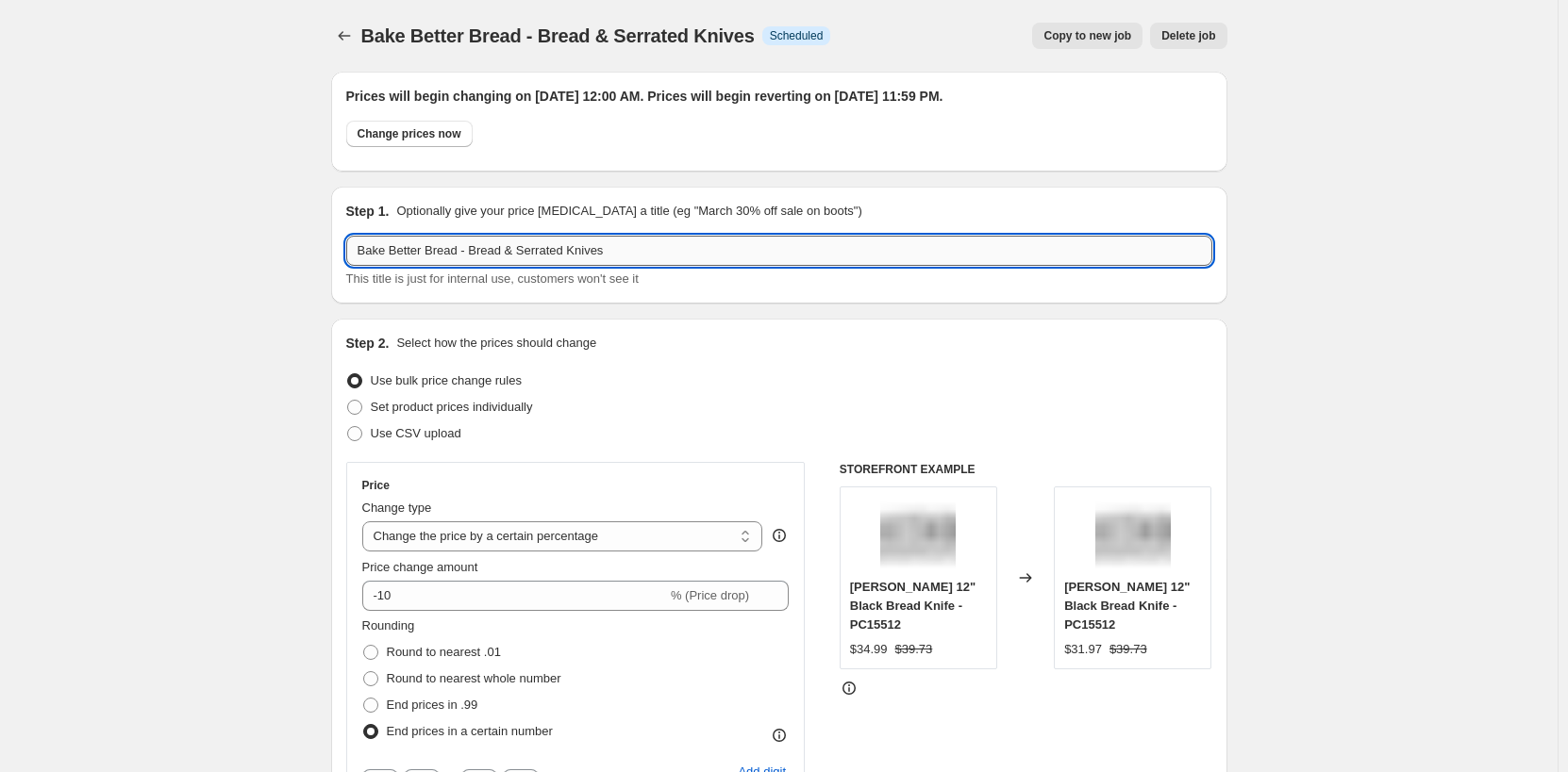
click at [501, 254] on input "Bake Better Bread - Bread & Serrated Knives" at bounding box center [779, 251] width 866 height 30
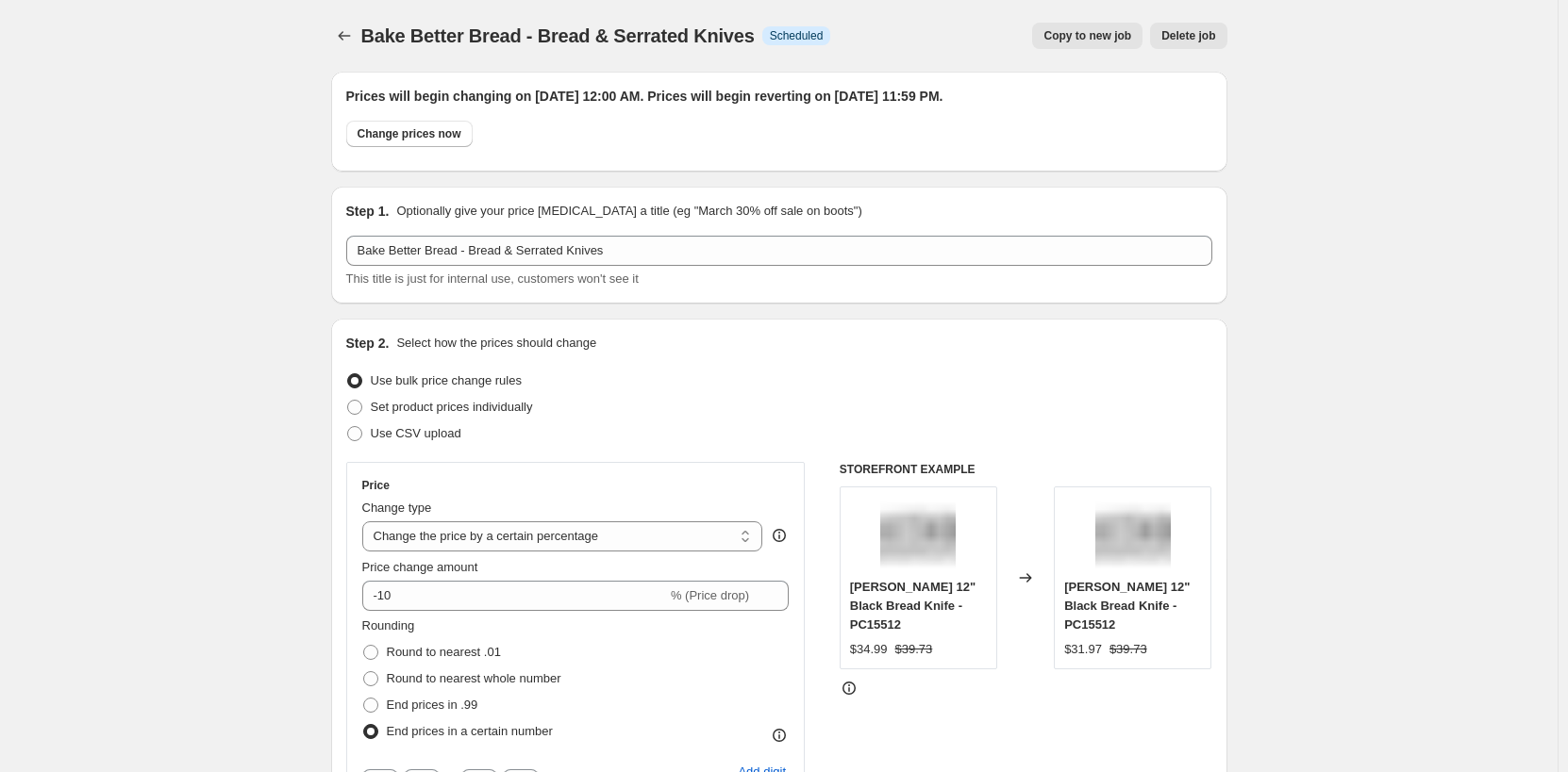
click at [1084, 43] on span "Copy to new job" at bounding box center [1087, 36] width 88 height 15
select select "percentage"
select select "no_change"
select select "product_status"
select select "tag"
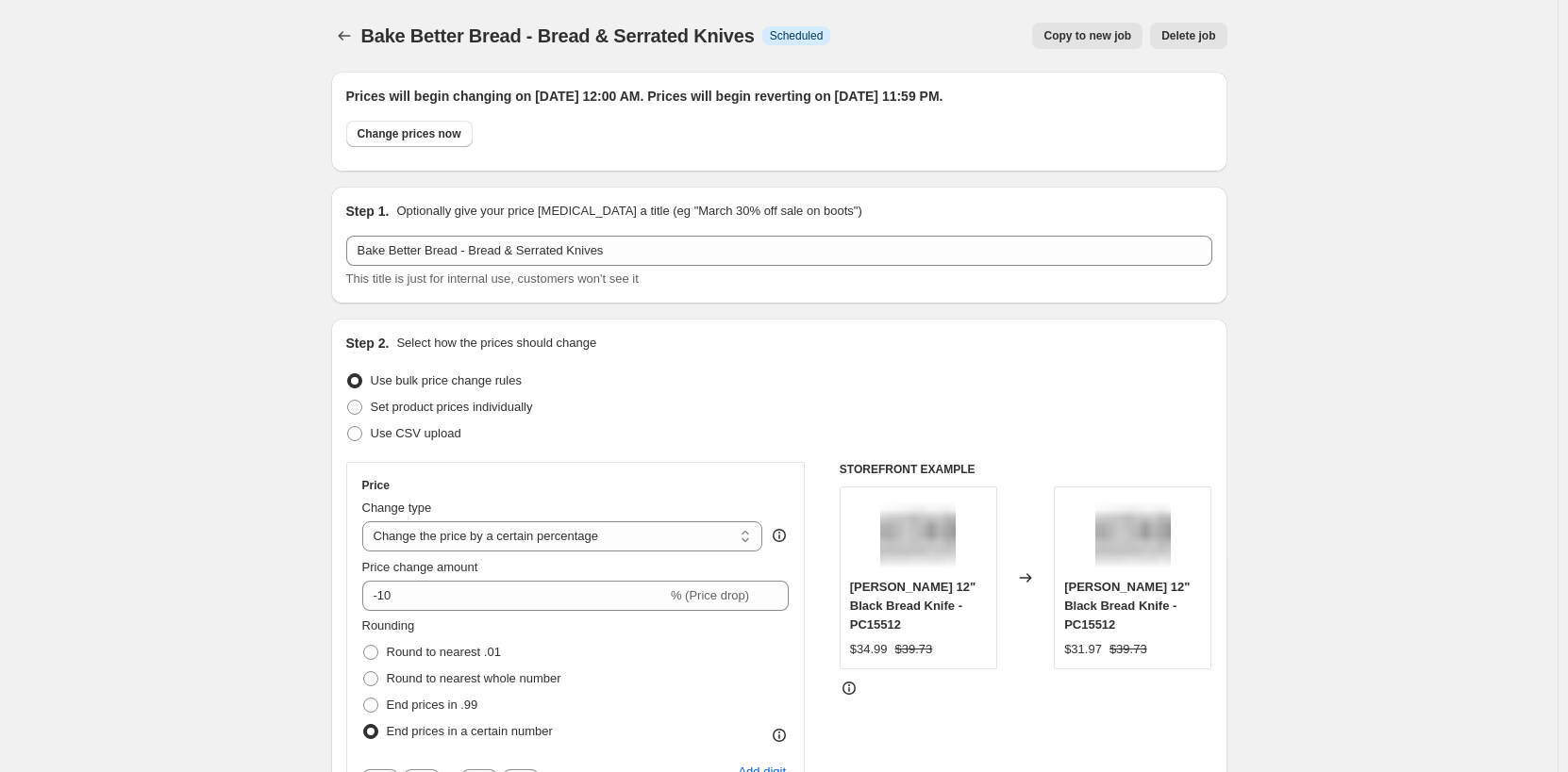
select select "not_equal"
select select "collection"
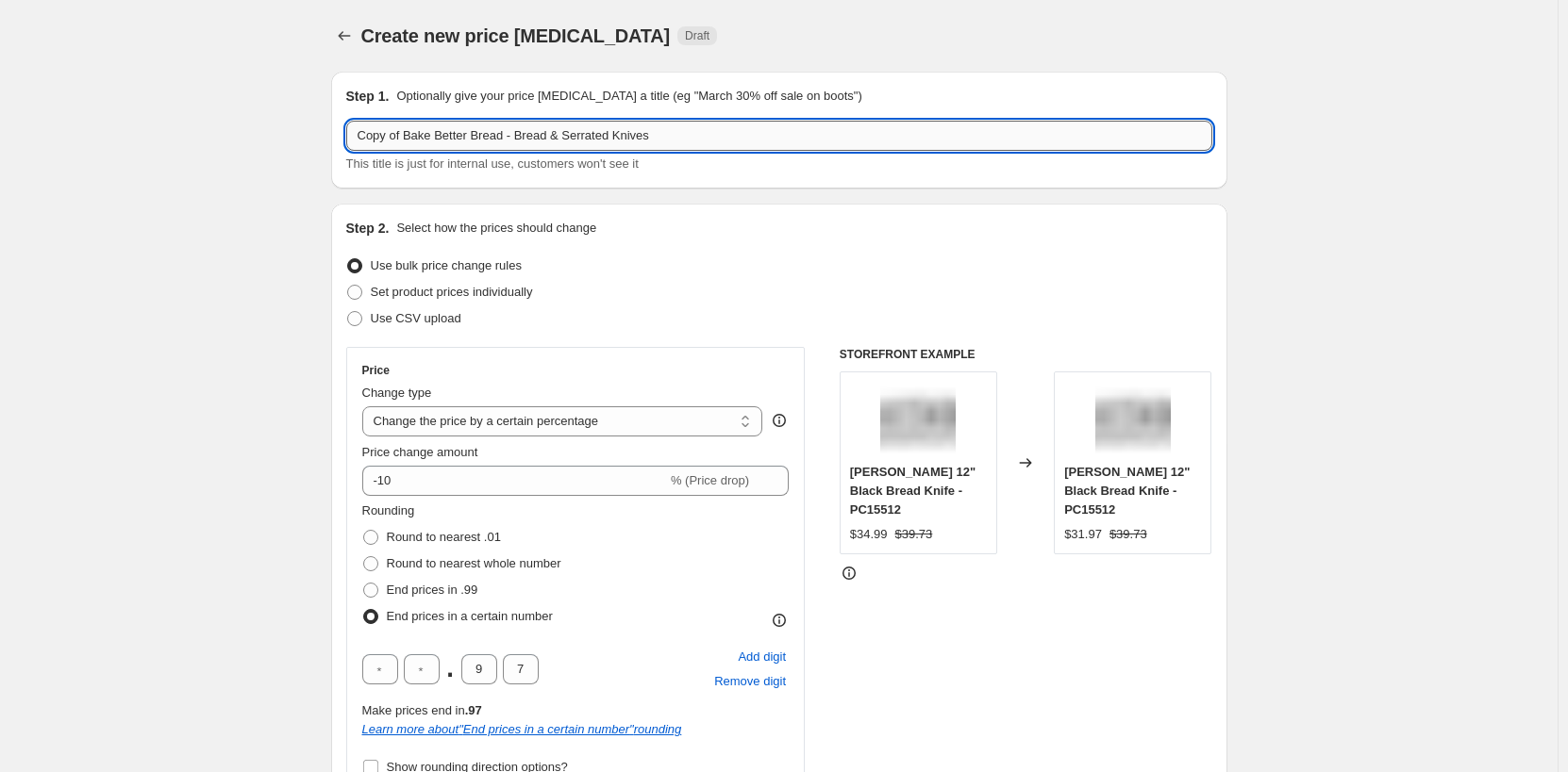
click at [642, 139] on input "Copy of Bake Better Bread - Bread & Serrated Knives" at bounding box center [779, 135] width 866 height 30
paste input "text"
drag, startPoint x: 471, startPoint y: 139, endPoint x: 975, endPoint y: 142, distance: 504.0
click at [975, 142] on input "Bake Better Bread - Bread & Serrated Knives" at bounding box center [779, 135] width 866 height 30
click at [487, 136] on input "Bake Better Bread - Mixers" at bounding box center [779, 135] width 866 height 30
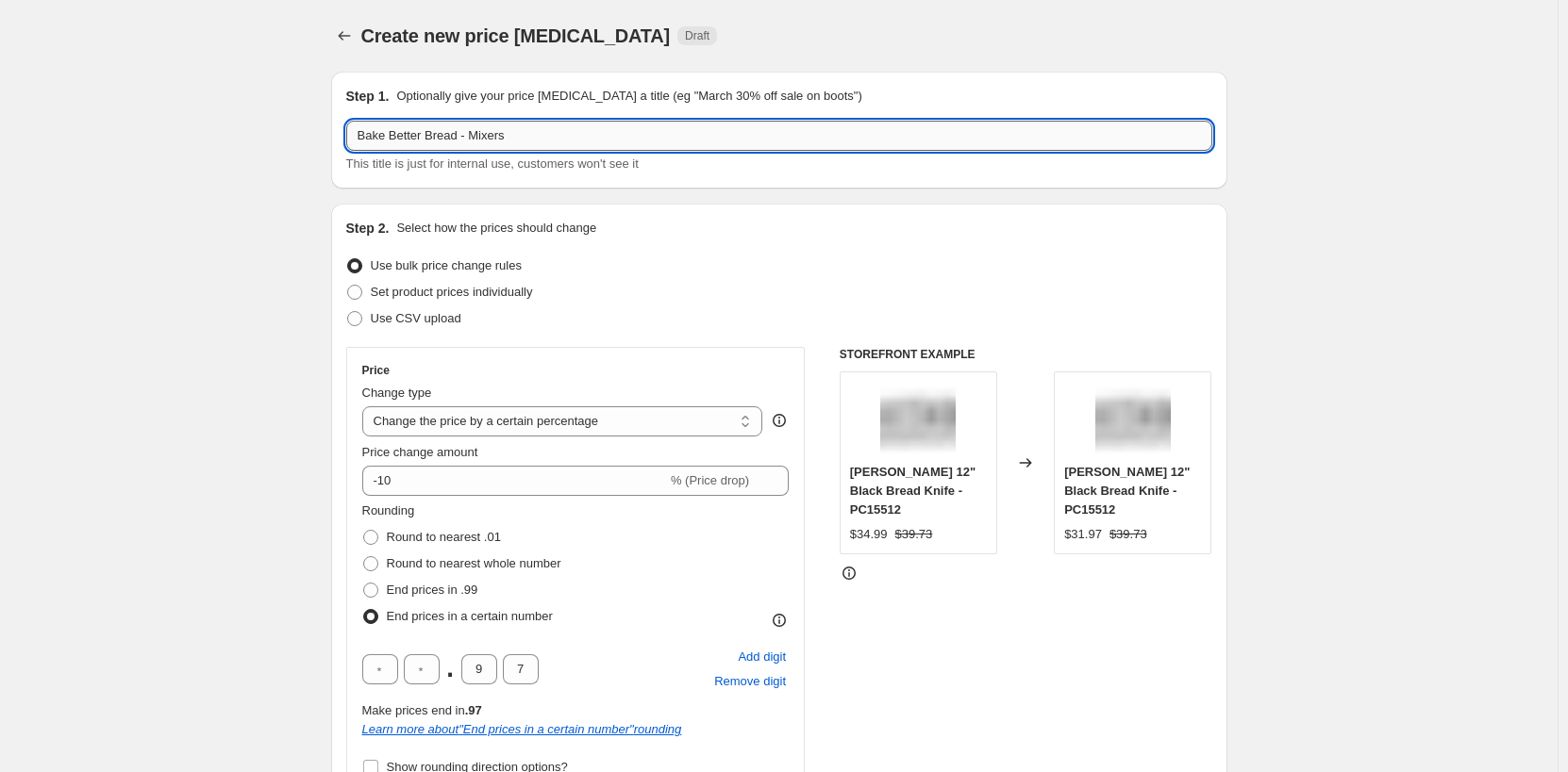
click at [487, 135] on input "Bake Better Bread - Mixers" at bounding box center [779, 135] width 866 height 30
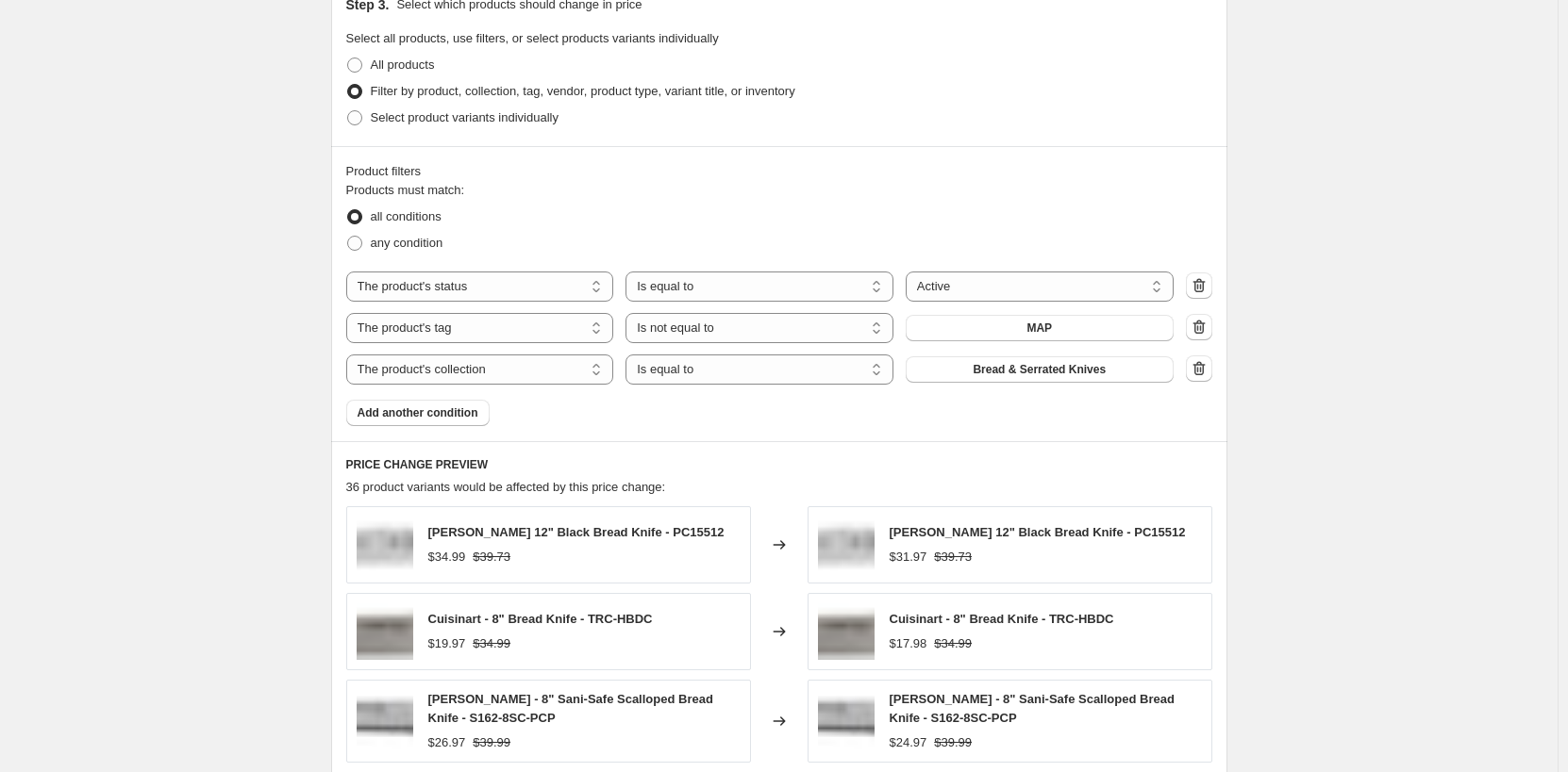
scroll to position [1037, 0]
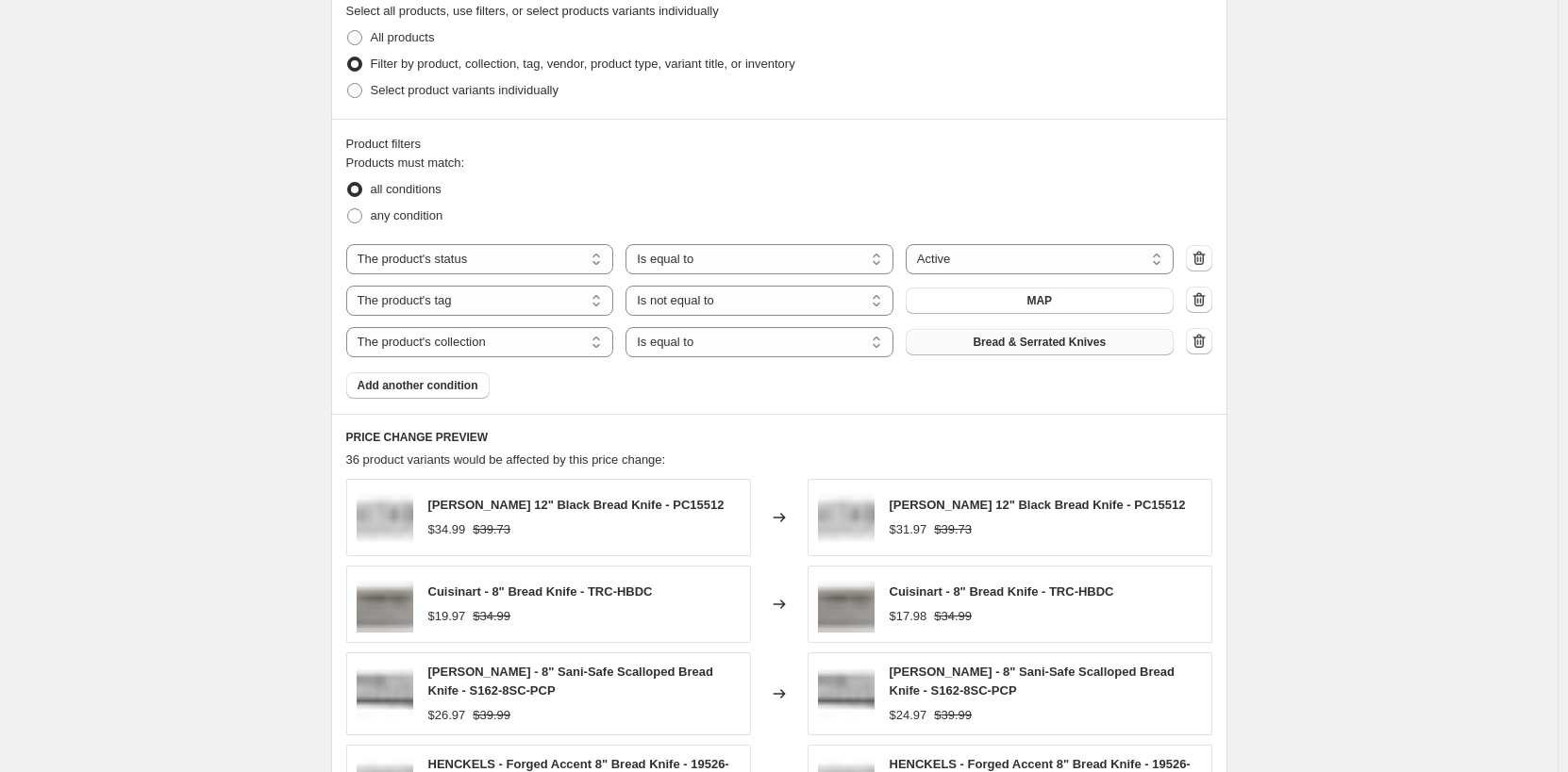
type input "Bake Better Bread - Mixers"
click at [1030, 347] on span "Bread & Serrated Knives" at bounding box center [1039, 342] width 133 height 15
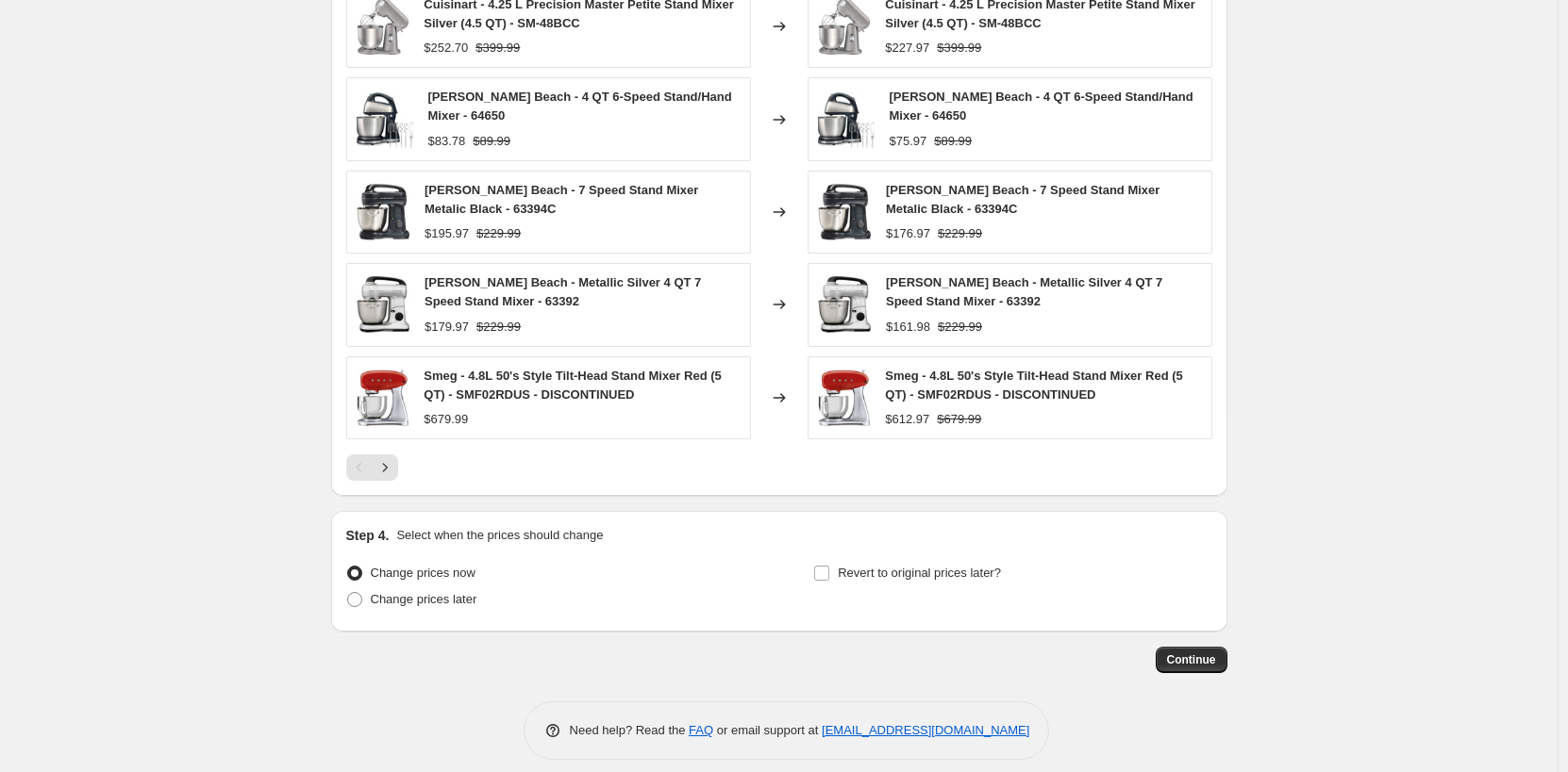
scroll to position [1549, 0]
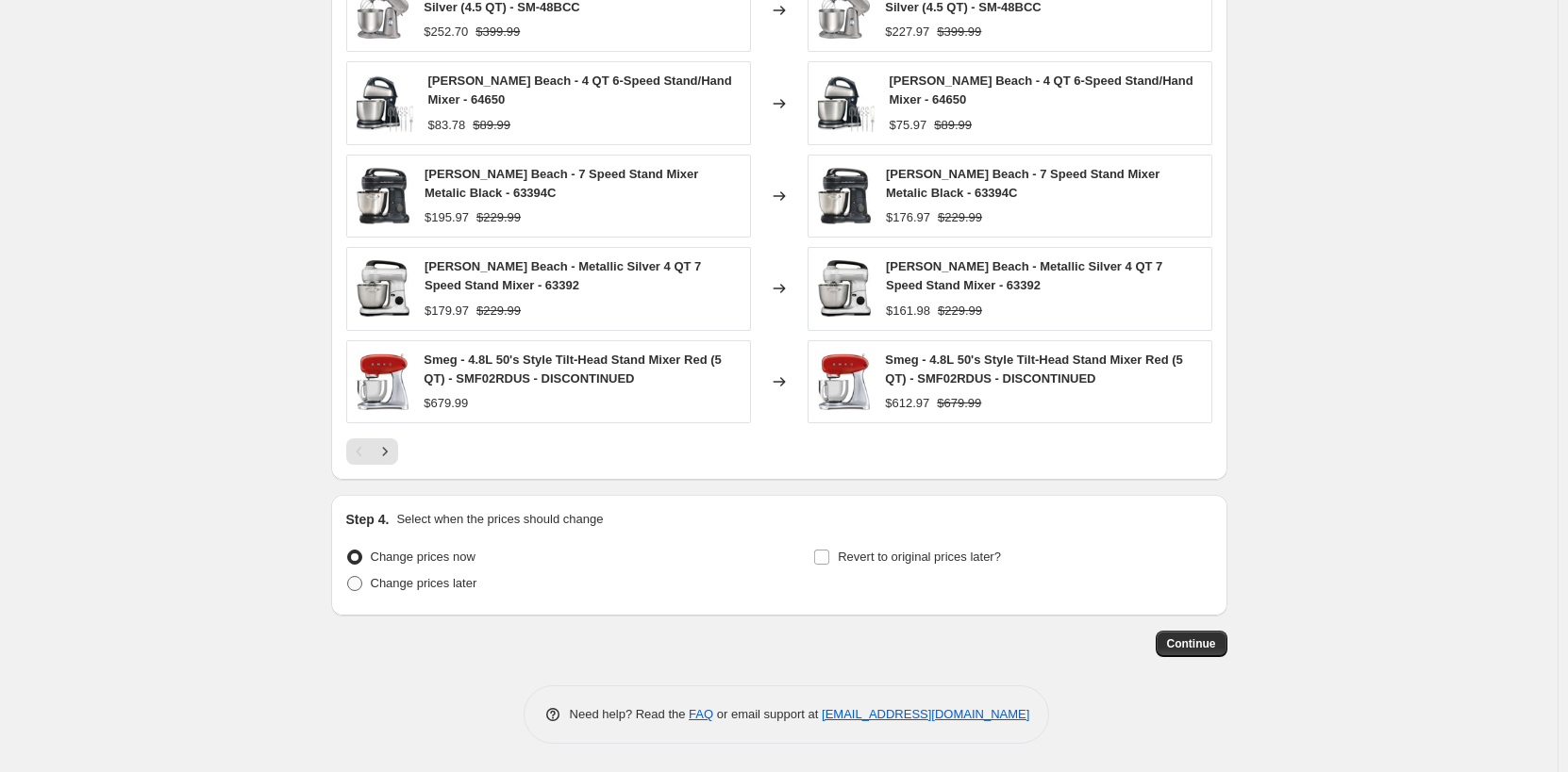
click at [435, 579] on span "Change prices later" at bounding box center [424, 583] width 107 height 14
click at [348, 577] on input "Change prices later" at bounding box center [347, 576] width 1 height 1
radio input "true"
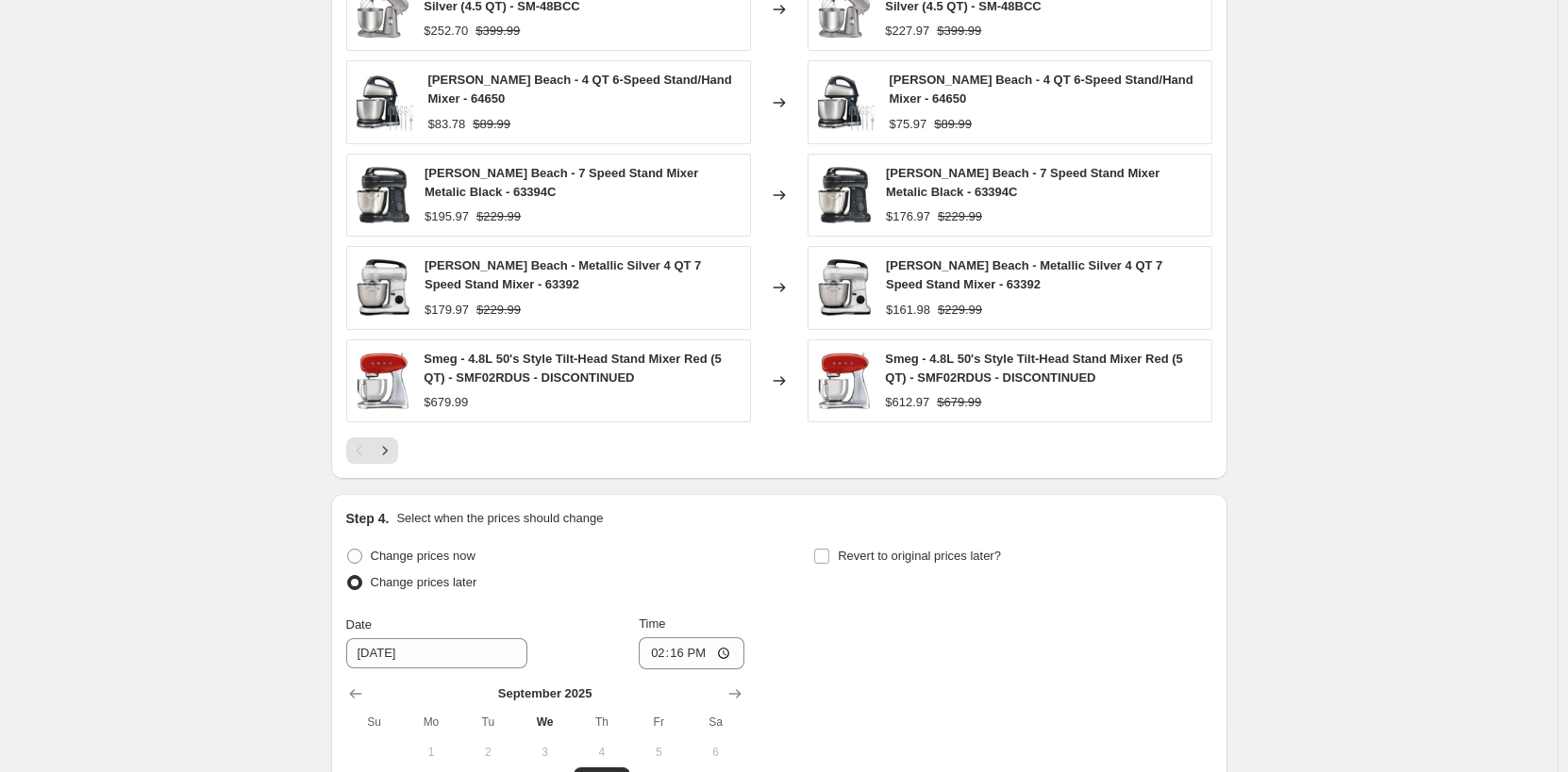
scroll to position [1737, 0]
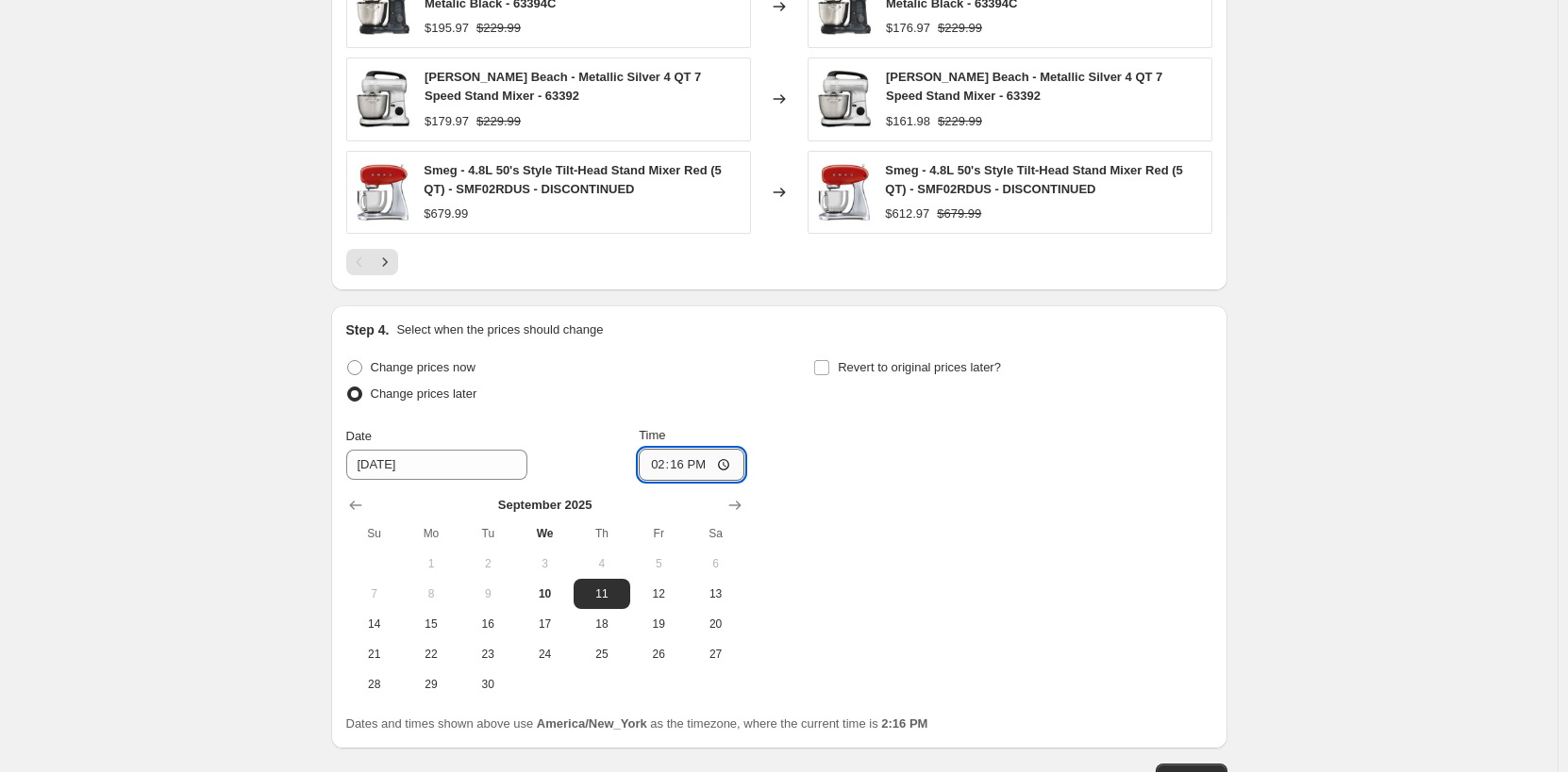
click at [660, 467] on input "14:16" at bounding box center [692, 465] width 106 height 32
type input "00:00"
click at [844, 363] on span "Revert to original prices later?" at bounding box center [919, 367] width 163 height 14
click at [829, 363] on input "Revert to original prices later?" at bounding box center [821, 368] width 15 height 15
checkbox input "true"
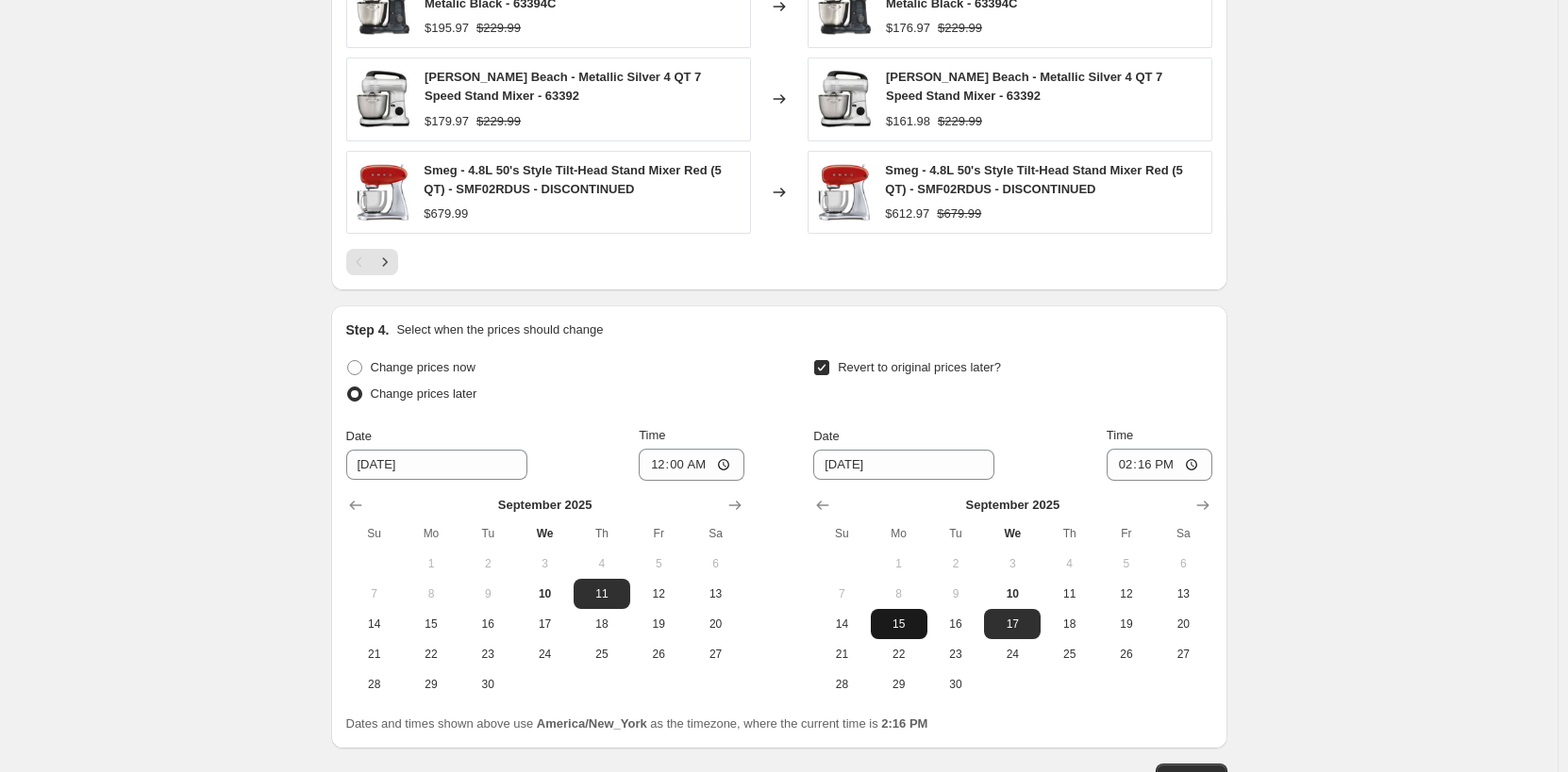
click at [905, 635] on button "15" at bounding box center [899, 624] width 57 height 30
click at [839, 619] on span "14" at bounding box center [841, 624] width 42 height 15
type input "[DATE]"
click at [1126, 463] on input "14:16" at bounding box center [1160, 465] width 106 height 32
type input "23:59"
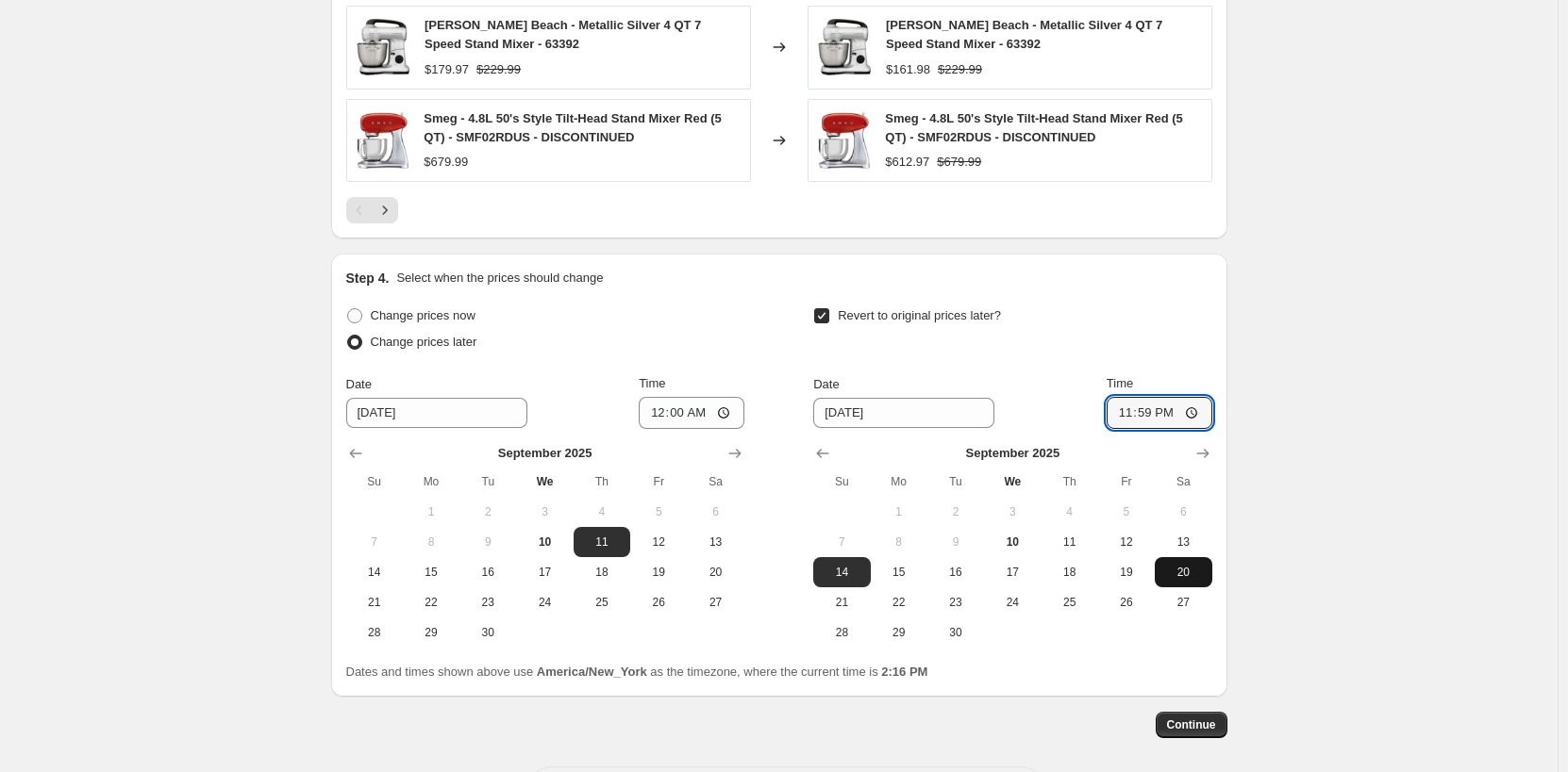
scroll to position [1871, 0]
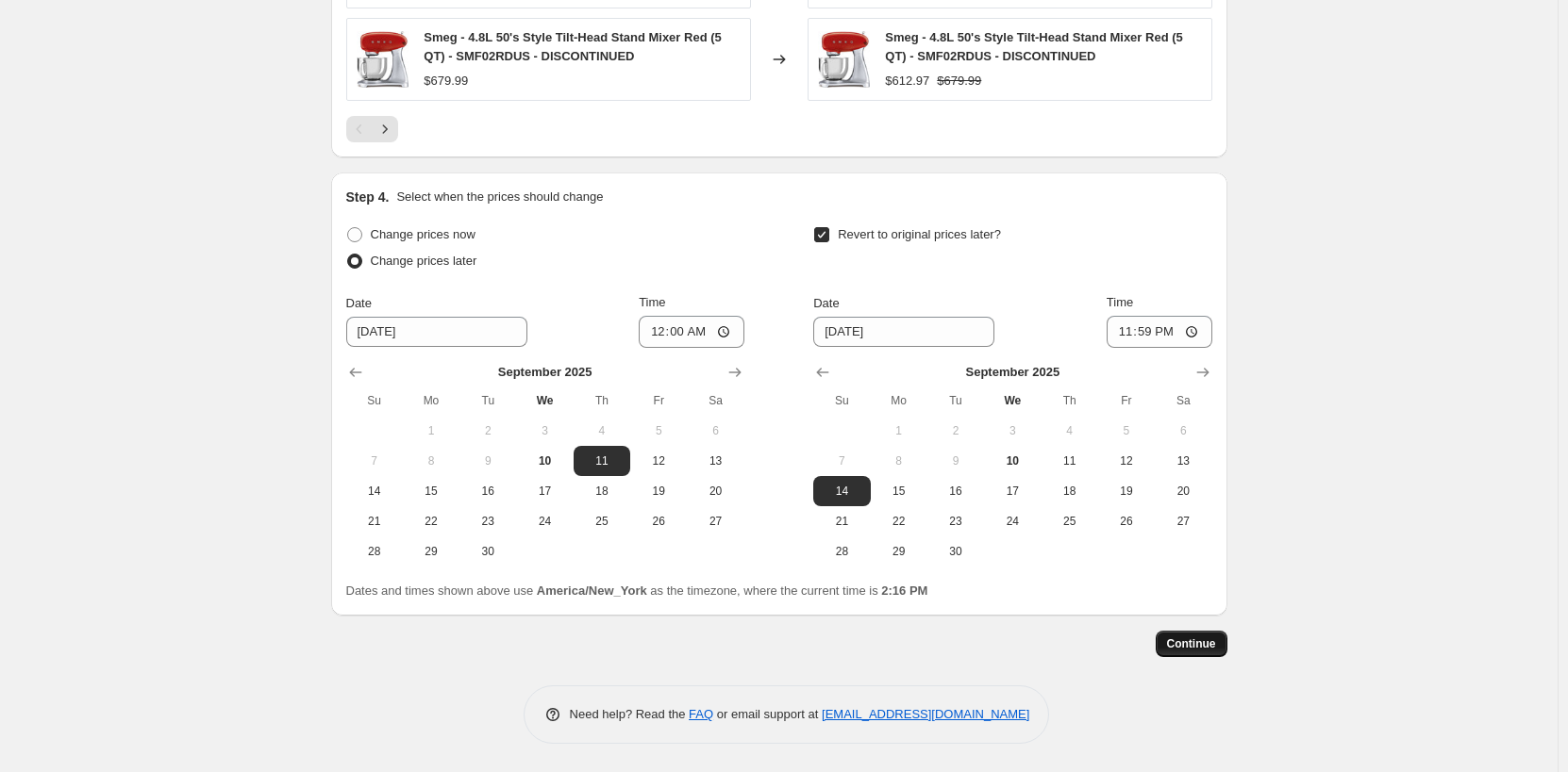
click at [1190, 642] on span "Continue" at bounding box center [1192, 644] width 49 height 15
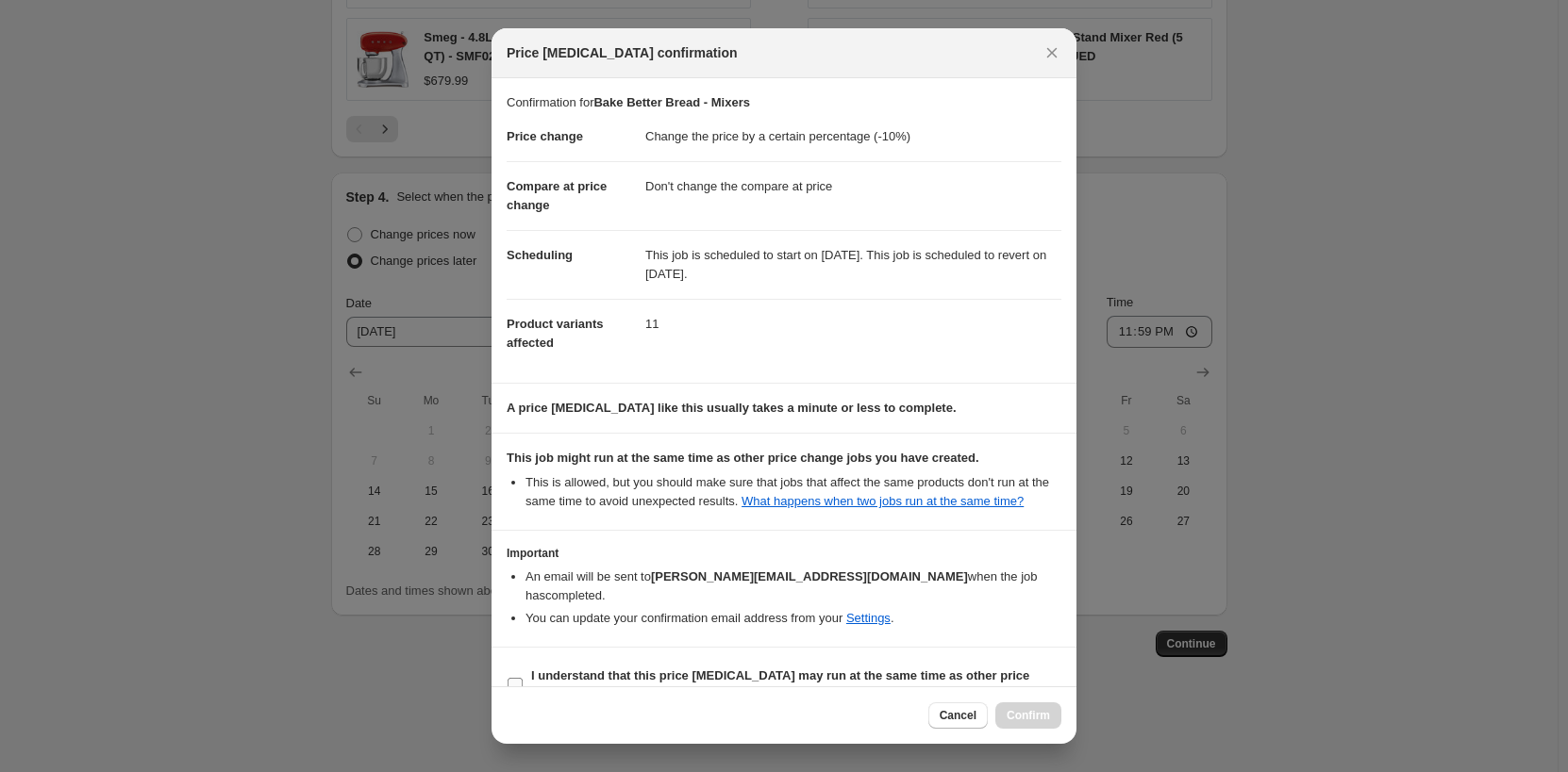
click at [641, 669] on b "I understand that this price [MEDICAL_DATA] may run at the same time as other p…" at bounding box center [781, 685] width 498 height 33
click at [523, 678] on input "I understand that this price [MEDICAL_DATA] may run at the same time as other p…" at bounding box center [515, 686] width 15 height 15
checkbox input "true"
click at [1007, 712] on button "Confirm" at bounding box center [1028, 716] width 66 height 27
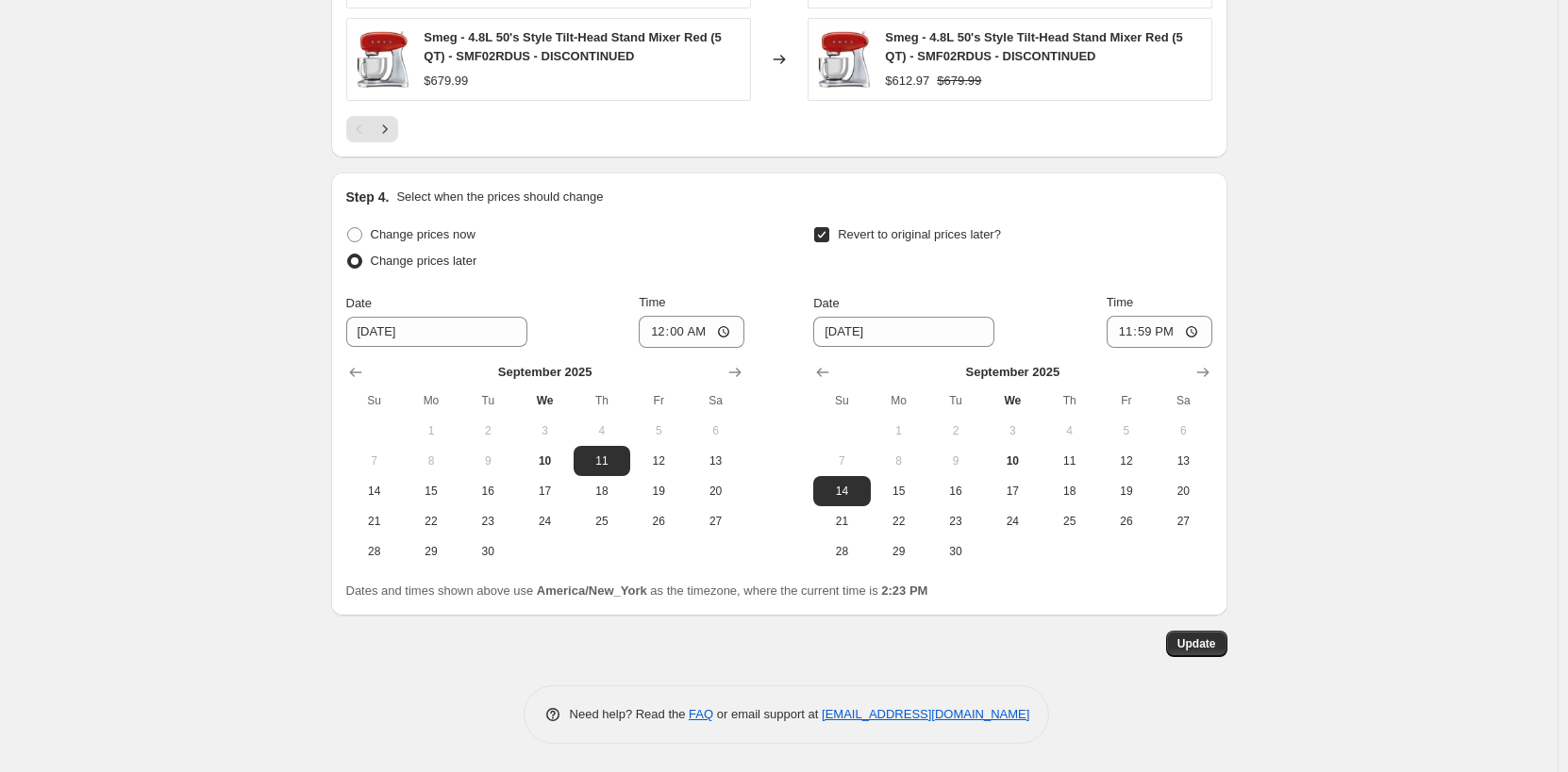
scroll to position [1986, 0]
click at [1197, 648] on span "Update" at bounding box center [1197, 644] width 39 height 15
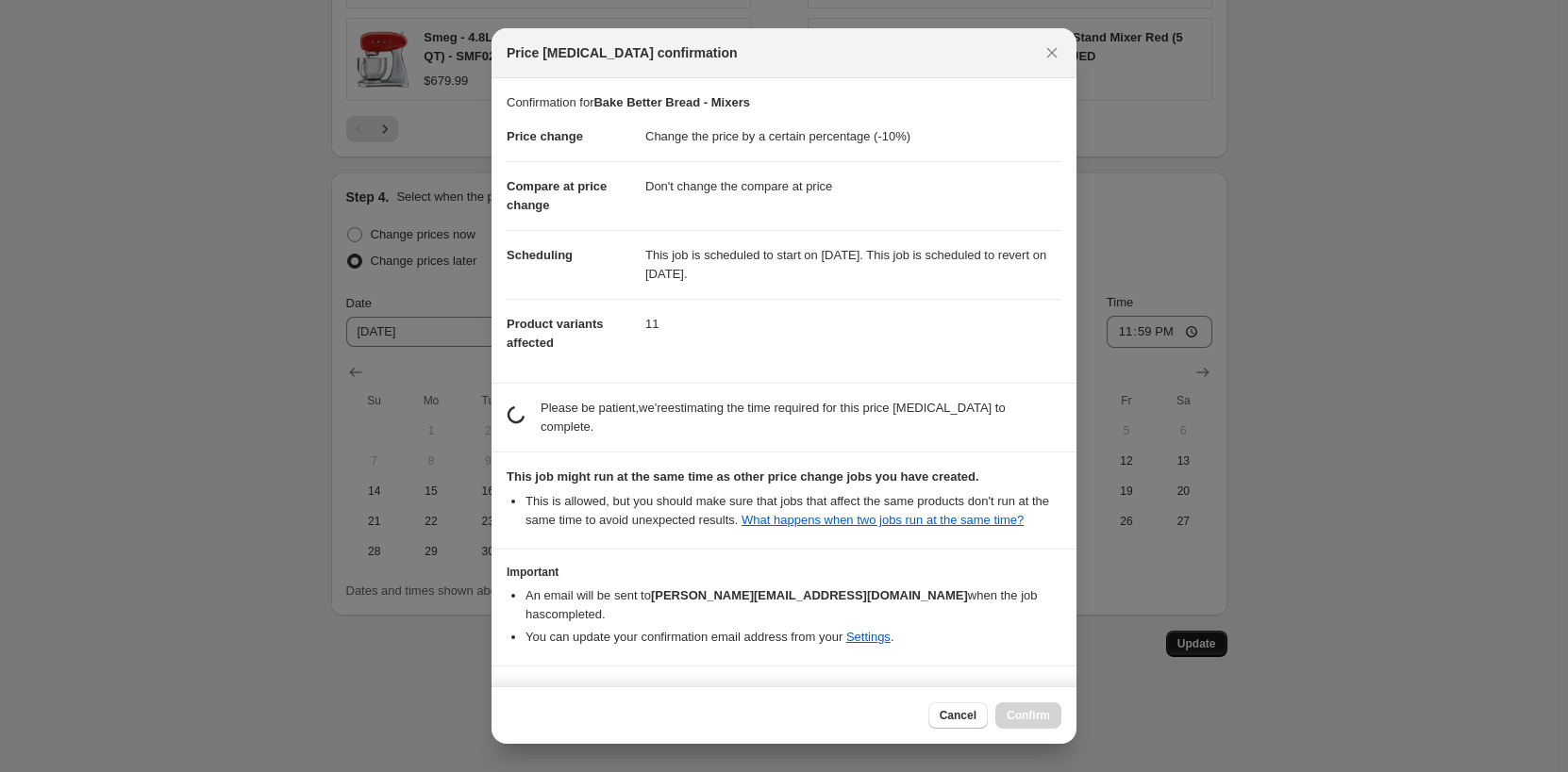
scroll to position [0, 0]
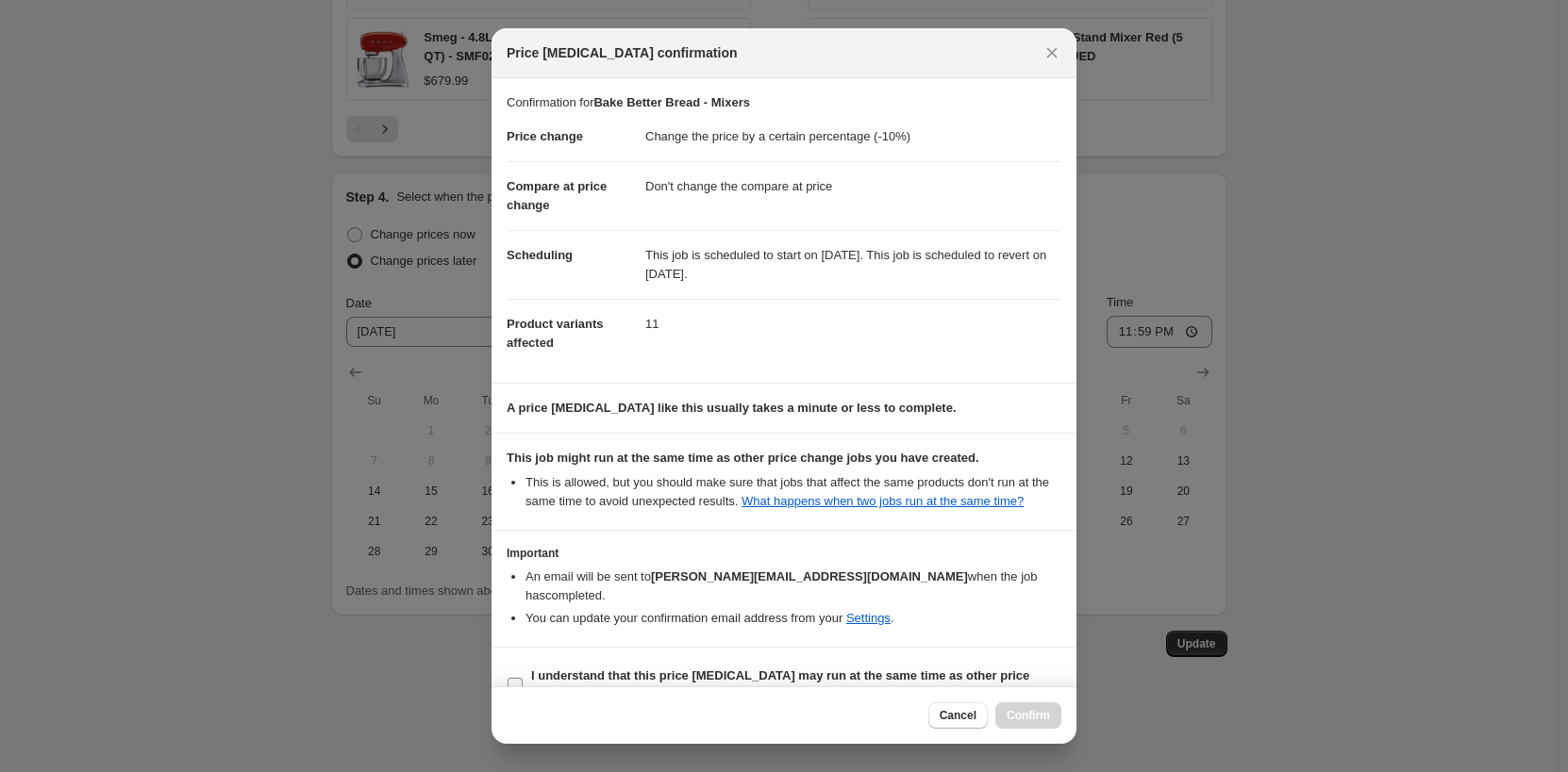
click at [631, 669] on b "I understand that this price [MEDICAL_DATA] may run at the same time as other p…" at bounding box center [781, 685] width 498 height 33
click at [523, 678] on input "I understand that this price [MEDICAL_DATA] may run at the same time as other p…" at bounding box center [515, 686] width 15 height 15
checkbox input "true"
click at [1019, 718] on span "Confirm" at bounding box center [1028, 716] width 44 height 15
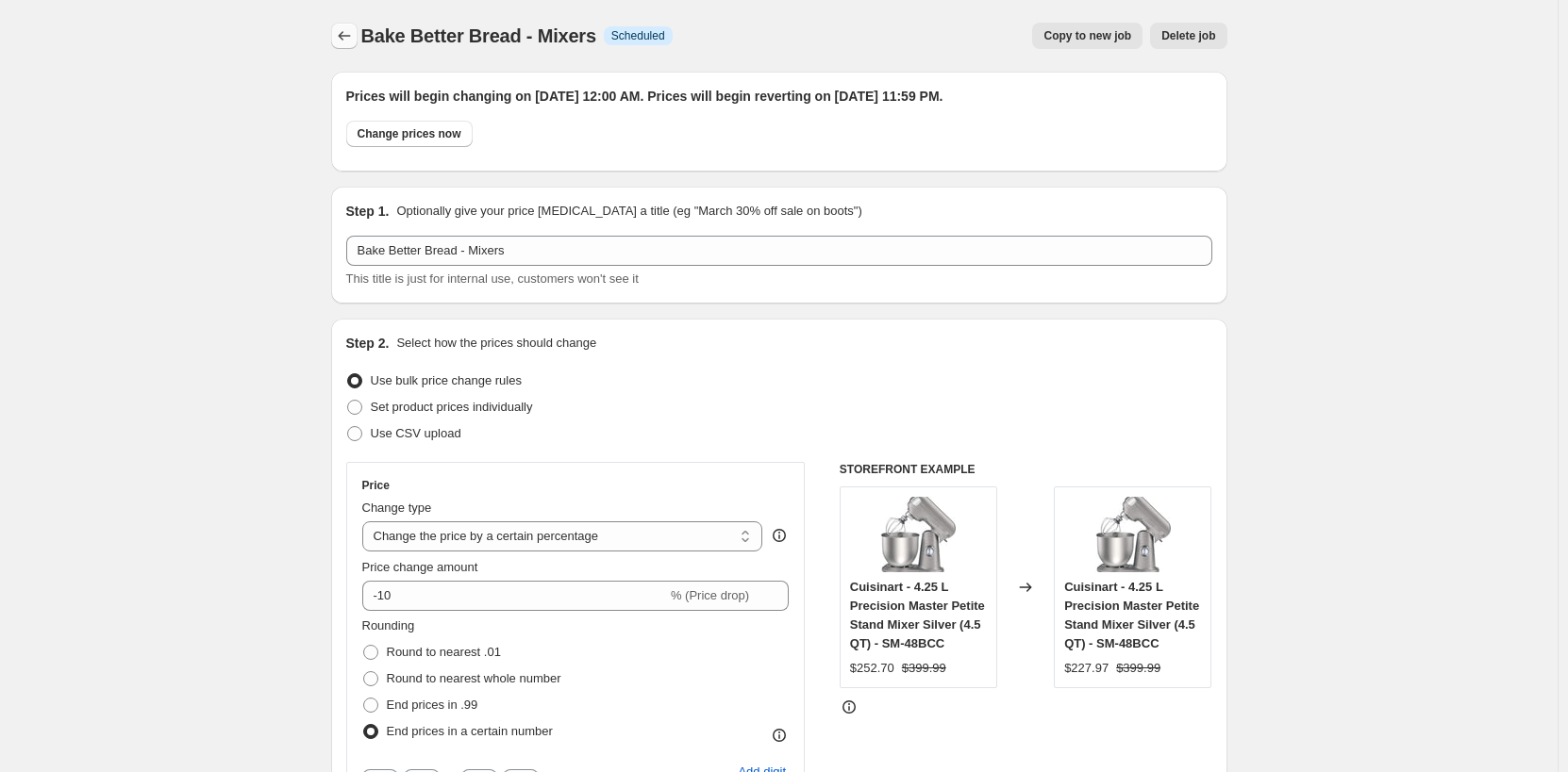
click at [353, 43] on icon "Price change jobs" at bounding box center [344, 36] width 19 height 19
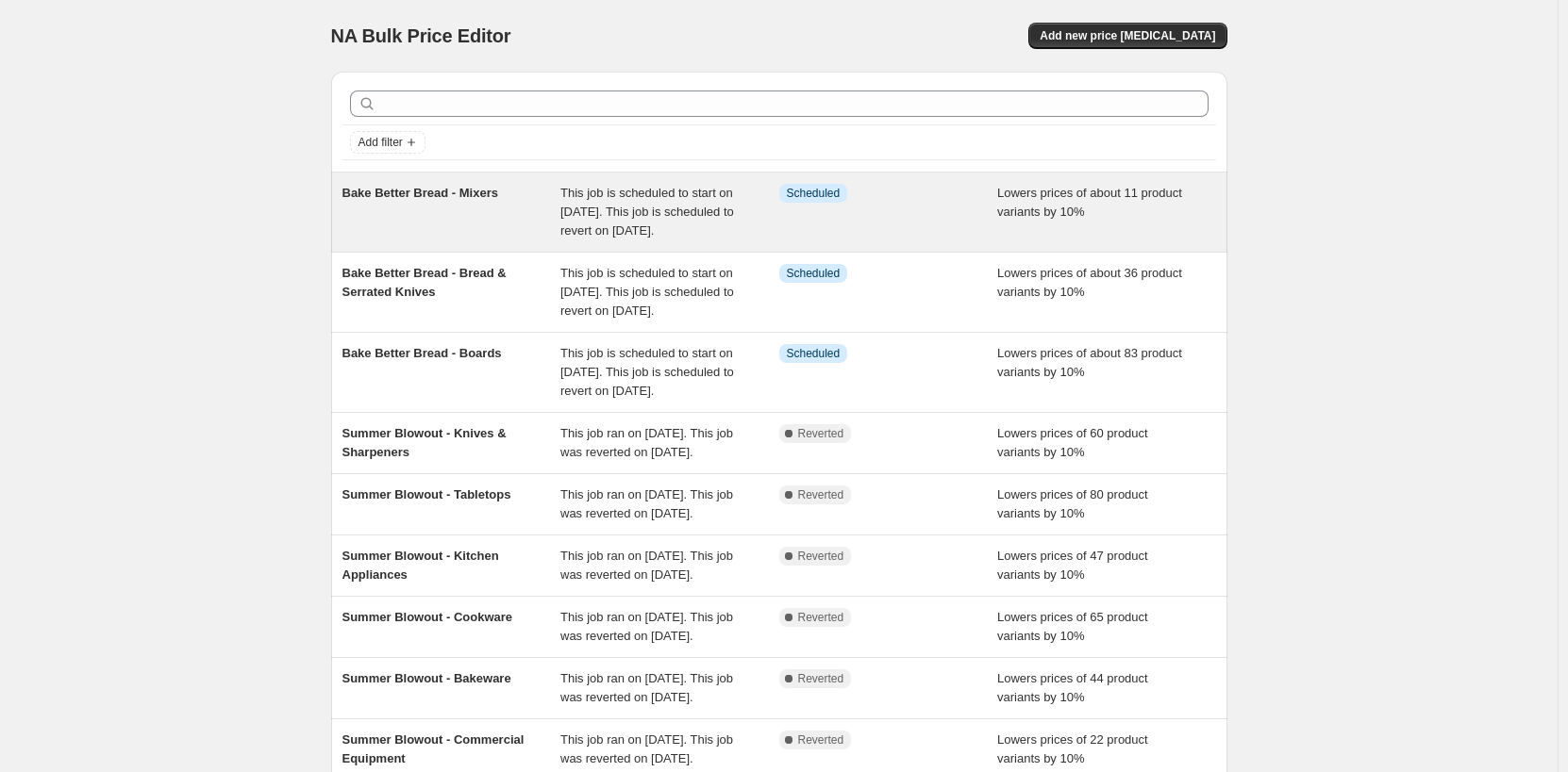
click at [459, 191] on span "Bake Better Bread - Mixers" at bounding box center [420, 192] width 155 height 14
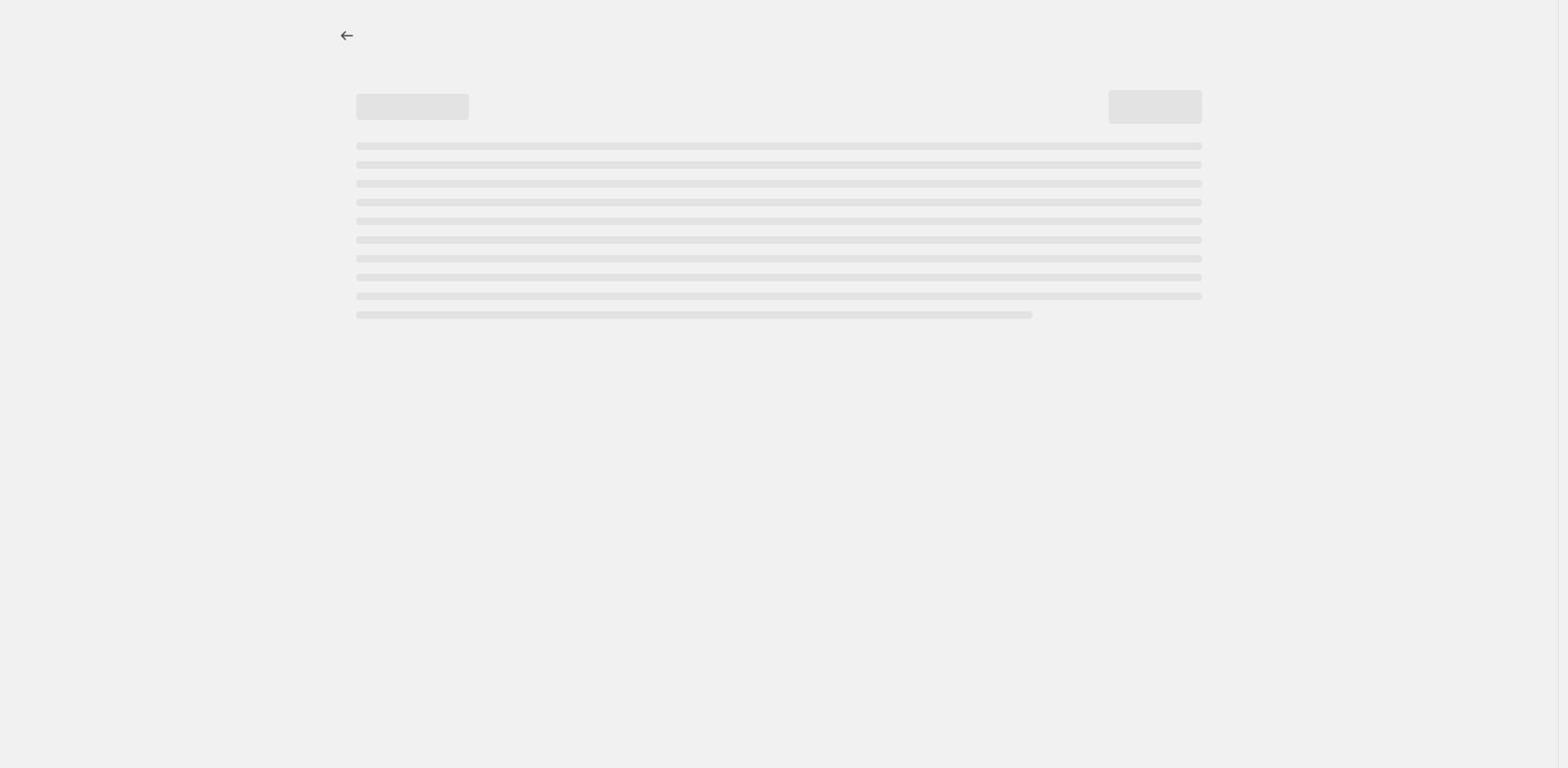
select select "percentage"
select select "no_change"
select select "product_status"
select select "tag"
select select "not_equal"
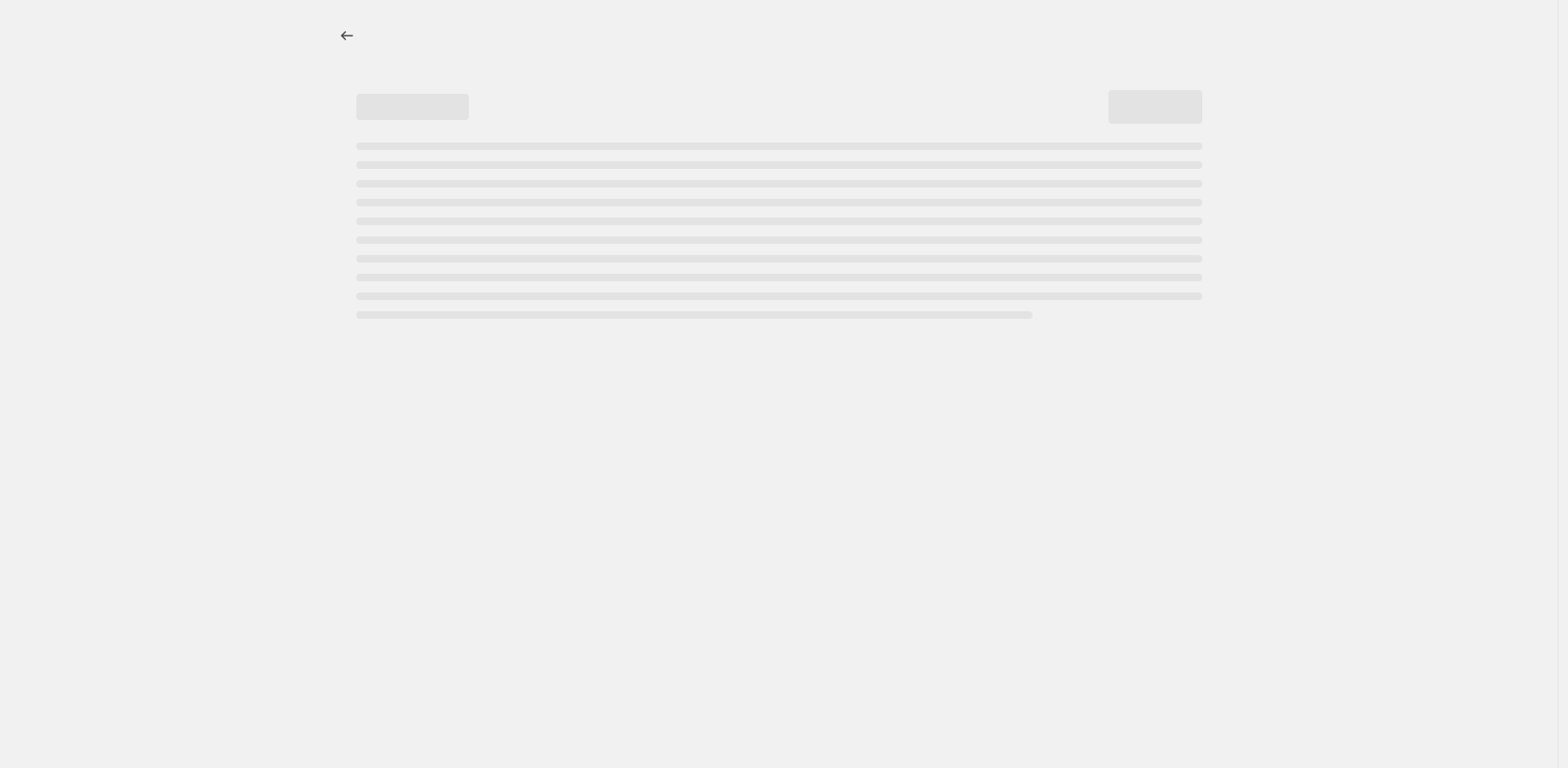
select select "collection"
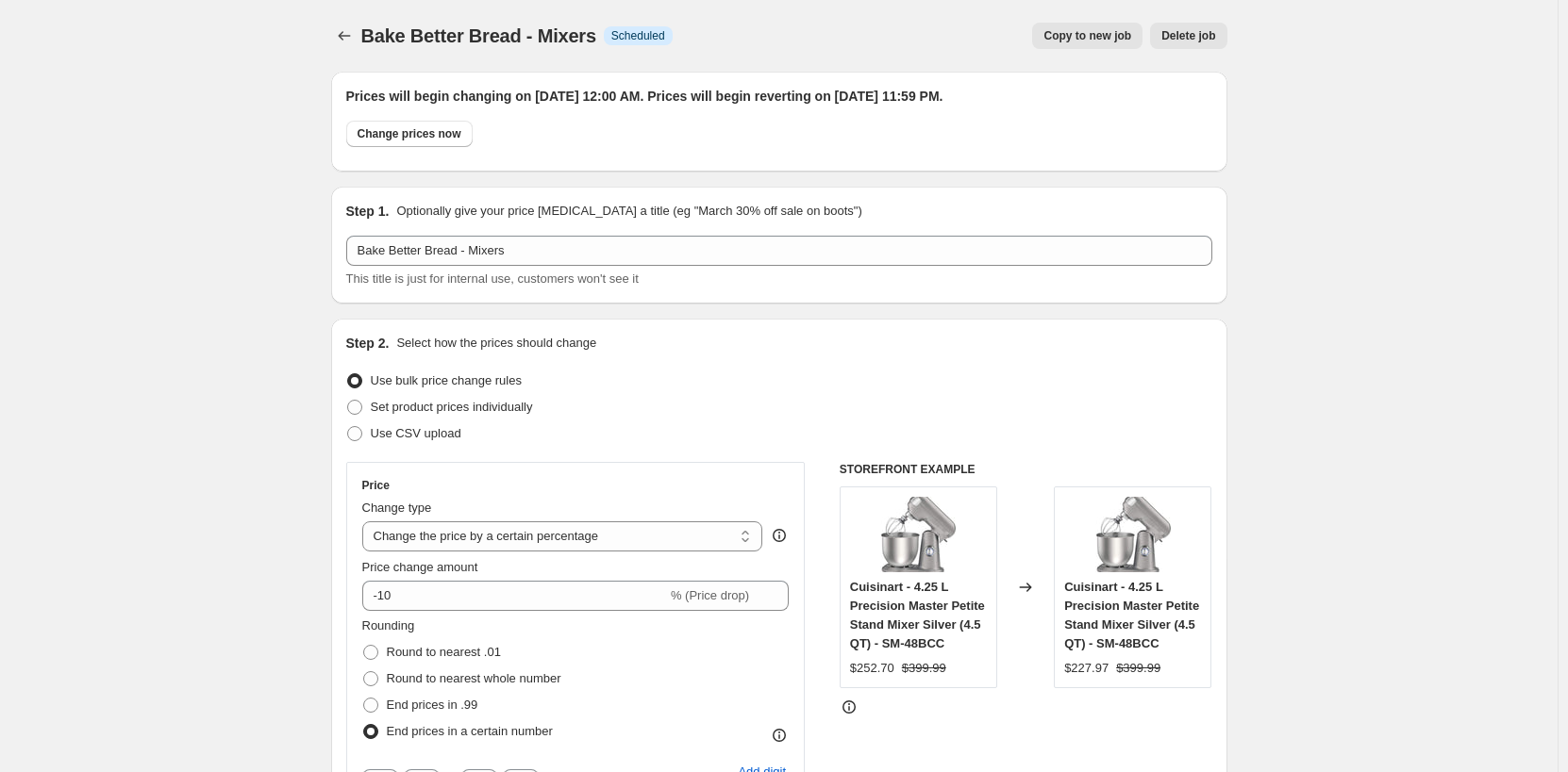
click at [1083, 41] on span "Copy to new job" at bounding box center [1087, 36] width 88 height 15
select select "percentage"
select select "no_change"
select select "product_status"
select select "tag"
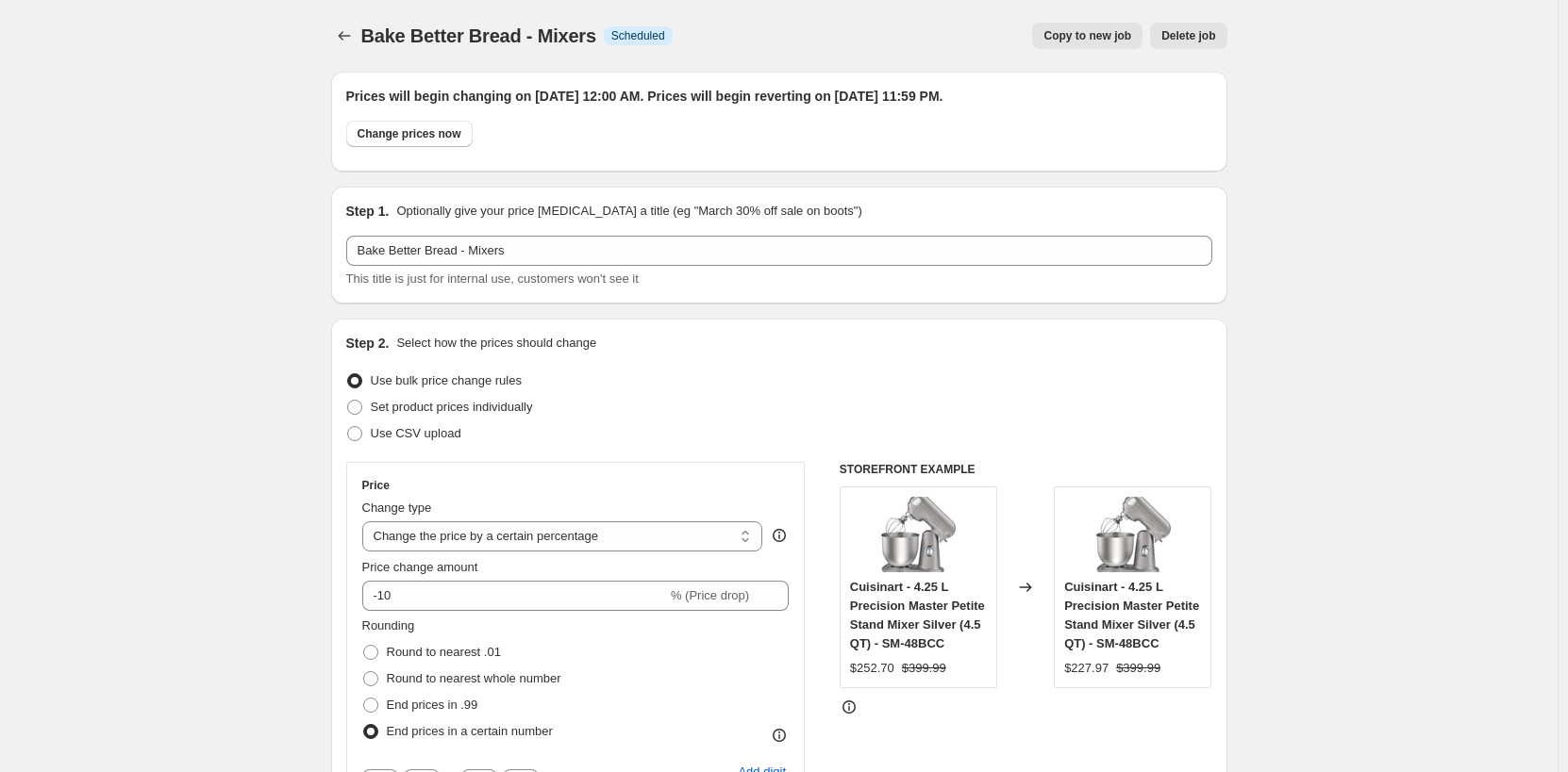
select select "not_equal"
select select "collection"
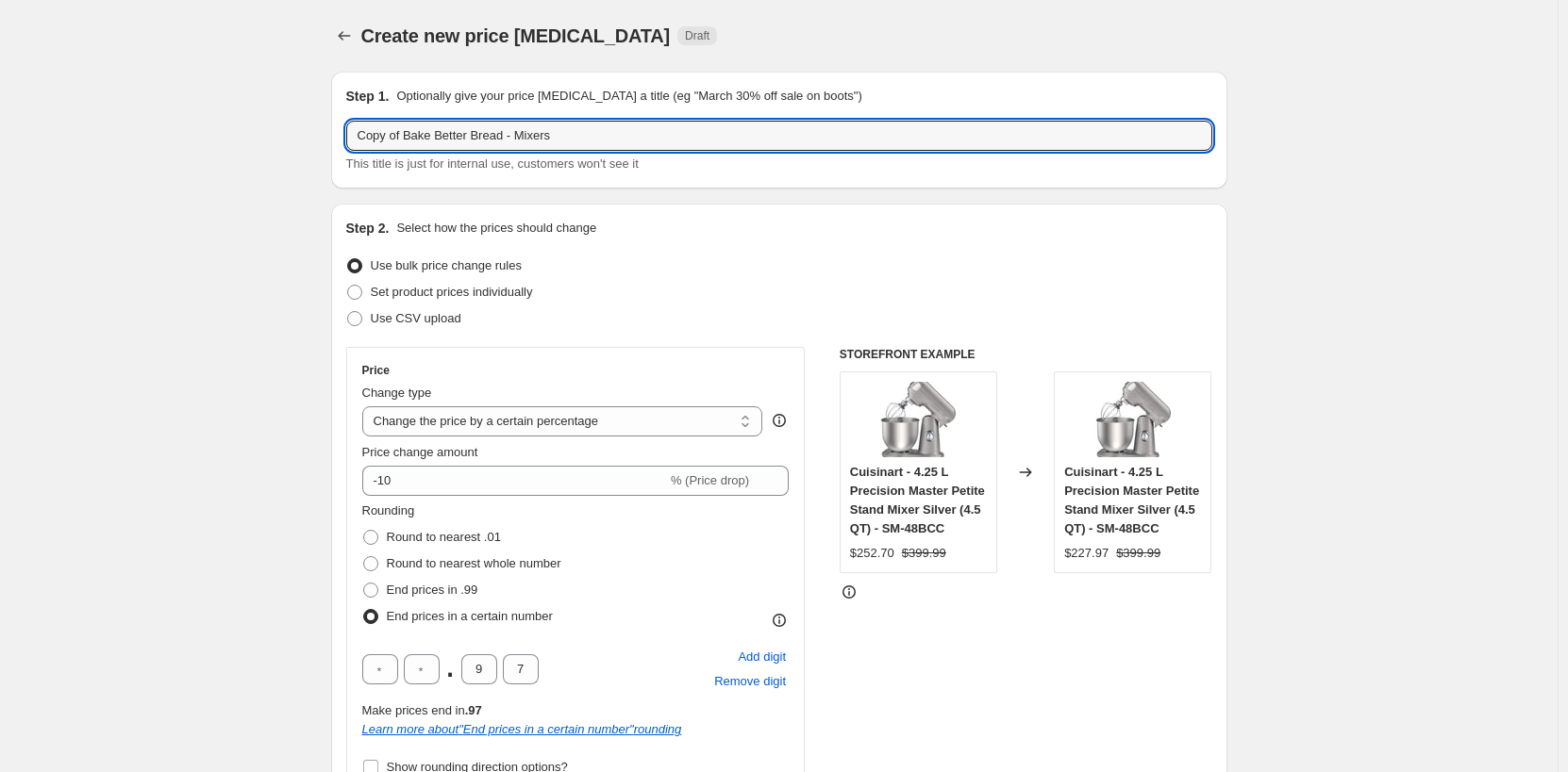
drag, startPoint x: 314, startPoint y: 131, endPoint x: -51, endPoint y: 102, distance: 366.2
click at [0, 102] on html "Home Settings Plans Skip to content Create new price [MEDICAL_DATA]. This page …" at bounding box center [784, 386] width 1568 height 772
click at [500, 133] on input "Bake Better Bread - Mixers" at bounding box center [779, 135] width 866 height 30
click at [502, 133] on input "Bake Better Bread - Bakeware" at bounding box center [779, 135] width 866 height 30
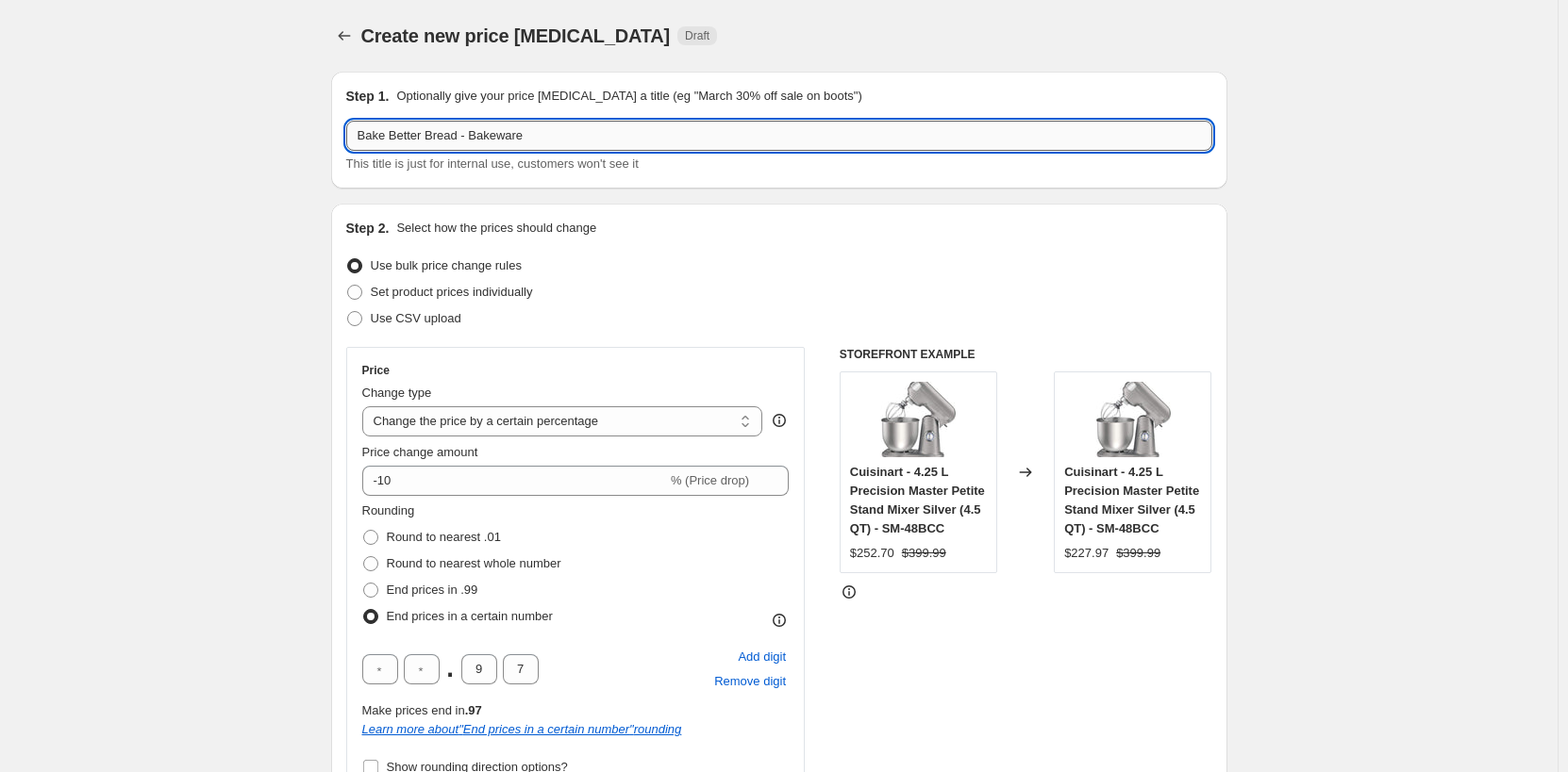
click at [502, 133] on input "Bake Better Bread - Bakeware" at bounding box center [779, 135] width 866 height 30
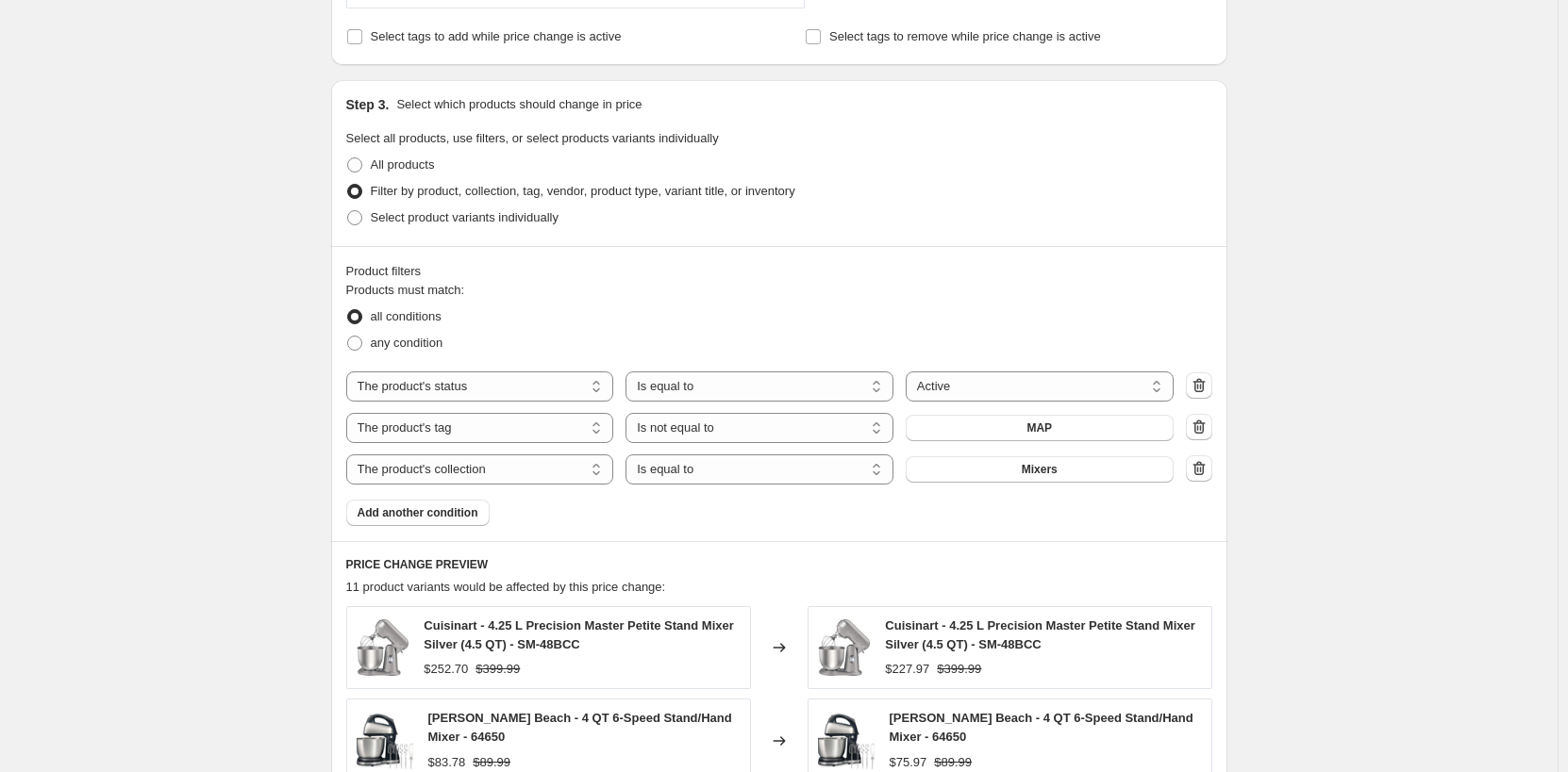
scroll to position [943, 0]
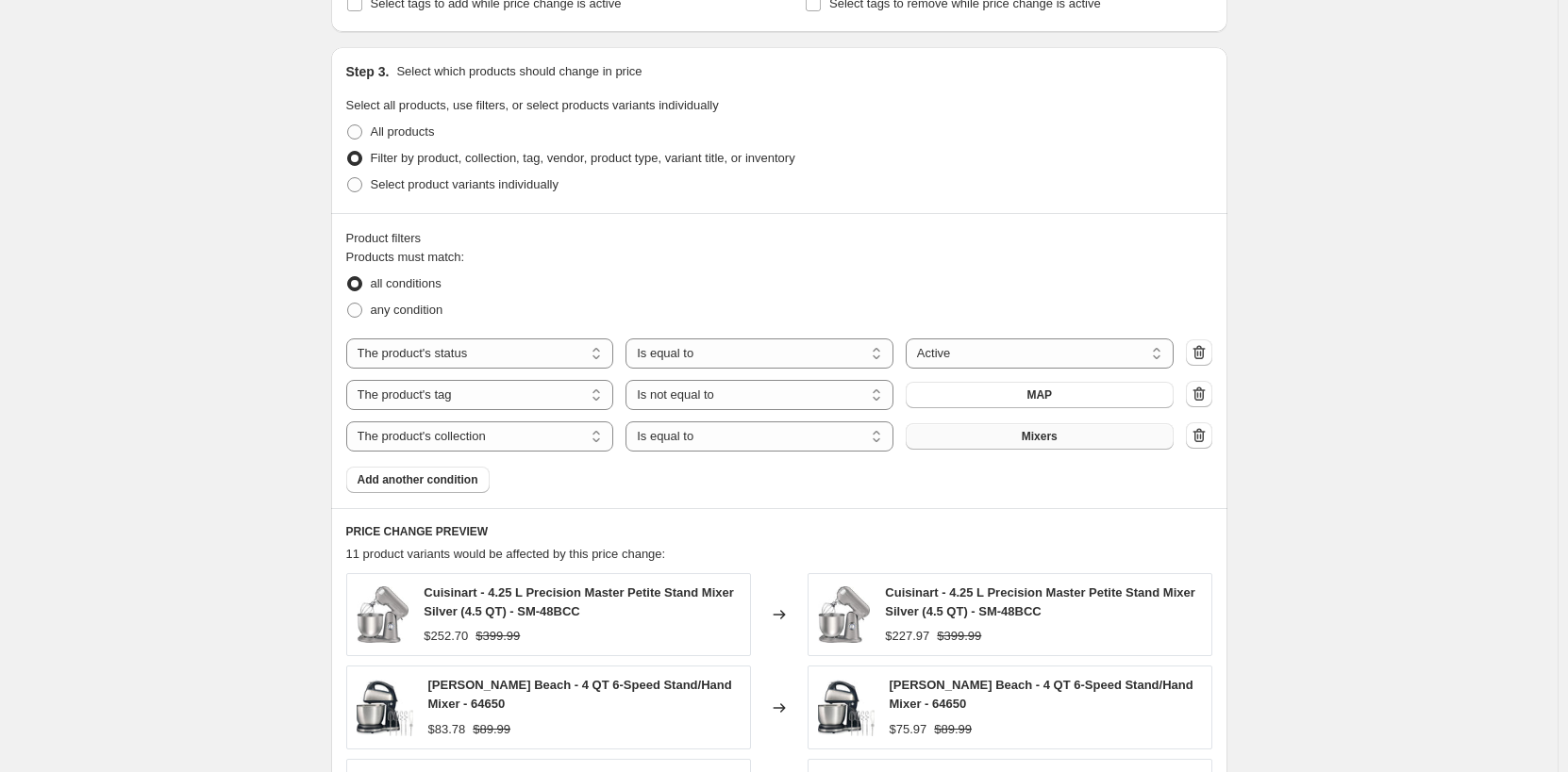
type input "Bake Better Bread - Bakeware"
click at [1033, 439] on span "Mixers" at bounding box center [1039, 437] width 36 height 15
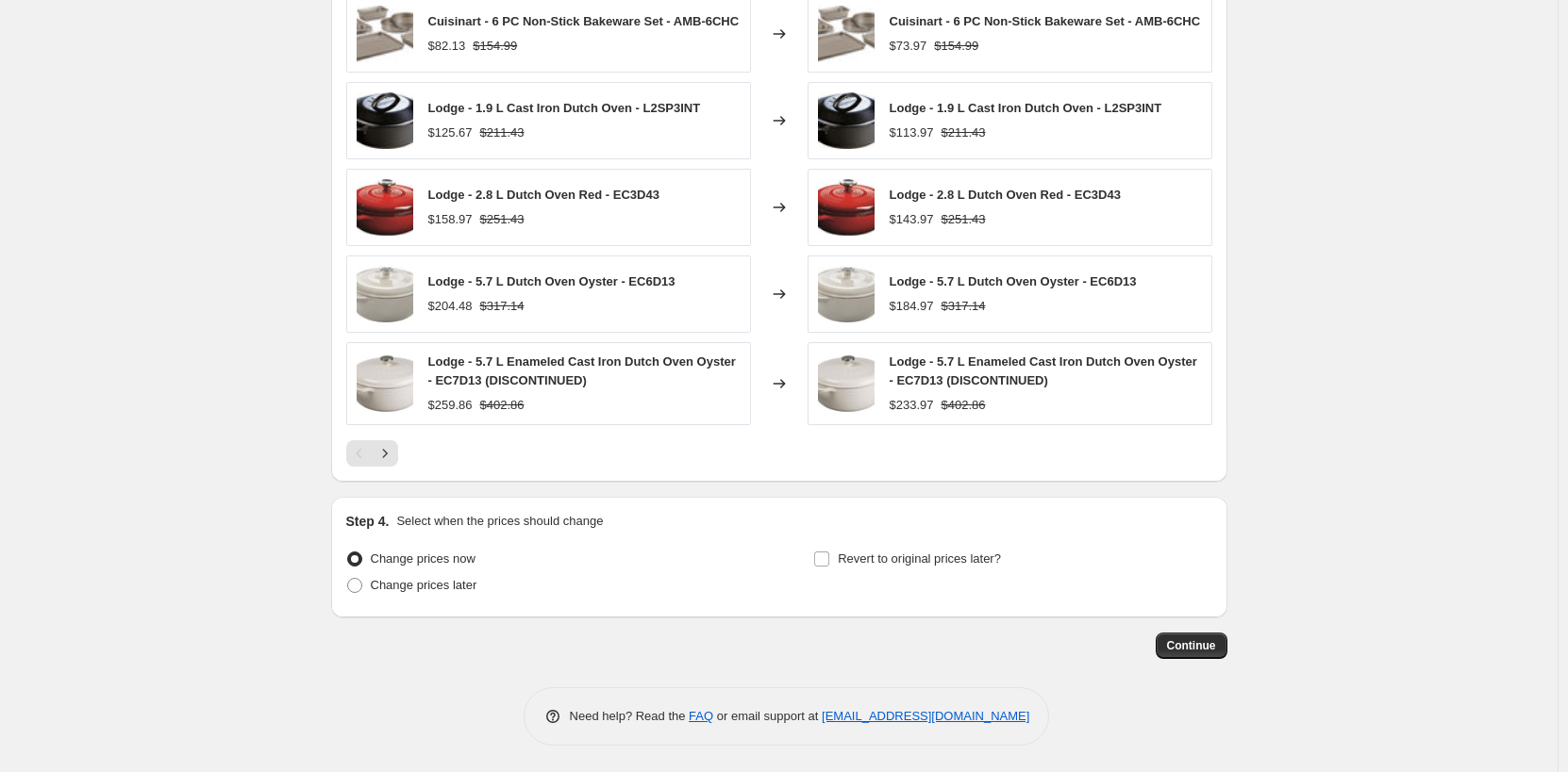
scroll to position [1524, 0]
click at [396, 596] on label "Change prices later" at bounding box center [411, 583] width 131 height 27
click at [348, 577] on input "Change prices later" at bounding box center [347, 576] width 1 height 1
radio input "true"
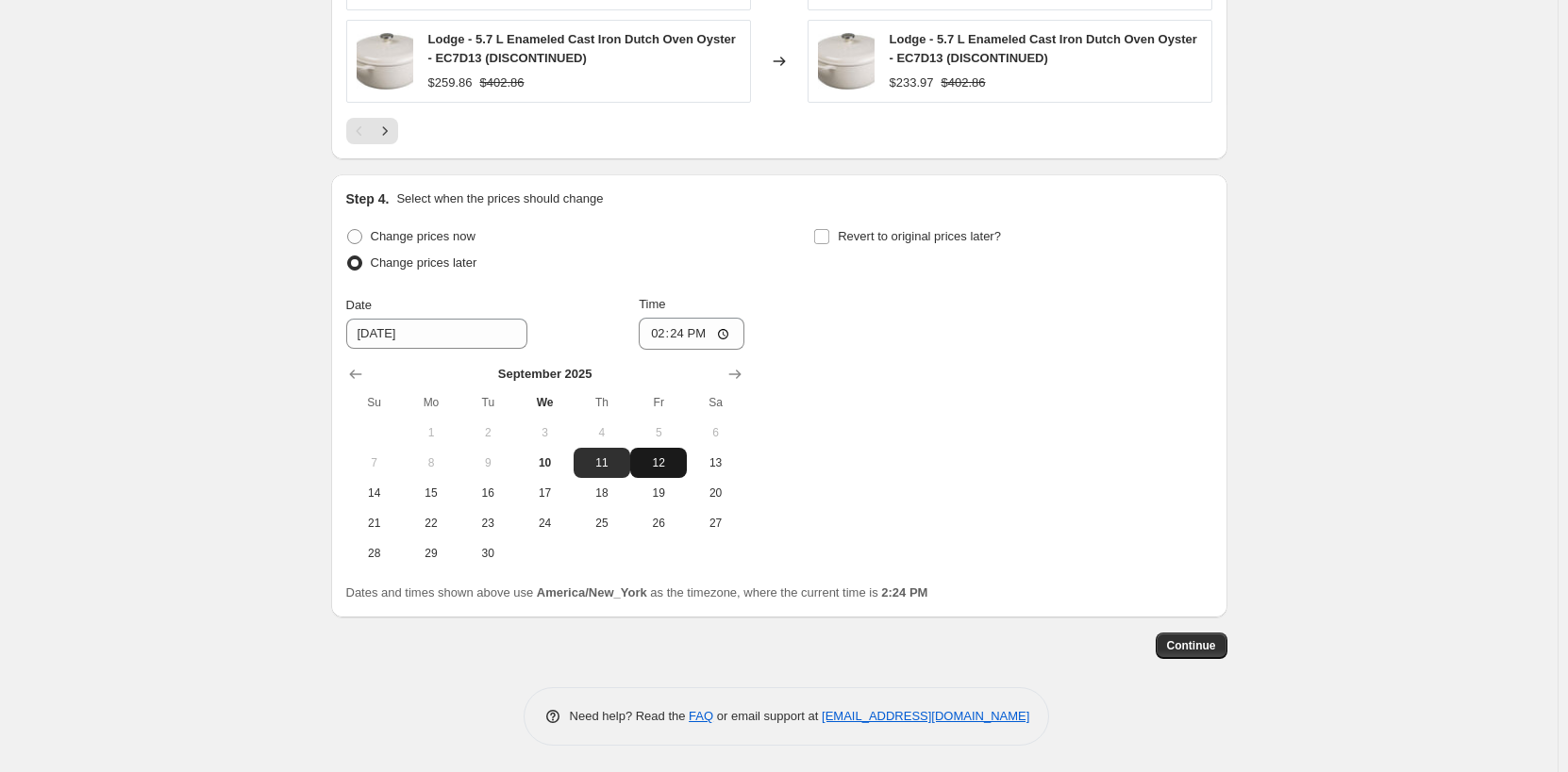
scroll to position [1846, 0]
click at [658, 334] on input "14:24" at bounding box center [692, 332] width 106 height 32
type input "00:00"
click at [858, 227] on span "Revert to original prices later?" at bounding box center [919, 234] width 163 height 14
click at [829, 227] on input "Revert to original prices later?" at bounding box center [821, 235] width 15 height 15
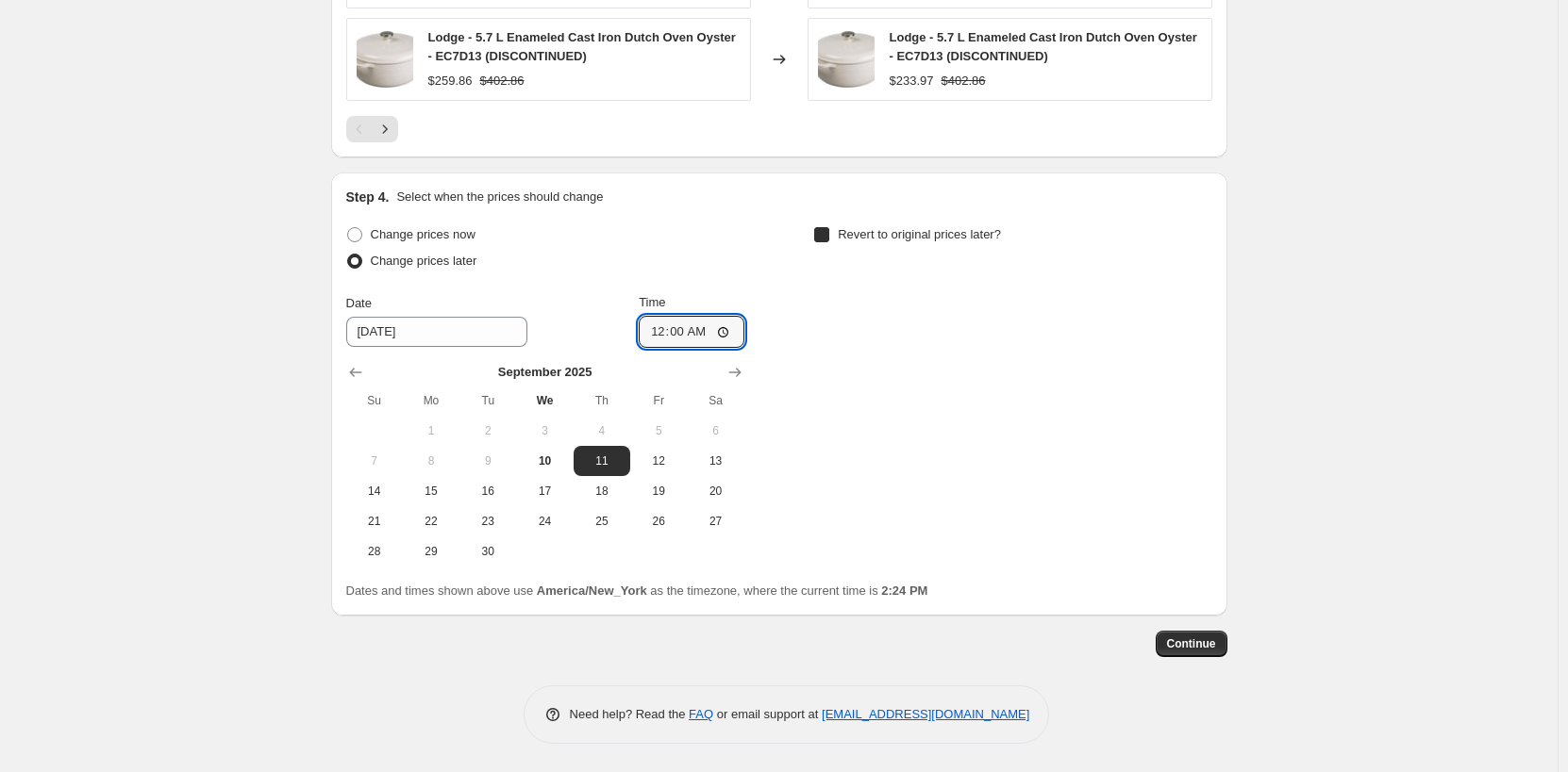
checkbox input "true"
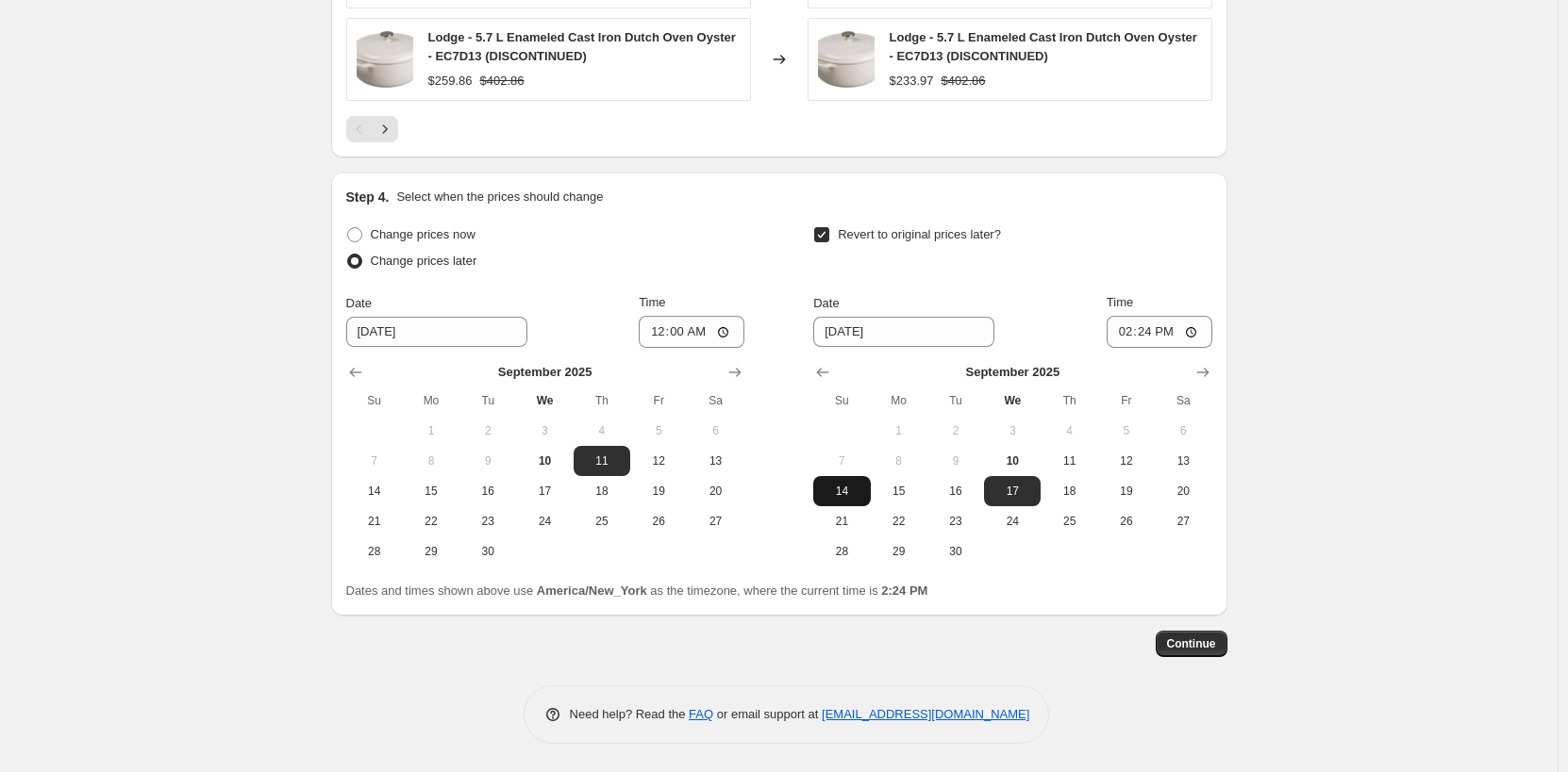
click at [862, 490] on span "14" at bounding box center [841, 492] width 42 height 15
type input "[DATE]"
click at [1126, 341] on input "14:24" at bounding box center [1160, 332] width 106 height 32
type input "23:59"
click at [1191, 641] on span "Continue" at bounding box center [1192, 644] width 49 height 15
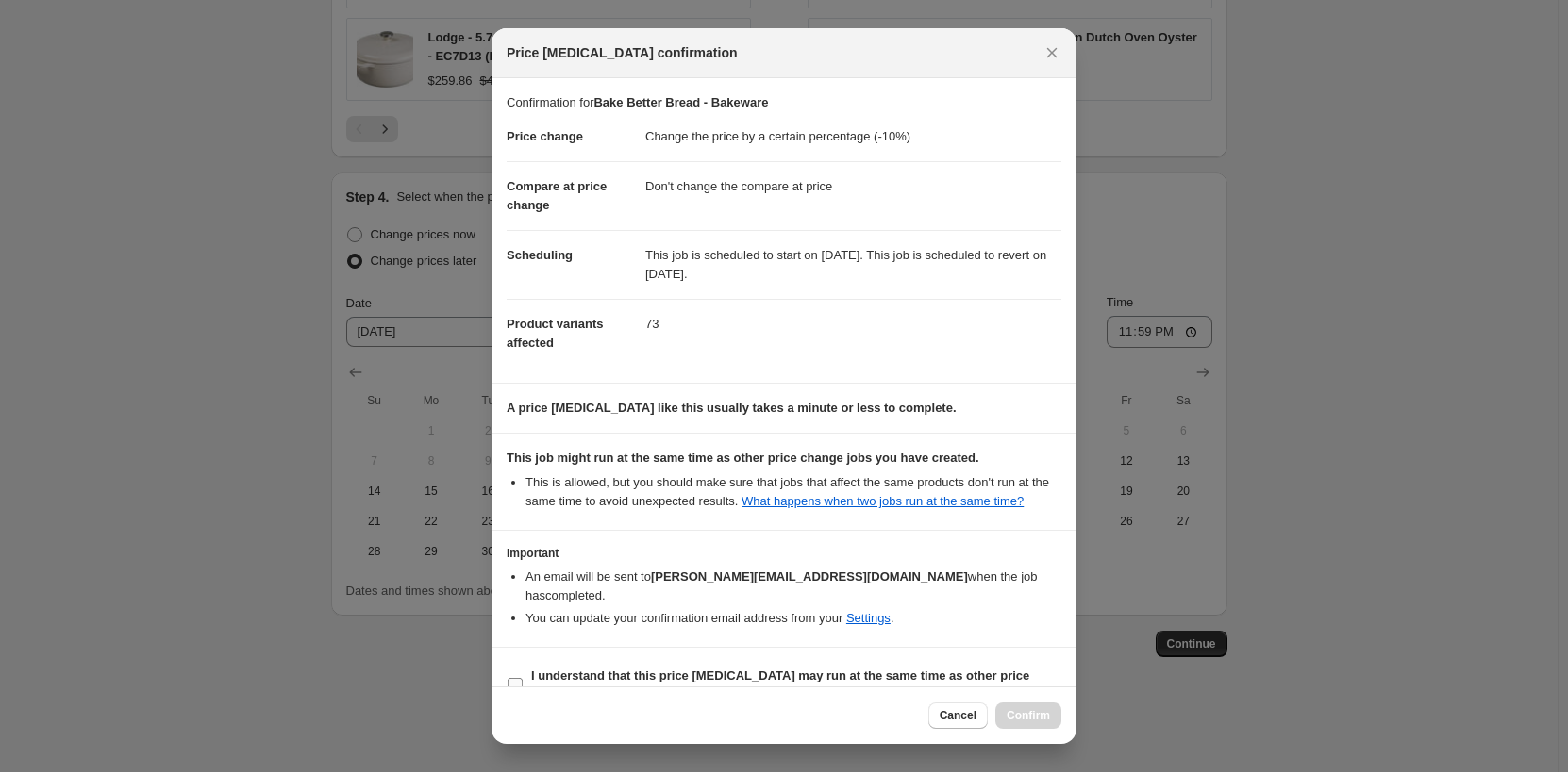
click at [672, 667] on span "I understand that this price [MEDICAL_DATA] may run at the same time as other p…" at bounding box center [797, 686] width 531 height 38
click at [523, 678] on input "I understand that this price [MEDICAL_DATA] may run at the same time as other p…" at bounding box center [515, 686] width 15 height 15
checkbox input "true"
click at [1007, 718] on button "Confirm" at bounding box center [1028, 716] width 66 height 27
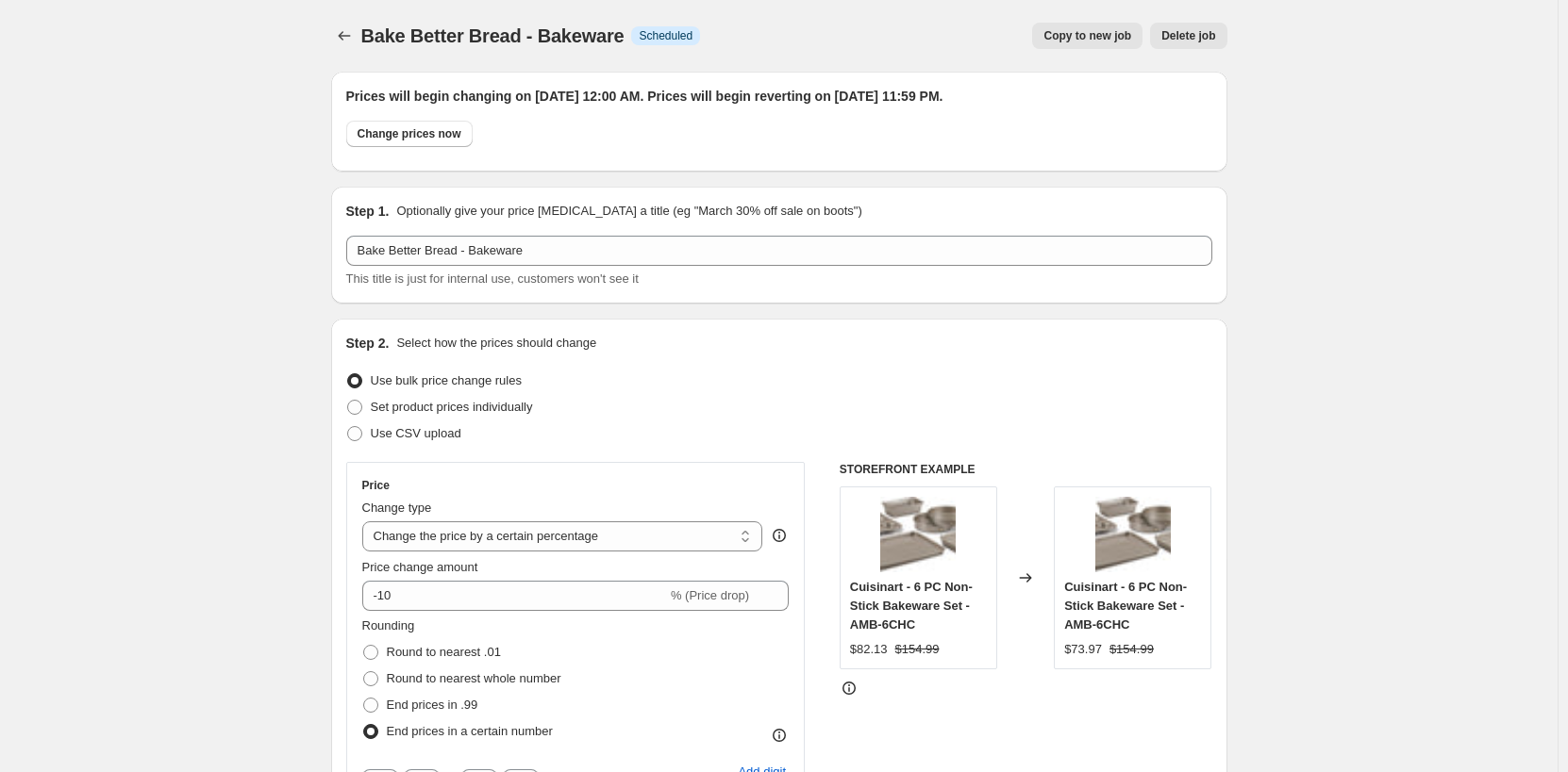
click at [1111, 35] on span "Copy to new job" at bounding box center [1087, 36] width 88 height 15
select select "percentage"
select select "no_change"
select select "product_status"
select select "tag"
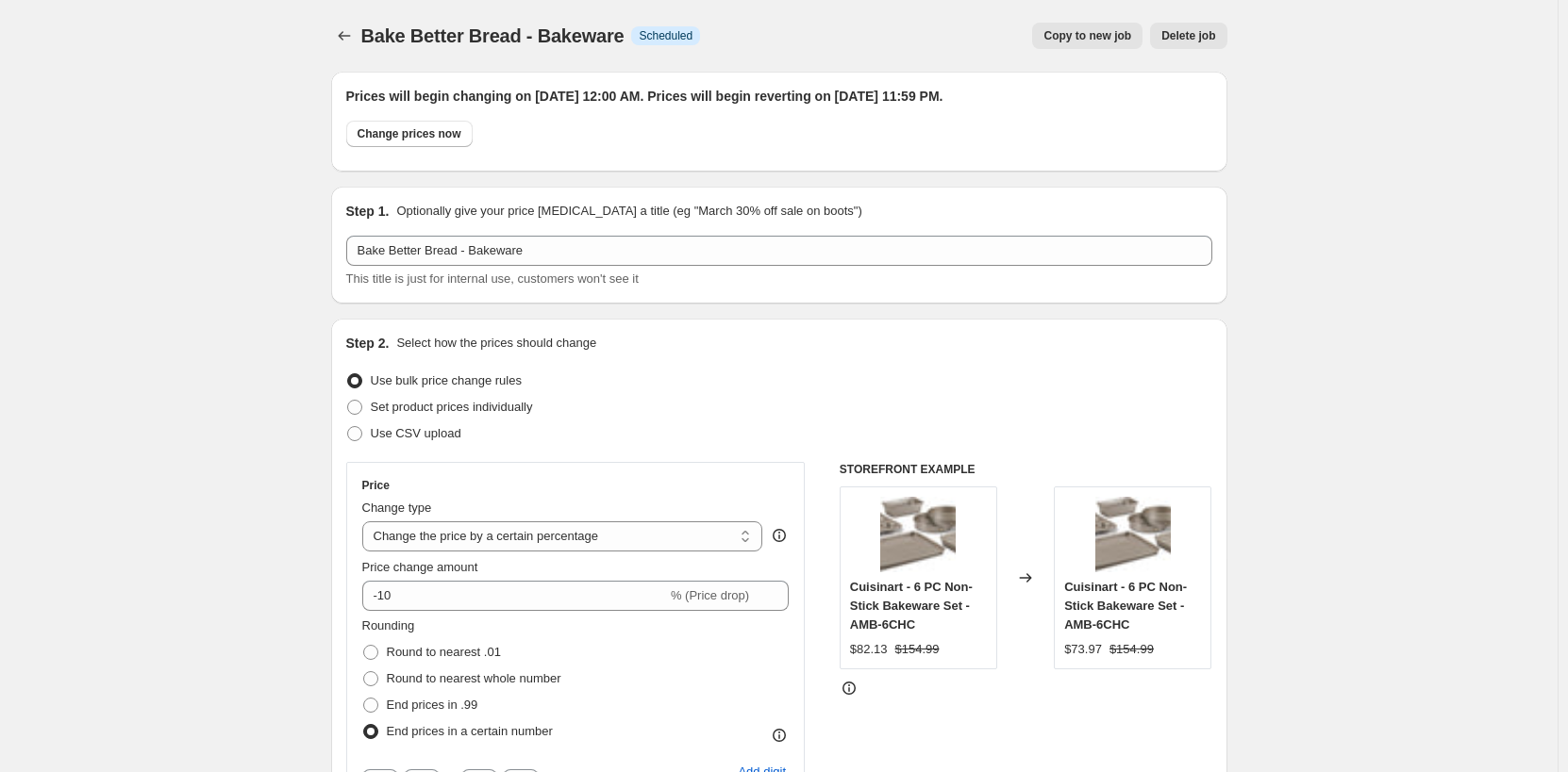
select select "not_equal"
select select "collection"
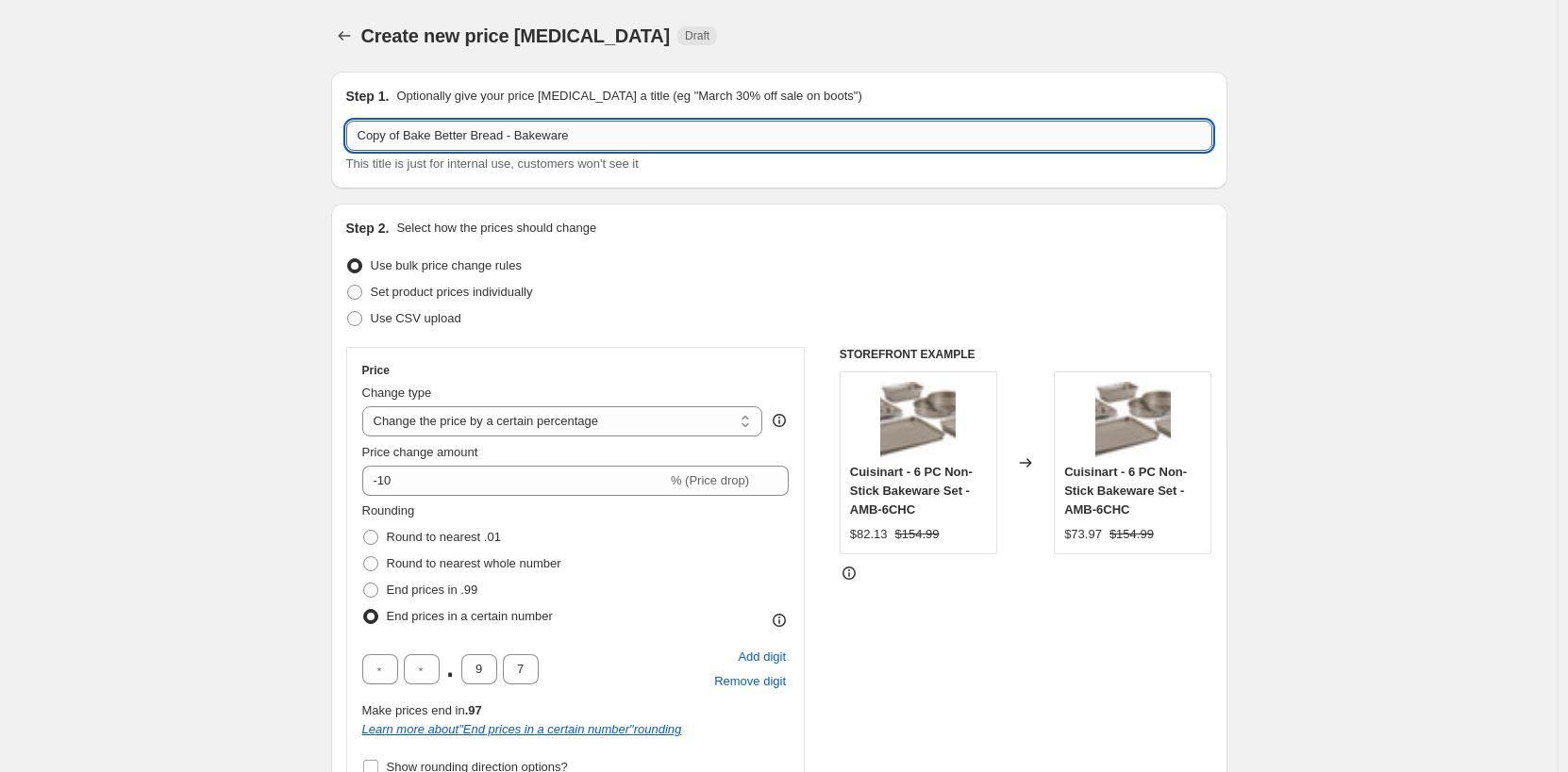
drag, startPoint x: 517, startPoint y: 130, endPoint x: 590, endPoint y: 132, distance: 73.0
click at [590, 132] on input "Copy of Bake Better Bread - Bakeware" at bounding box center [779, 135] width 866 height 30
drag, startPoint x: 517, startPoint y: 130, endPoint x: 658, endPoint y: 130, distance: 141.0
click at [658, 130] on input "Copy of Bake Better Bread - Baking Tools & Essentials" at bounding box center [779, 135] width 866 height 30
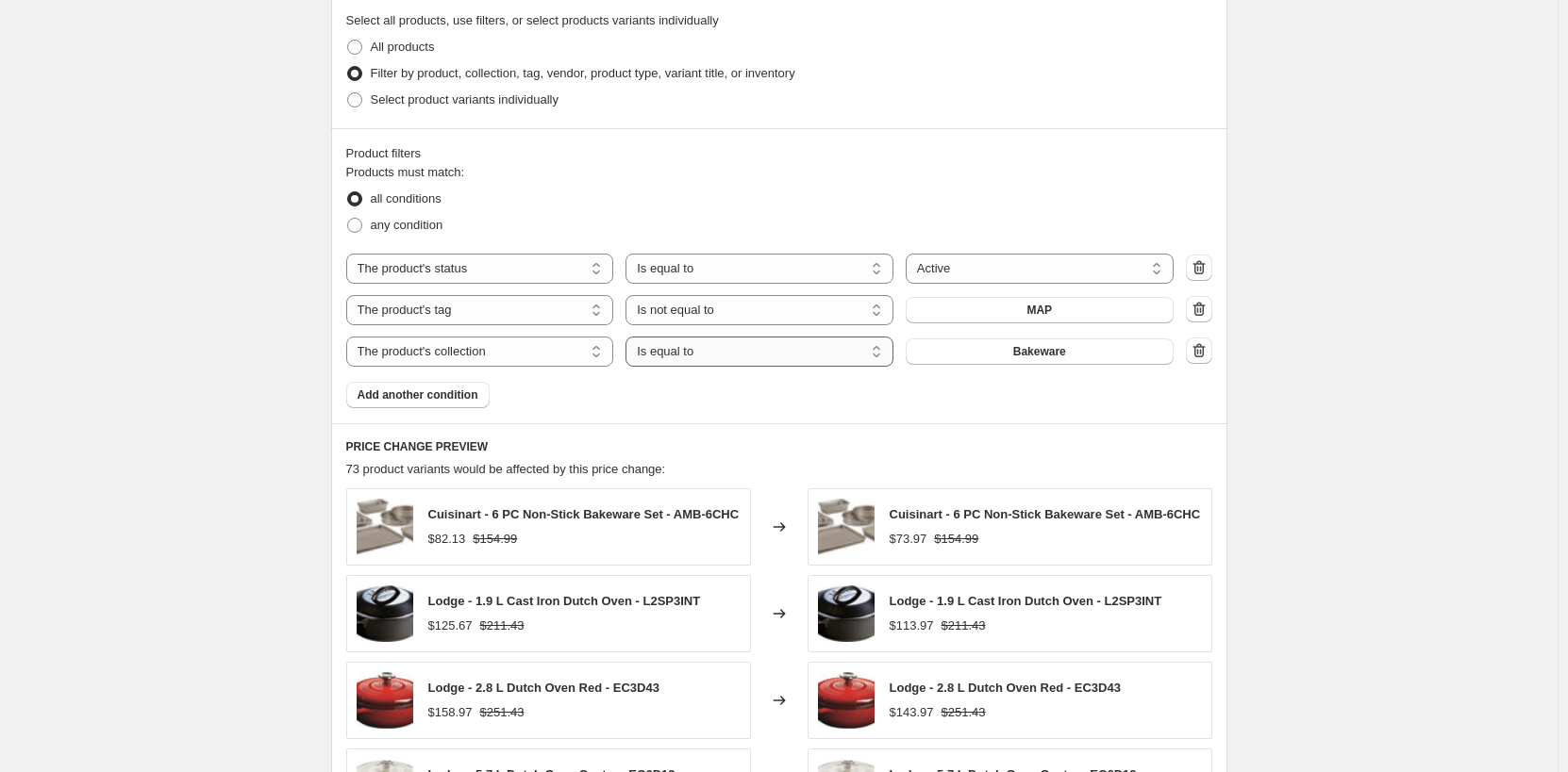
scroll to position [1037, 0]
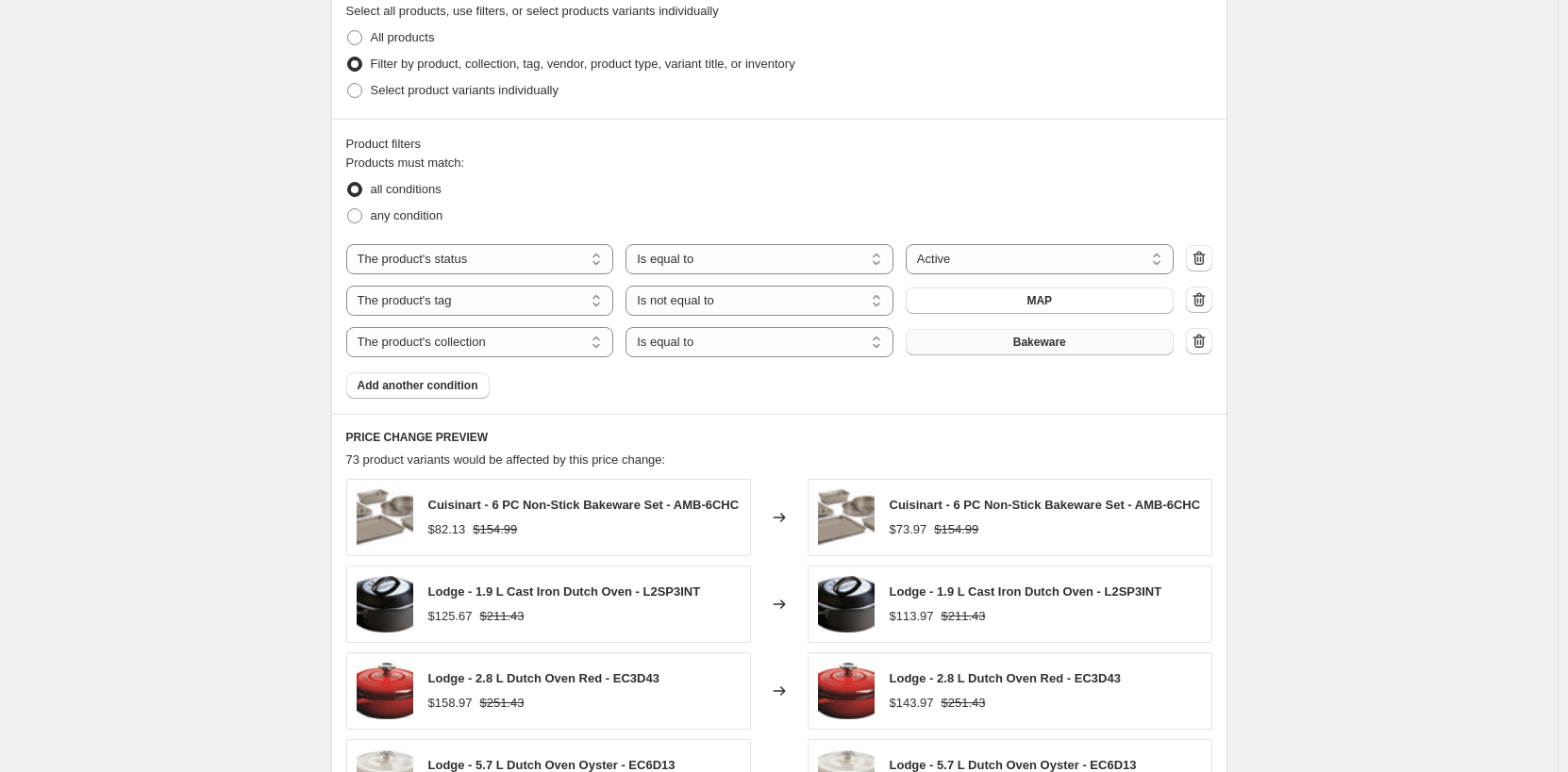
type input "Copy of Bake Better Bread - Baking Tools & Essentials"
click at [1138, 353] on button "Bakeware" at bounding box center [1039, 342] width 268 height 27
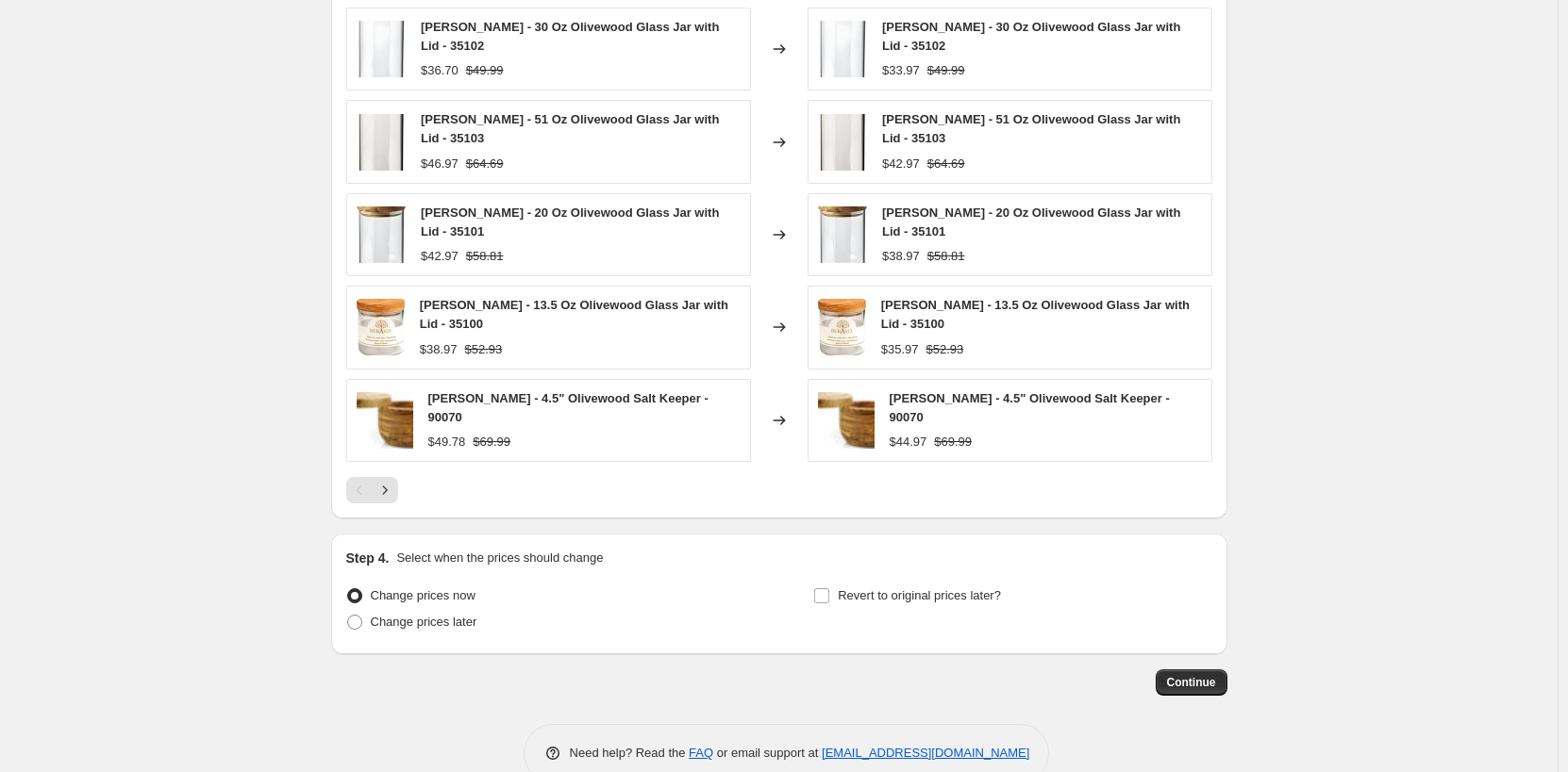
scroll to position [1518, 0]
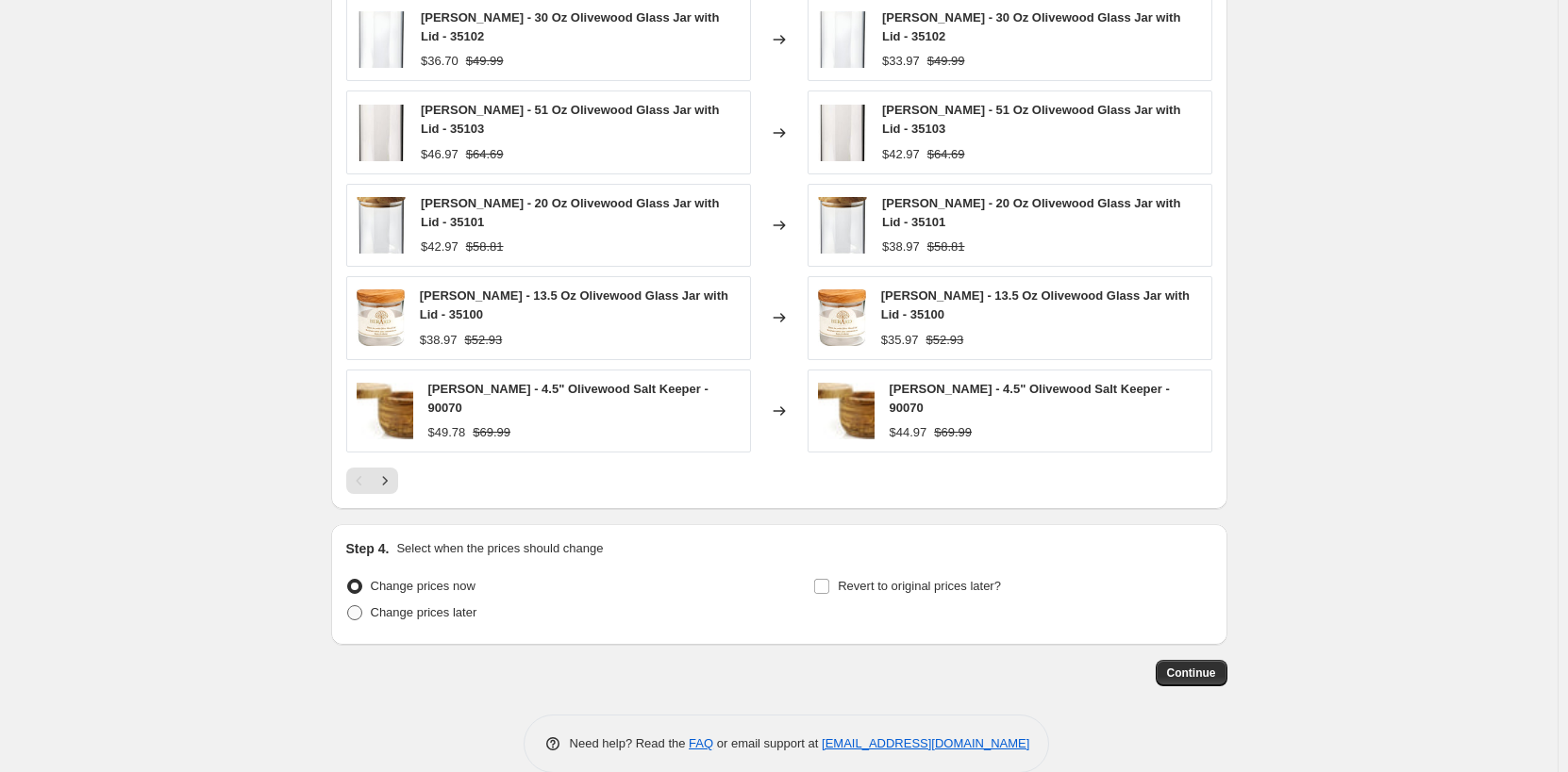
click at [452, 605] on span "Change prices later" at bounding box center [424, 612] width 107 height 14
click at [348, 605] on input "Change prices later" at bounding box center [347, 605] width 1 height 1
radio input "true"
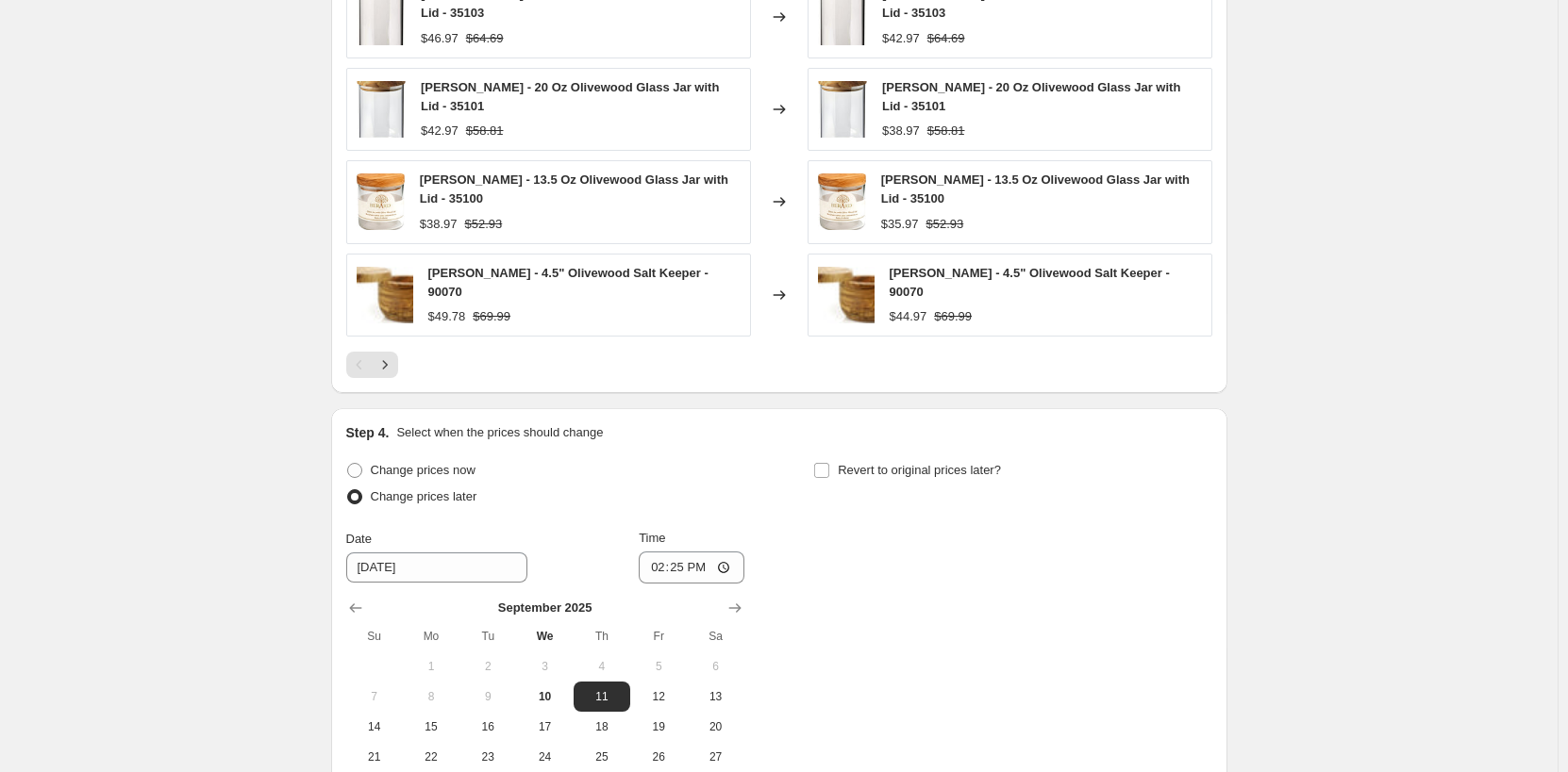
scroll to position [1841, 0]
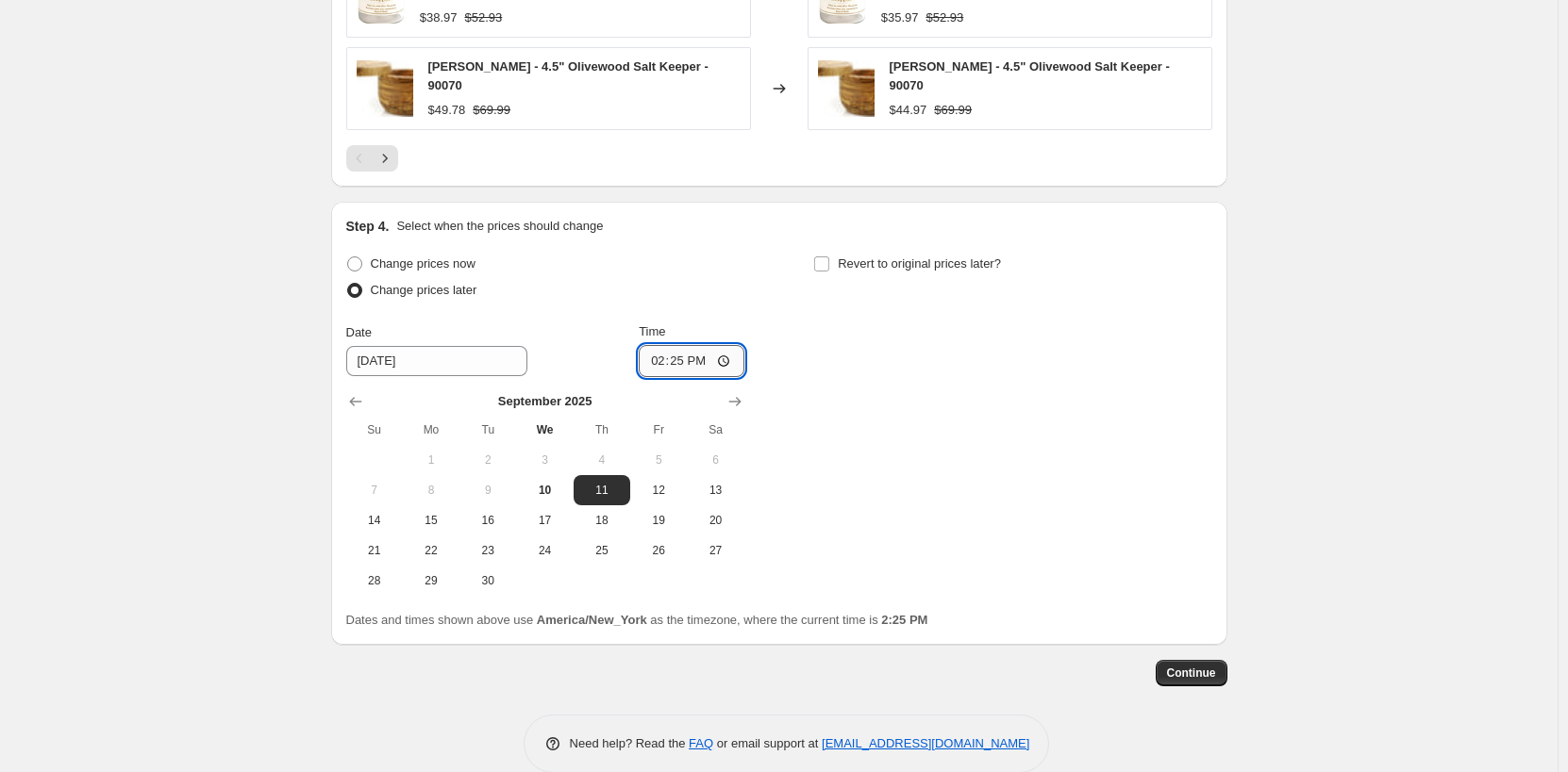
click at [662, 345] on input "14:25" at bounding box center [692, 361] width 106 height 32
click at [695, 345] on input "12:00" at bounding box center [692, 361] width 106 height 32
type input "00:00"
click at [838, 251] on label "Revert to original prices later?" at bounding box center [907, 264] width 188 height 27
click at [829, 257] on input "Revert to original prices later?" at bounding box center [821, 264] width 15 height 15
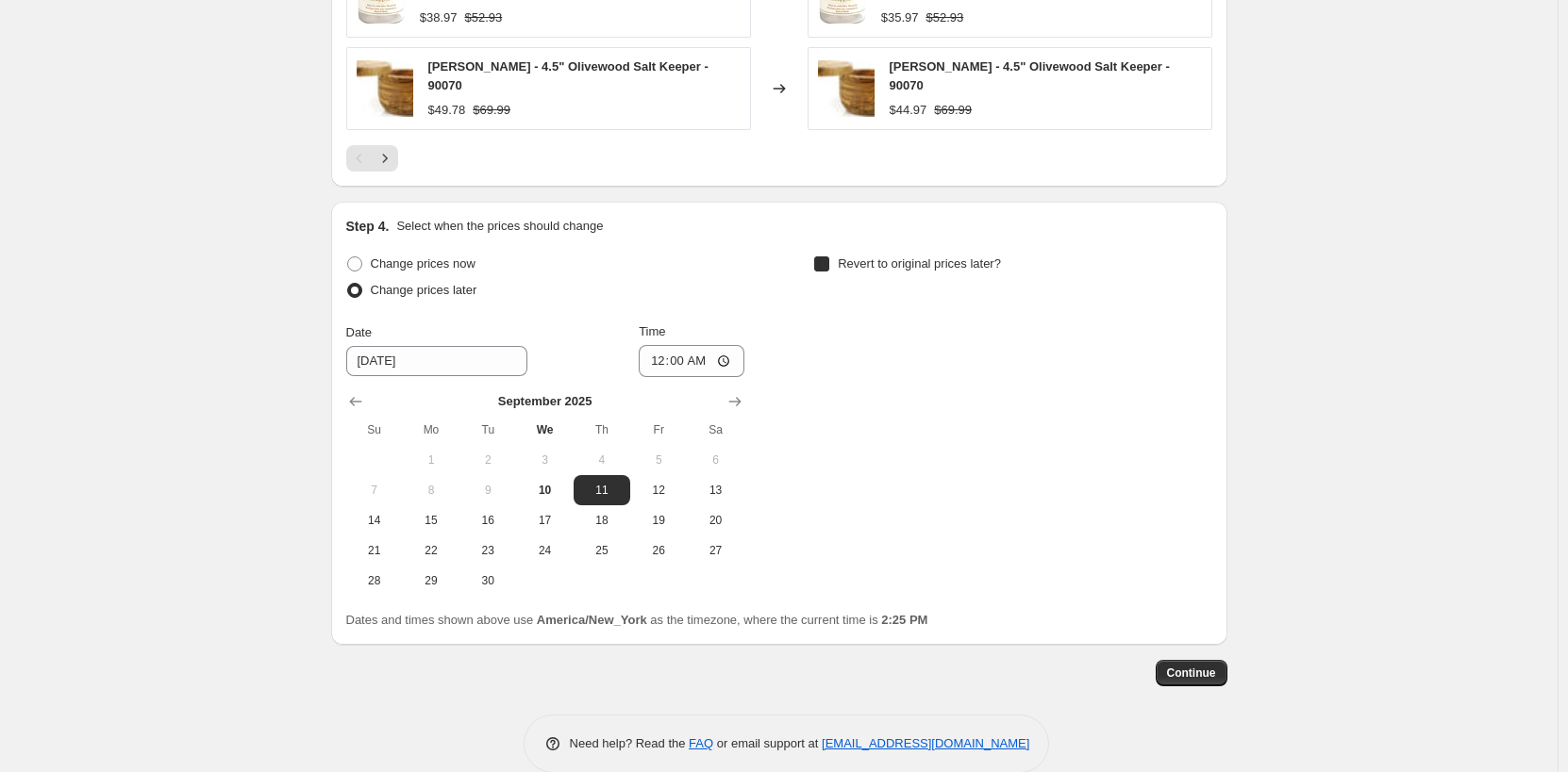
checkbox input "true"
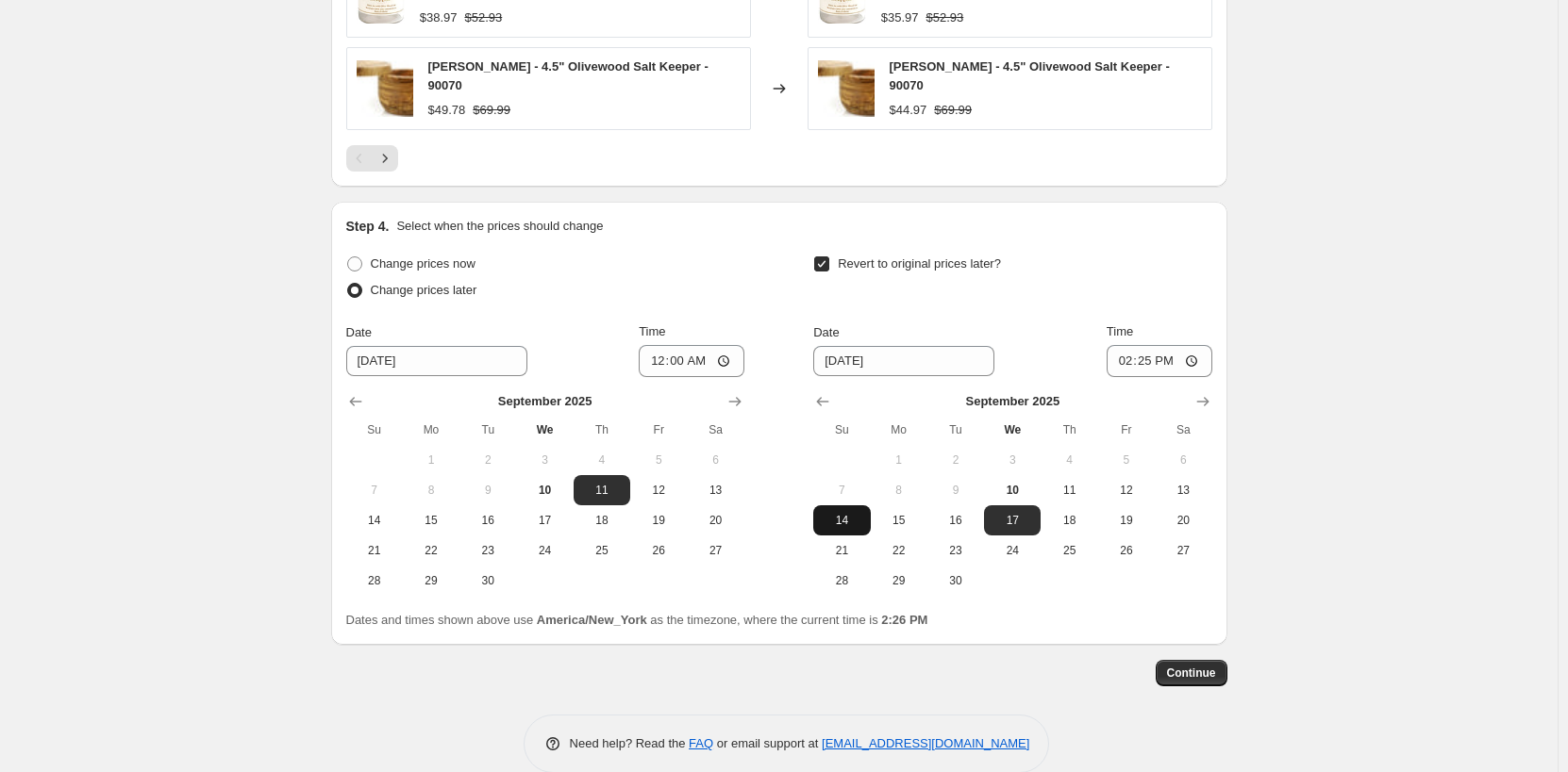
click at [856, 513] on span "14" at bounding box center [841, 521] width 42 height 15
type input "[DATE]"
click at [1121, 345] on input "14:25" at bounding box center [1160, 361] width 106 height 32
type input "23:59"
click at [1186, 666] on span "Continue" at bounding box center [1192, 673] width 49 height 15
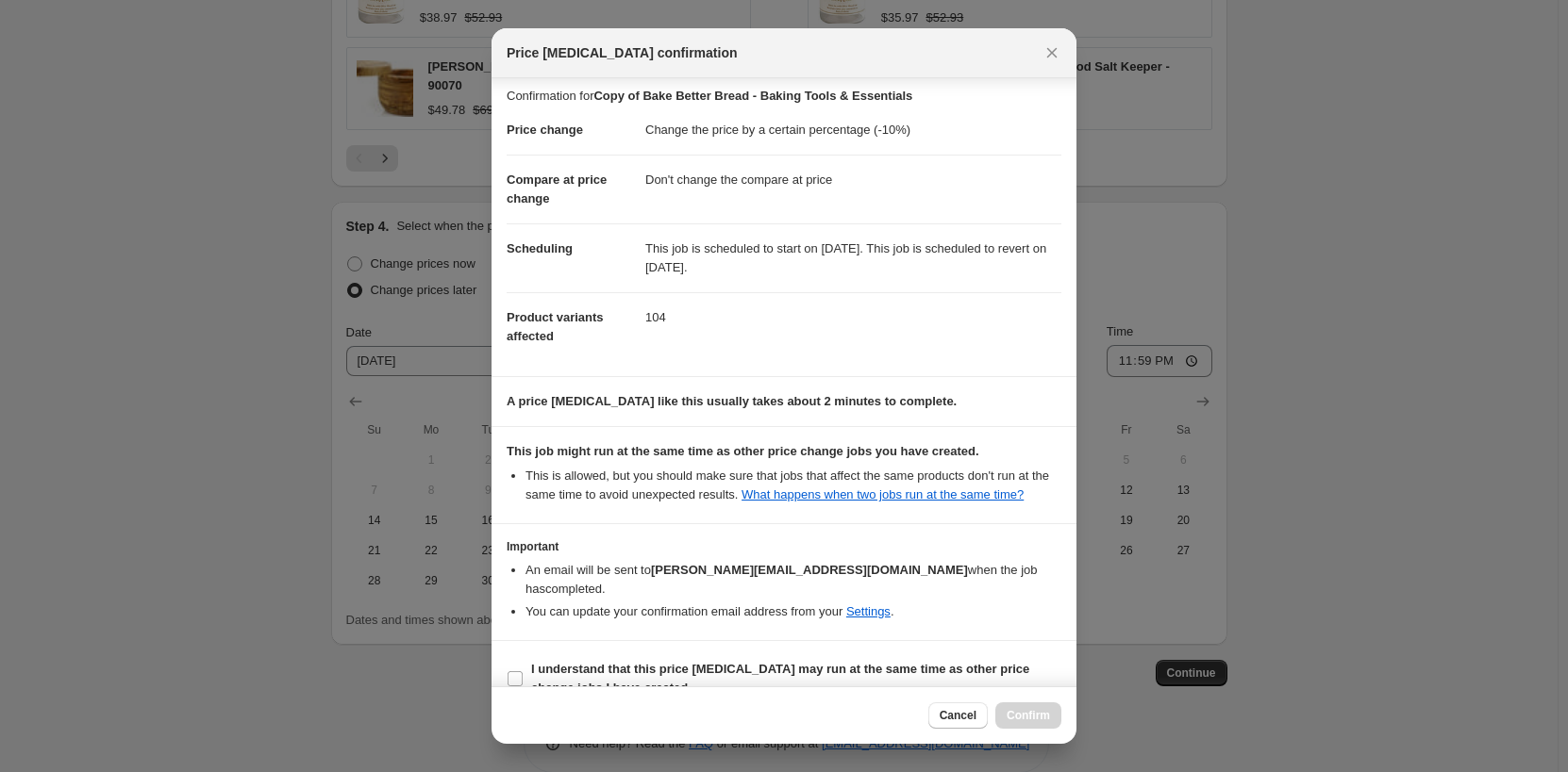
scroll to position [18, 0]
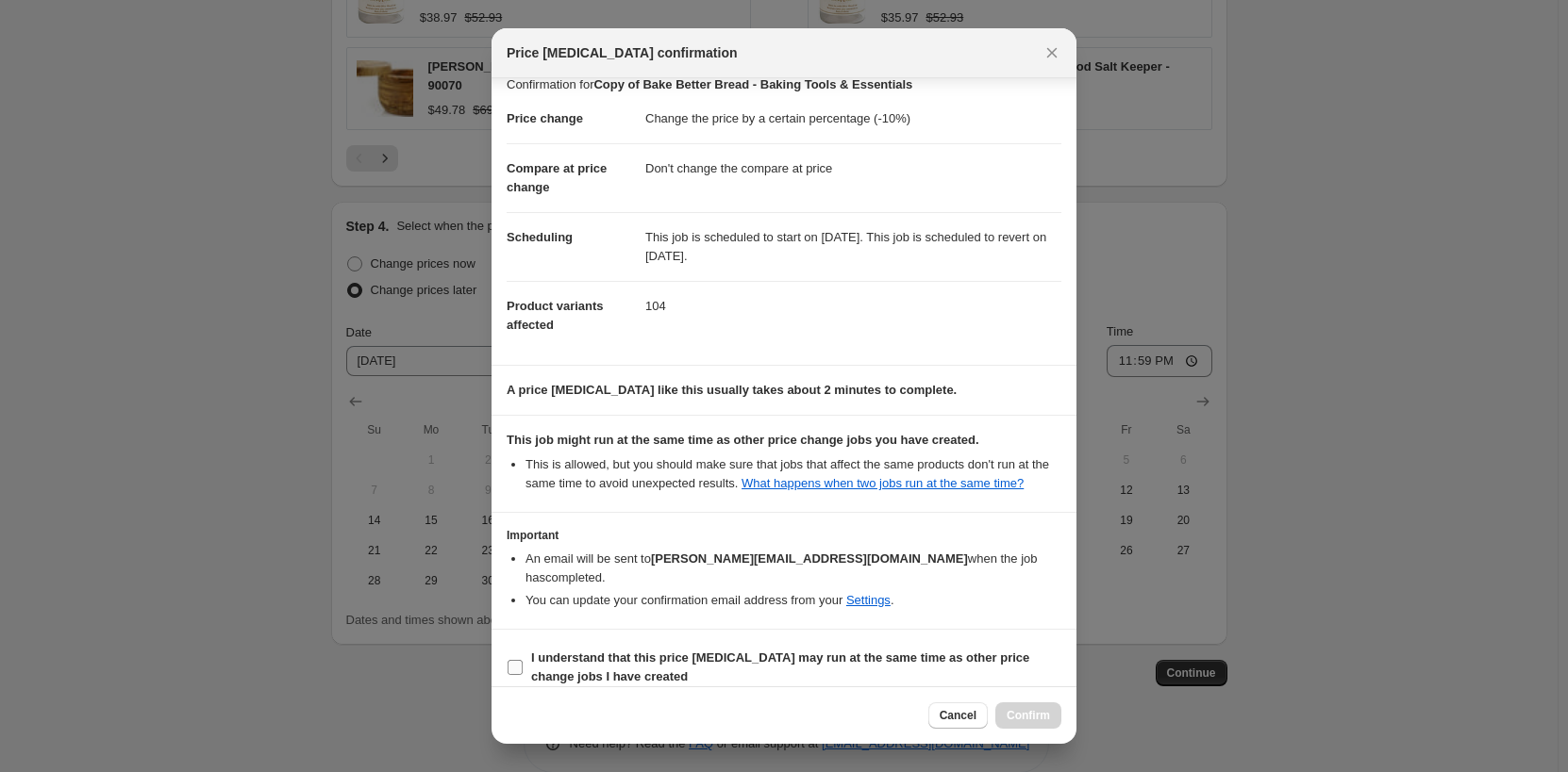
click at [628, 651] on b "I understand that this price [MEDICAL_DATA] may run at the same time as other p…" at bounding box center [781, 667] width 498 height 33
click at [523, 660] on input "I understand that this price [MEDICAL_DATA] may run at the same time as other p…" at bounding box center [515, 668] width 15 height 15
checkbox input "true"
click at [1026, 718] on span "Confirm" at bounding box center [1028, 716] width 44 height 15
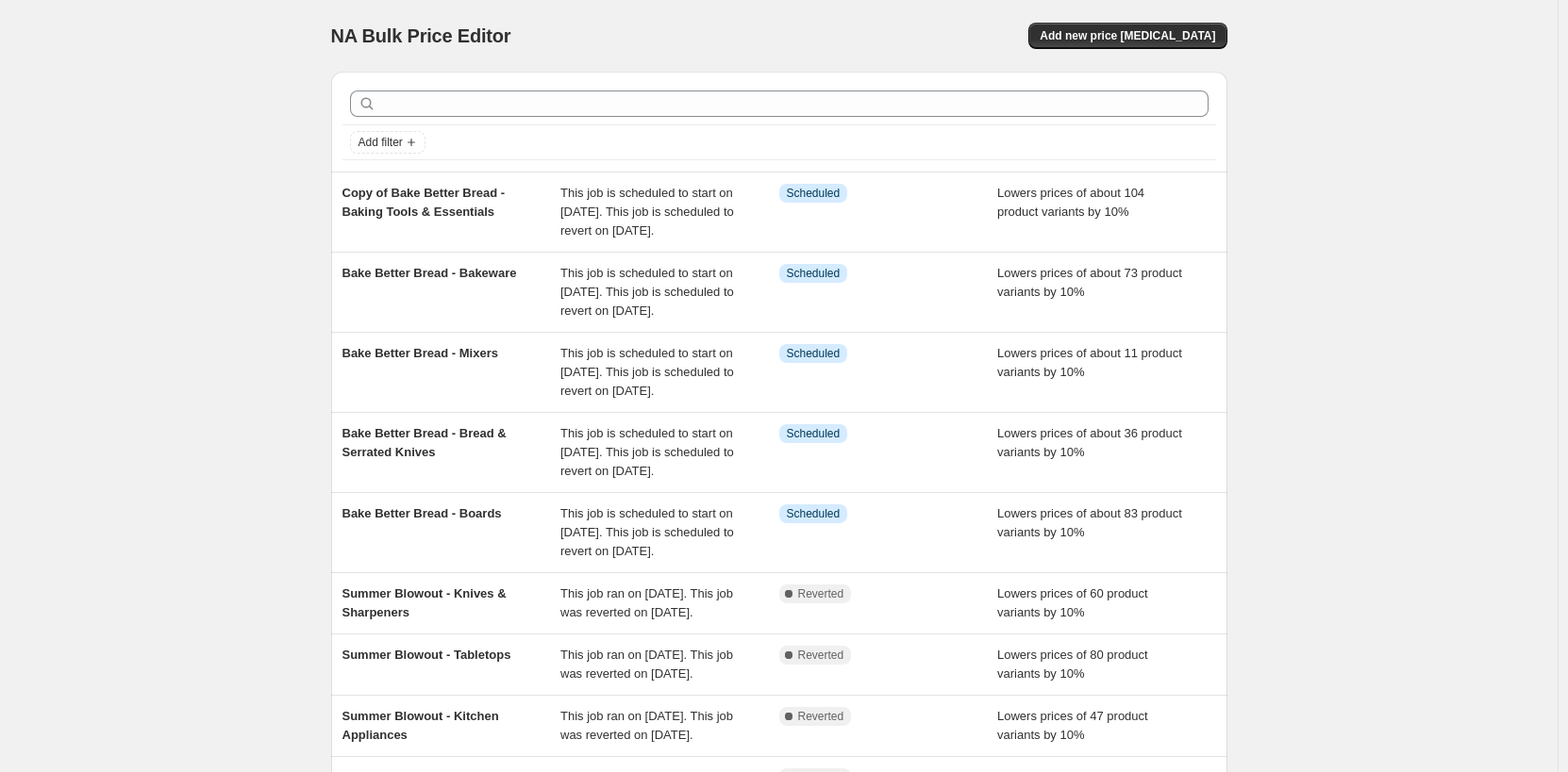
click at [1331, 276] on div "NA Bulk Price Editor. This page is ready NA Bulk Price Editor Add new price [ME…" at bounding box center [779, 532] width 1558 height 1066
click at [60, 360] on div "NA Bulk Price Editor. This page is ready NA Bulk Price Editor Add new price [ME…" at bounding box center [779, 532] width 1558 height 1066
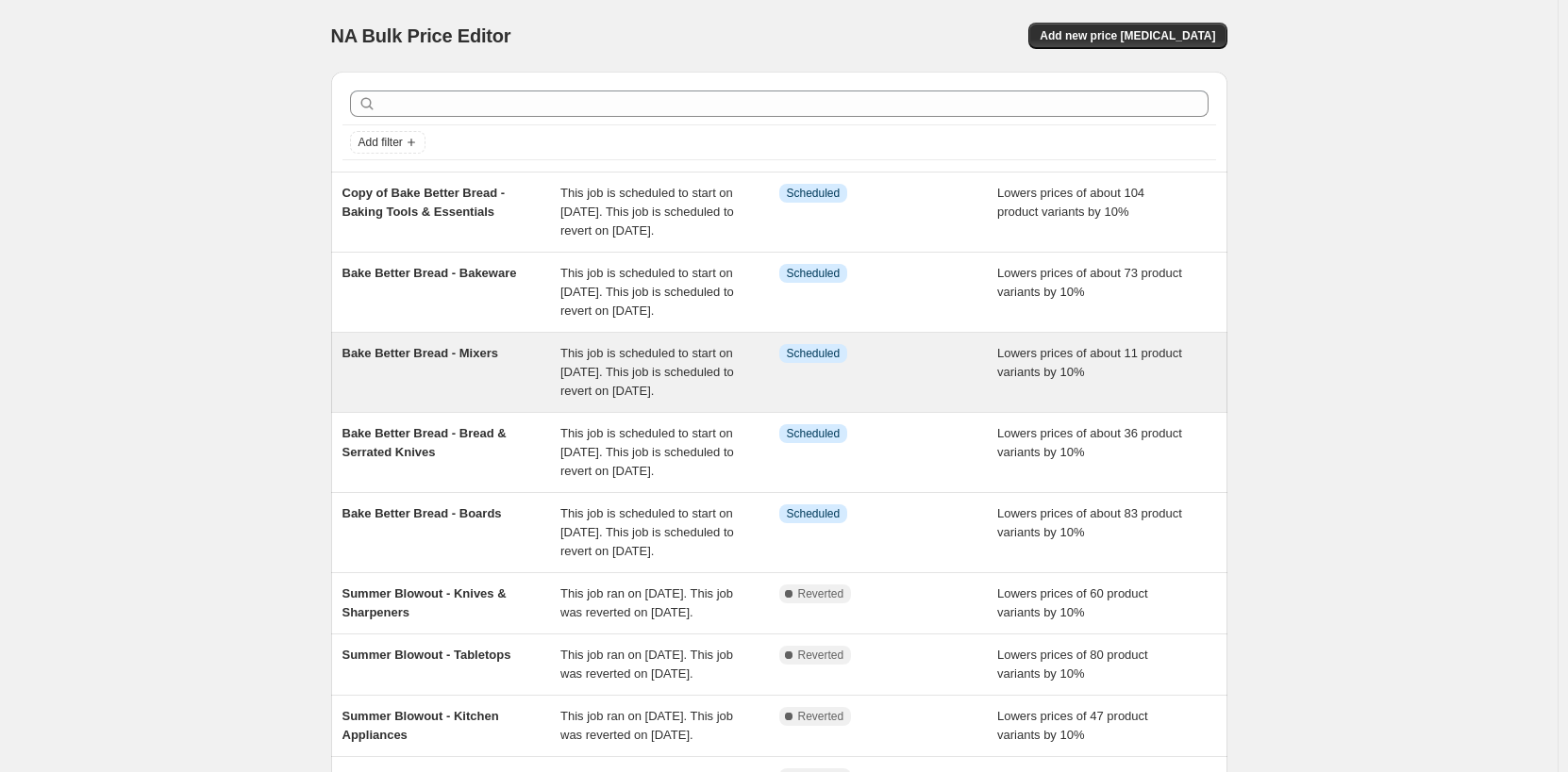
drag, startPoint x: 1363, startPoint y: 448, endPoint x: 859, endPoint y: 388, distance: 507.6
click at [1363, 448] on div "NA Bulk Price Editor. This page is ready NA Bulk Price Editor Add new price [ME…" at bounding box center [779, 532] width 1558 height 1066
